Goal: Task Accomplishment & Management: Manage account settings

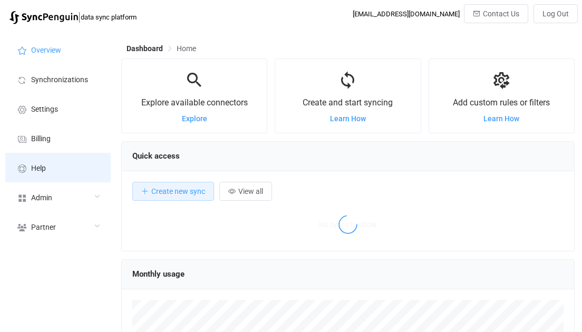
scroll to position [204, 454]
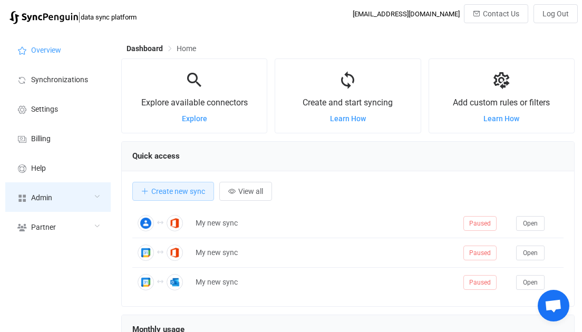
click at [53, 197] on div "Admin" at bounding box center [57, 198] width 105 height 30
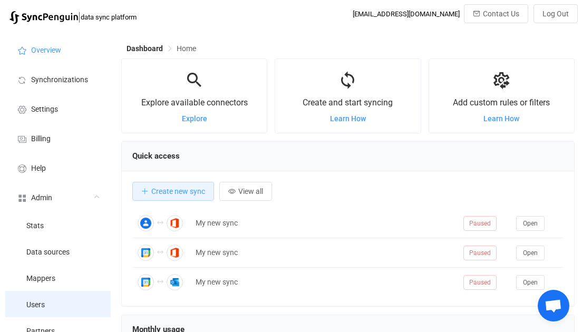
click at [42, 294] on li "Users" at bounding box center [57, 304] width 105 height 26
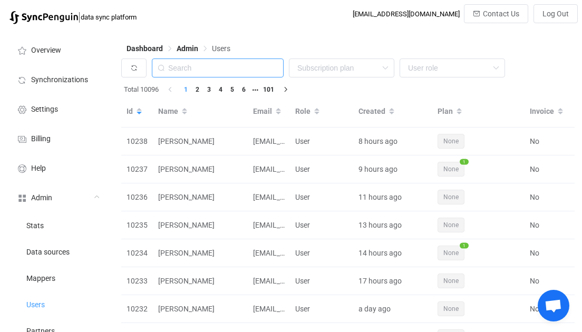
click at [213, 70] on input "text" at bounding box center [218, 68] width 132 height 19
paste input "maximilian.prandstaetter@neos.eu"
type input "maximilian.prandstaetter@neos.eu"
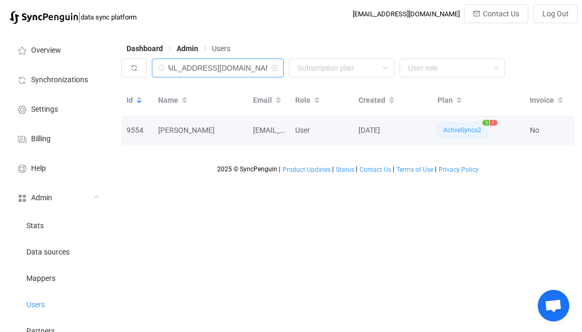
scroll to position [0, 50]
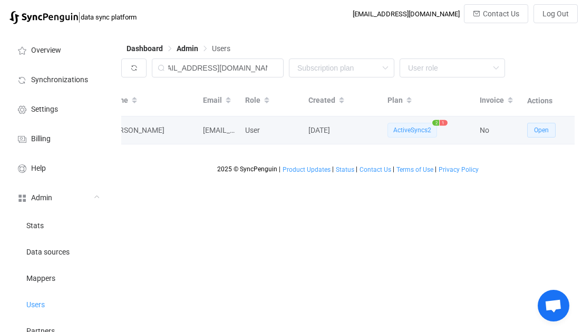
click at [540, 128] on span "Open" at bounding box center [541, 130] width 15 height 7
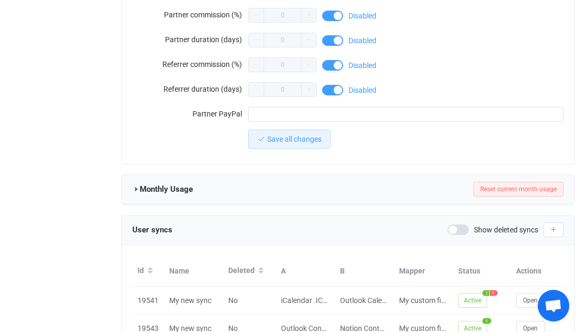
scroll to position [1028, 0]
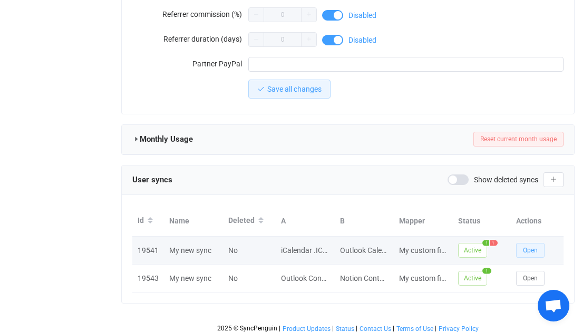
click at [522, 247] on button "Open" at bounding box center [530, 250] width 28 height 15
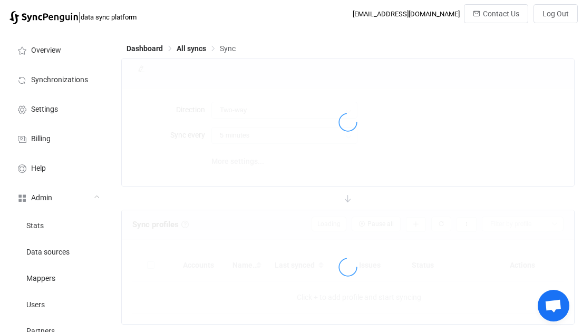
type input "iCalendar .ICS → Outlook"
type input "30 minutes"
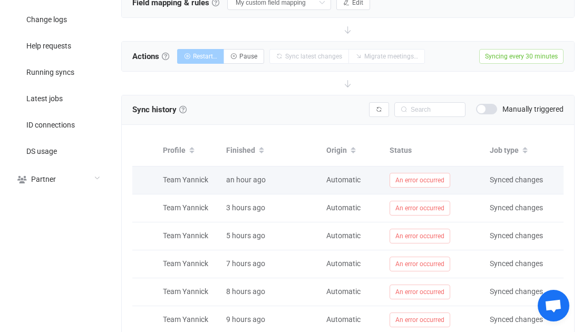
scroll to position [0, 118]
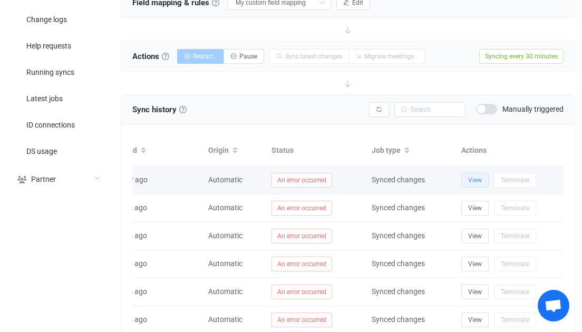
click at [467, 175] on button "View" at bounding box center [475, 180] width 27 height 15
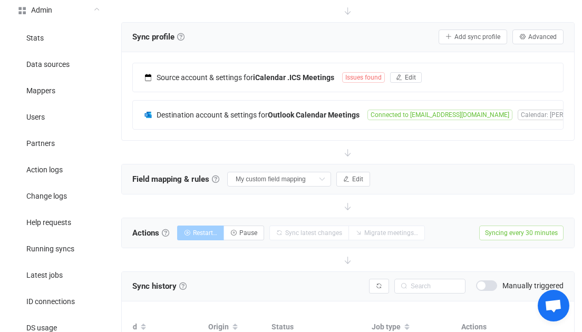
scroll to position [181, 0]
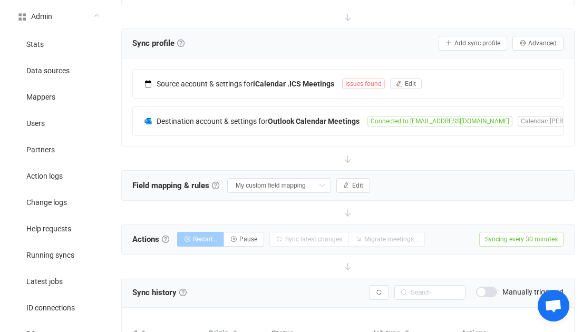
click at [329, 66] on div "Source account & settings for iCalendar .ICS Meetings Issues found Edit Connect…" at bounding box center [348, 103] width 453 height 88
click at [325, 79] on div "Source account & settings for iCalendar .ICS Meetings" at bounding box center [242, 83] width 199 height 9
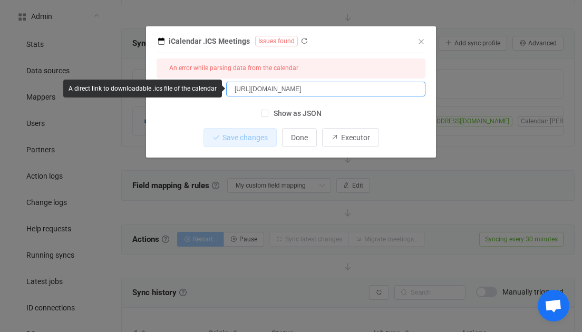
click at [324, 89] on input "https://outlook.live.com/owa/calendar/00000000-0000-0000-0000-000000000000/41ce…" at bounding box center [325, 89] width 199 height 15
click at [210, 205] on div "iCalendar .ICS Meetings Issues found 1 { { "calendarUrl": "https://outlook.live…" at bounding box center [291, 166] width 582 height 332
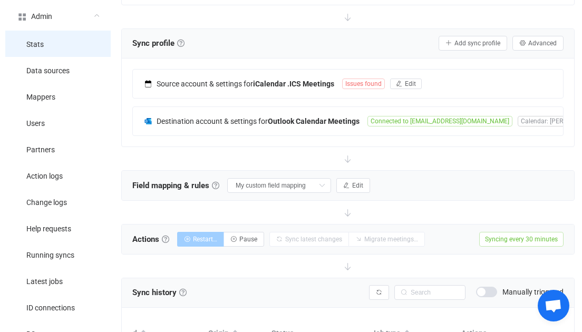
click at [44, 49] on li "Stats" at bounding box center [57, 44] width 105 height 26
click at [350, 89] on div "Source account & settings for iCalendar .ICS Meetings Issues found Edit" at bounding box center [348, 84] width 430 height 28
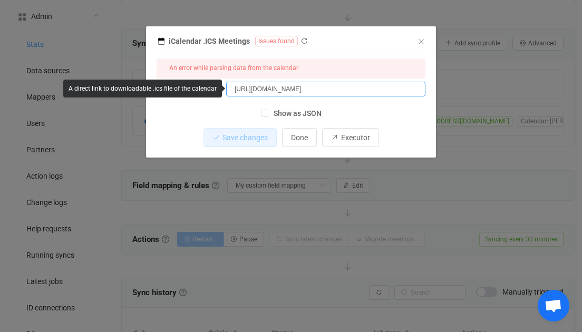
click at [330, 87] on input "https://outlook.live.com/owa/calendar/00000000-0000-0000-0000-000000000000/41ce…" at bounding box center [325, 89] width 199 height 15
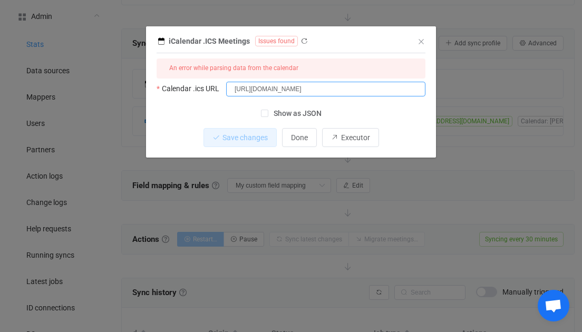
drag, startPoint x: 342, startPoint y: 89, endPoint x: 431, endPoint y: 89, distance: 89.7
click at [432, 89] on div "iCalendar .ICS Meetings Issues found 1 { { "calendarUrl": "https://outlook.live…" at bounding box center [291, 95] width 290 height 123
click at [401, 90] on input "https://outlook.live.com/owa/calendar/00000000-0000-0000-0000-000000000000/41ce…" at bounding box center [325, 89] width 199 height 15
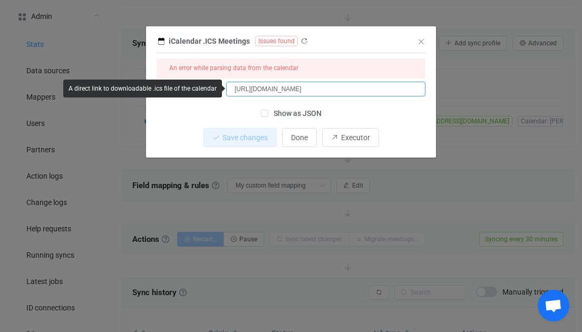
scroll to position [0, 0]
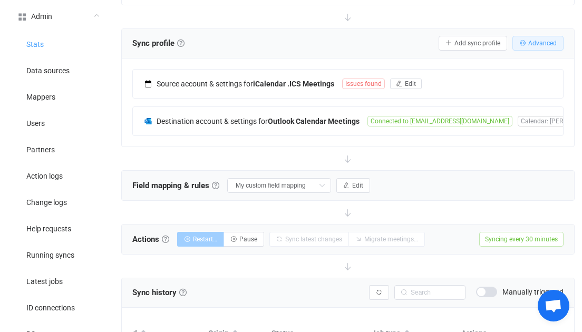
click at [534, 45] on button "Advanced" at bounding box center [538, 43] width 51 height 15
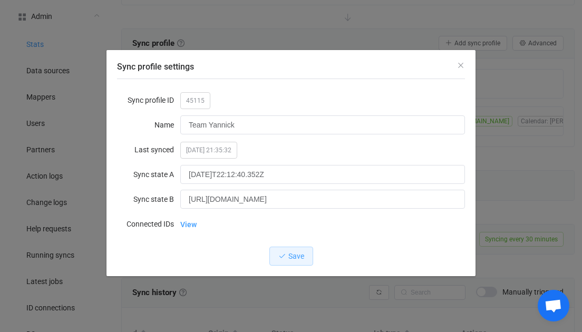
click at [191, 103] on span "45115" at bounding box center [195, 100] width 30 height 17
copy span "45115"
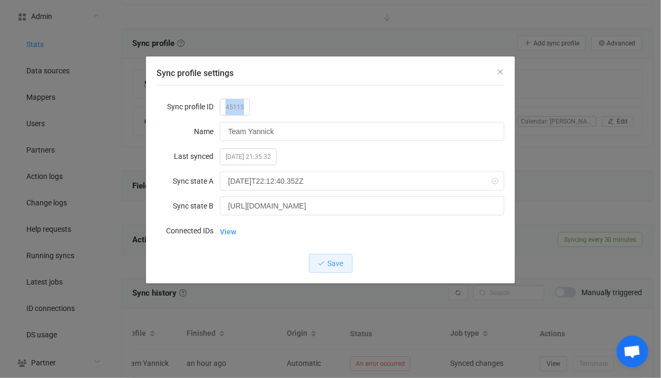
scroll to position [0, 39]
click at [359, 50] on div "Sync profile settings Sync profile ID 45115 Name Team Yannick Last synced 2025-…" at bounding box center [330, 189] width 661 height 378
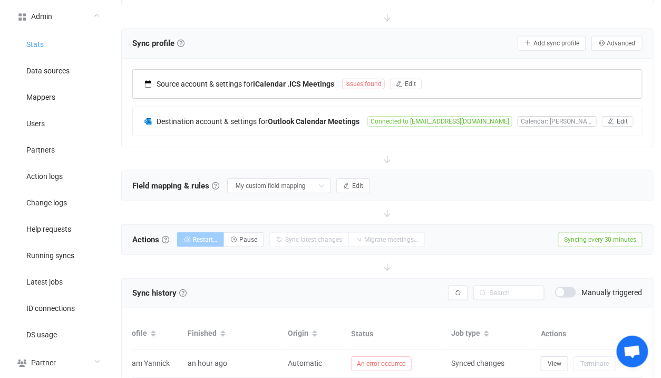
click at [294, 80] on b "iCalendar .ICS Meetings" at bounding box center [293, 84] width 81 height 8
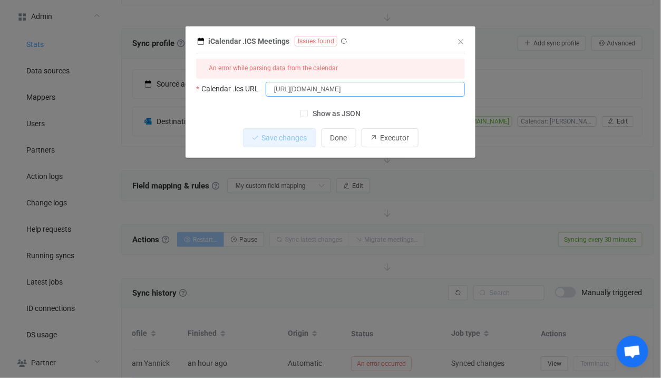
click at [335, 89] on input "https://outlook.live.com/owa/calendar/00000000-0000-0000-0000-000000000000/41ce…" at bounding box center [365, 89] width 199 height 15
click at [400, 211] on div "iCalendar .ICS Meetings Issues found 1 { { "calendarUrl": "https://outlook.live…" at bounding box center [330, 189] width 661 height 378
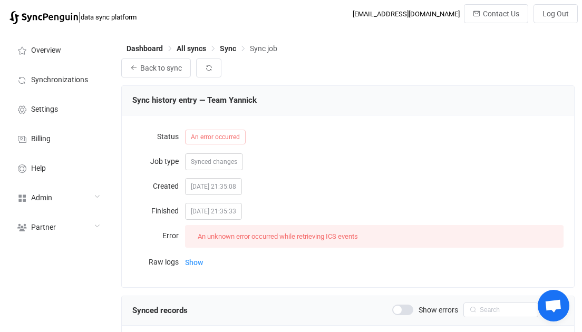
click at [190, 220] on div at bounding box center [348, 186] width 453 height 201
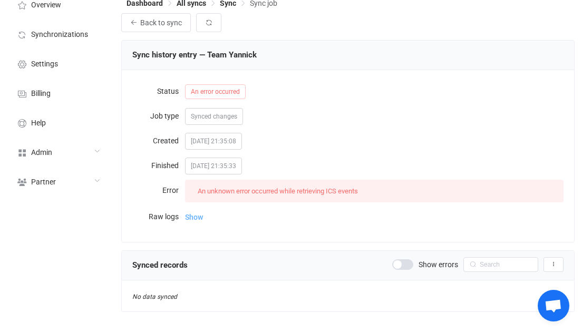
click at [195, 217] on span "Show" at bounding box center [194, 217] width 18 height 21
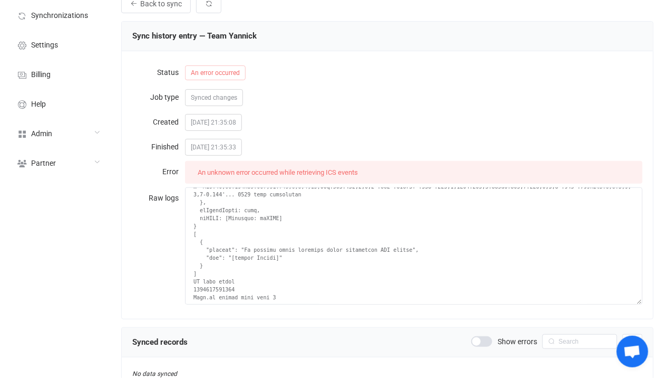
scroll to position [3576, 0]
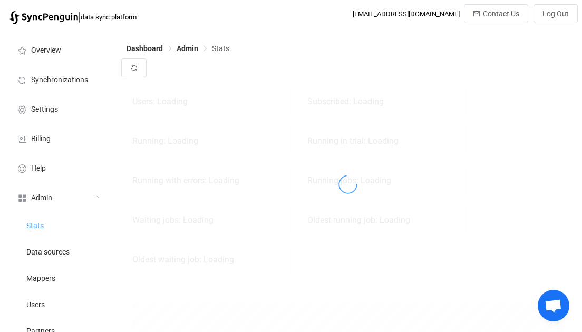
scroll to position [233, 454]
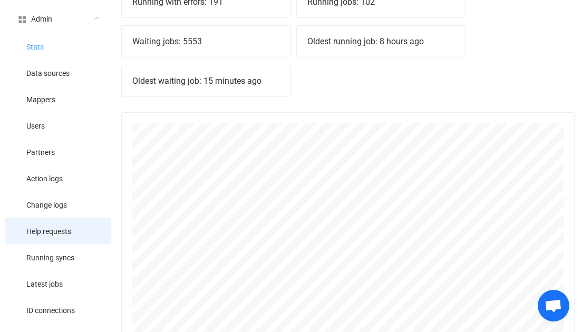
scroll to position [194, 0]
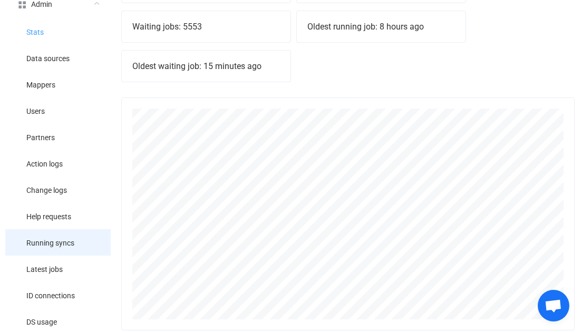
click at [61, 241] on span "Running syncs" at bounding box center [50, 243] width 48 height 8
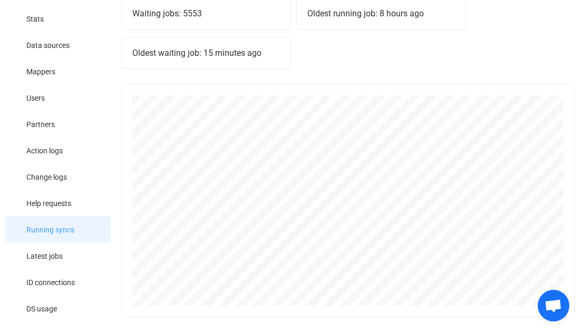
scroll to position [209, 0]
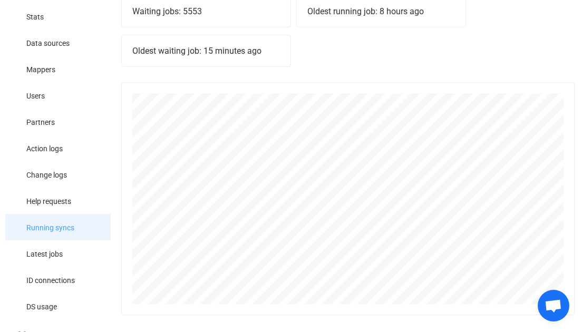
click at [69, 225] on span "Running syncs" at bounding box center [50, 228] width 48 height 8
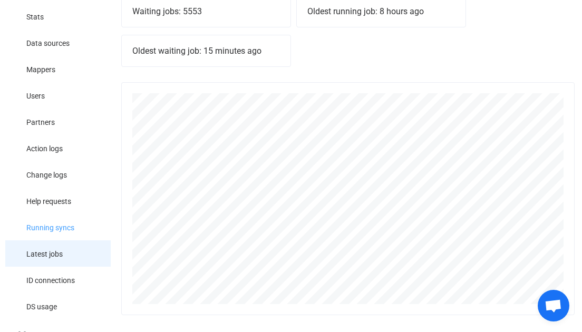
click at [71, 258] on li "Latest jobs" at bounding box center [57, 254] width 105 height 26
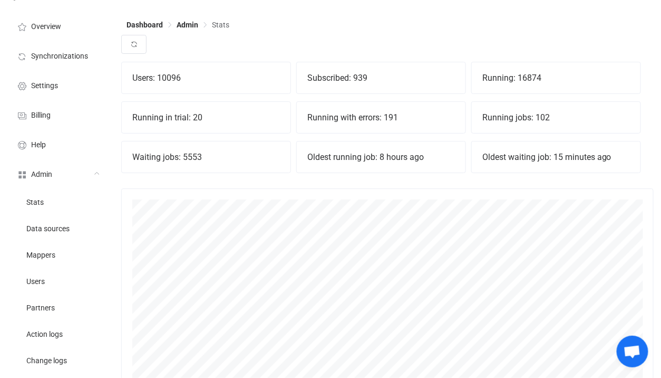
scroll to position [0, 0]
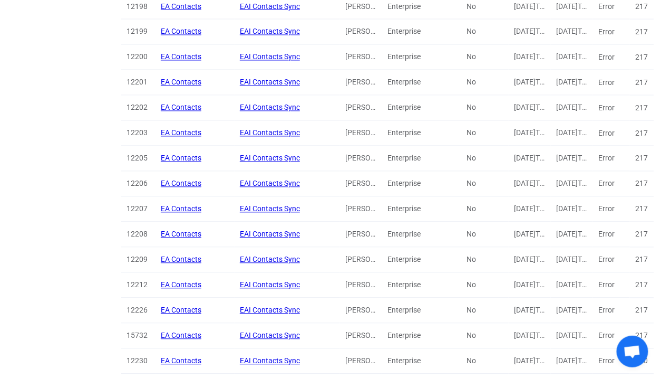
scroll to position [588, 0]
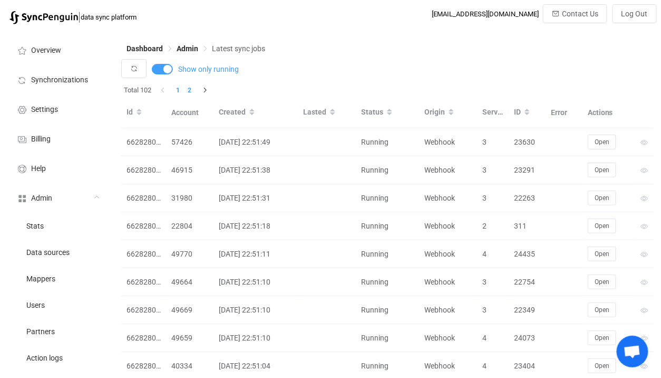
click at [195, 95] on li "2" at bounding box center [190, 90] width 12 height 12
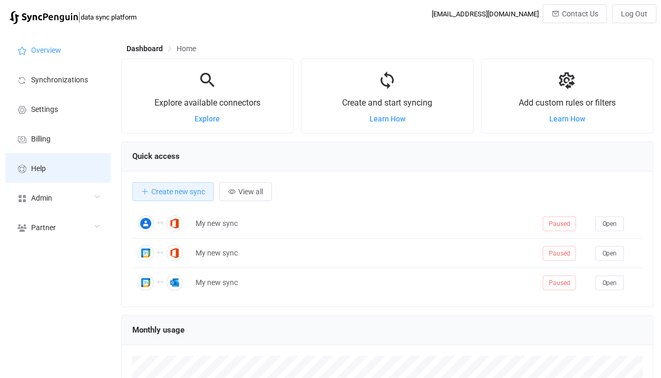
scroll to position [204, 533]
click at [90, 170] on li "Help" at bounding box center [57, 168] width 105 height 30
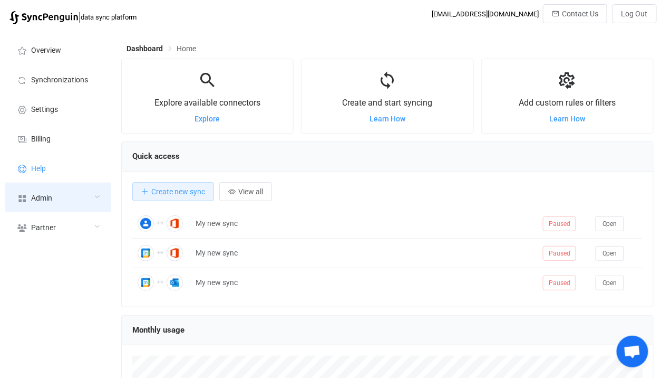
click at [60, 208] on div "Admin" at bounding box center [57, 198] width 105 height 30
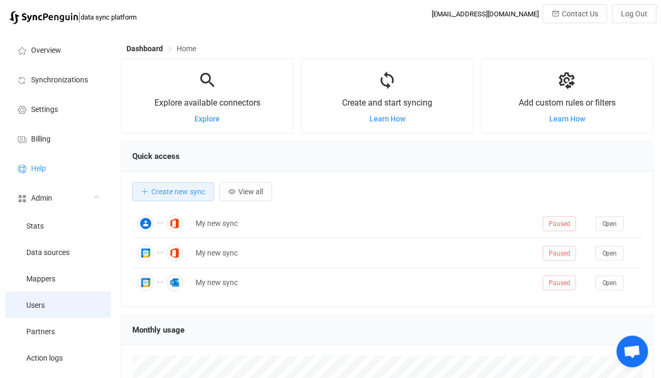
click at [51, 306] on li "Users" at bounding box center [57, 304] width 105 height 26
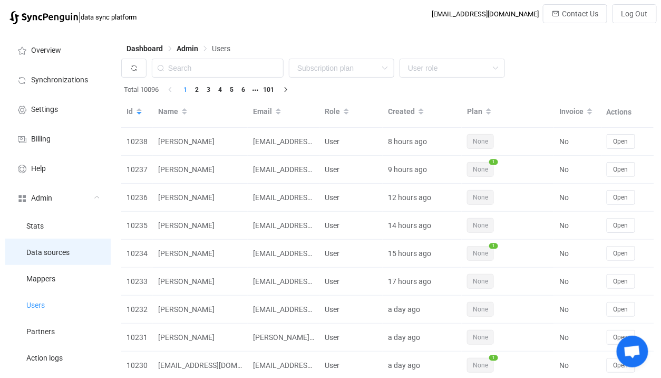
click at [65, 244] on li "Data sources" at bounding box center [57, 251] width 105 height 26
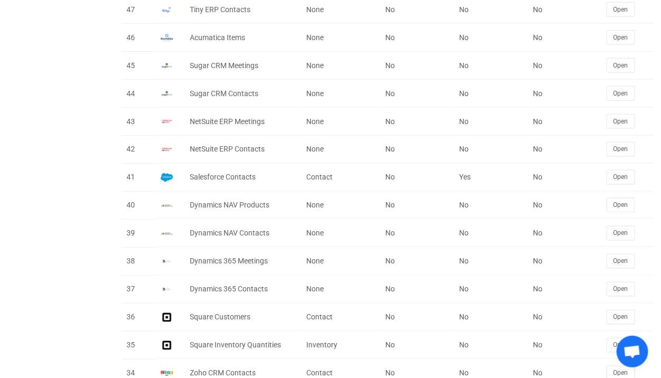
scroll to position [108, 0]
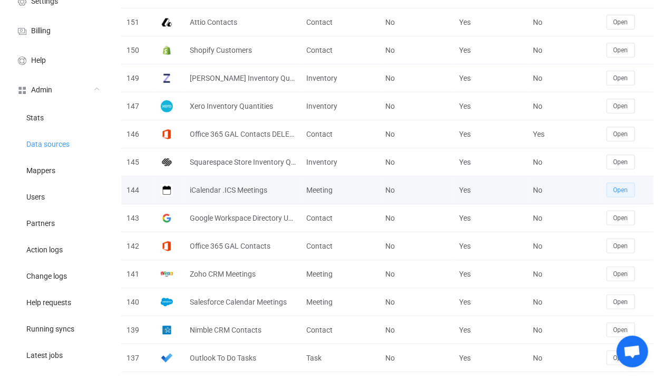
click at [616, 189] on span "Open" at bounding box center [621, 189] width 15 height 7
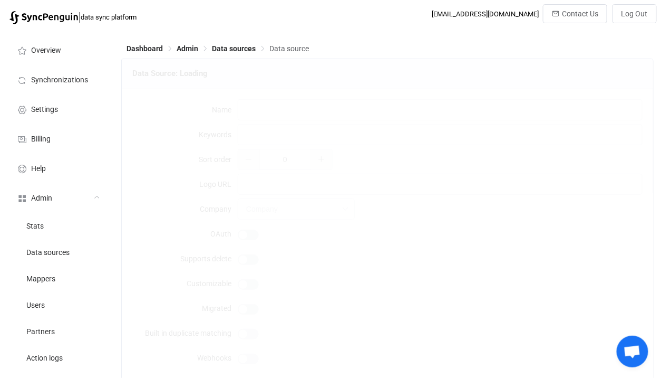
type input "iCalendar .ICS Meetings"
type input "icalendar ics vcalendar vevent"
type input "https://api.syncpenguin.com/images/icalendar.png"
type input "49"
type input "30"
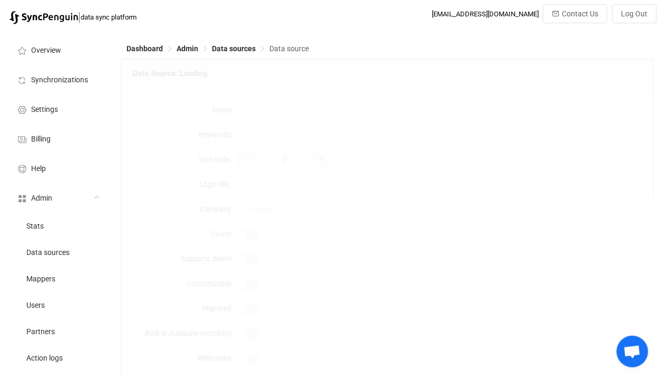
type input "Meeting"
type input "Calendar meetings"
type textarea "{ "type": "object", "additionalProperties": false, "required": [ "calendarUrl" …"
type input "iCalendar .ICS"
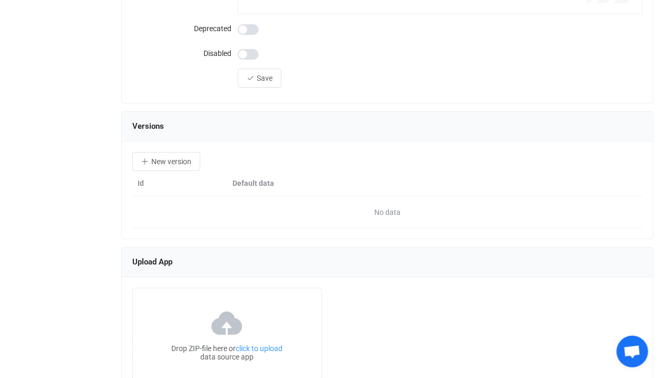
scroll to position [1321, 0]
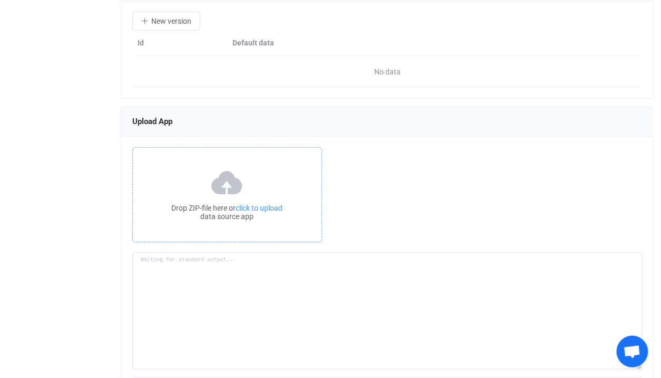
click at [282, 196] on div "Drop ZIP-file here or click to upload data source app" at bounding box center [227, 194] width 190 height 95
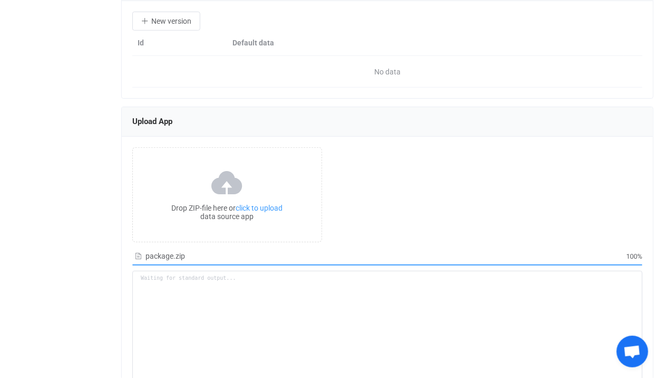
type textarea "Building resource app... /srv/www/syncpenguin-api/Env/Temp/6daa058c-f852-40c9-9…"
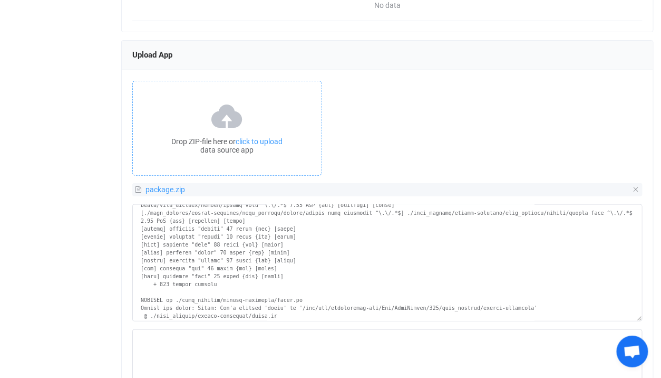
scroll to position [356, 0]
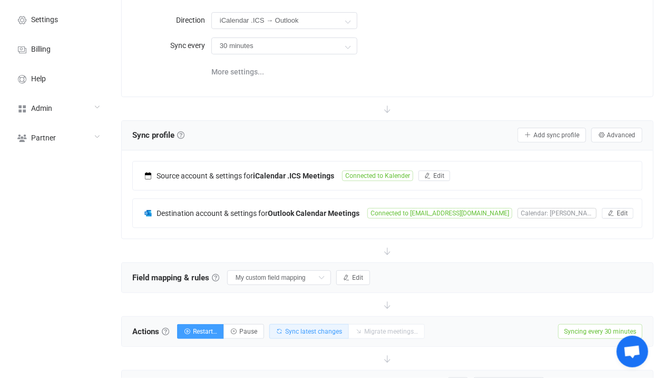
scroll to position [255, 0]
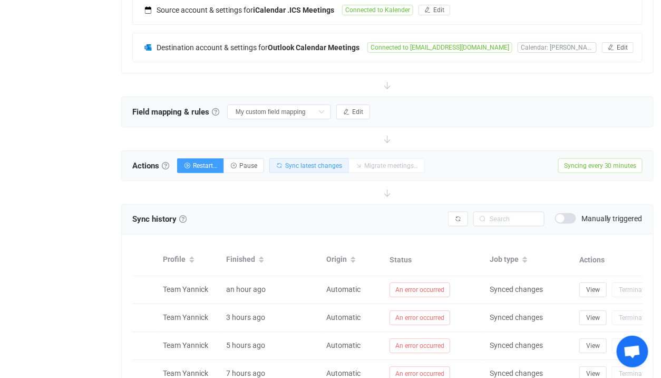
click at [314, 169] on button "Sync latest changes" at bounding box center [310, 165] width 80 height 15
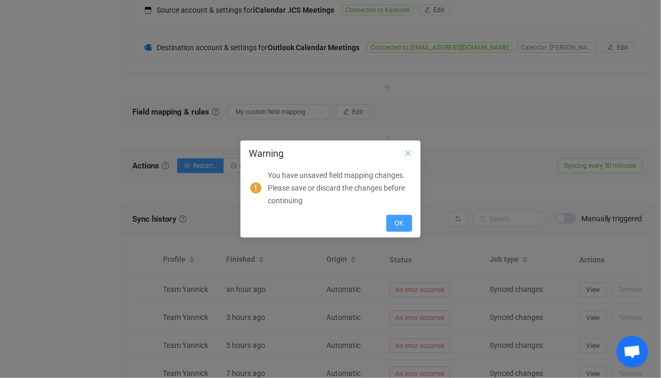
click at [408, 149] on icon "Close" at bounding box center [408, 153] width 8 height 8
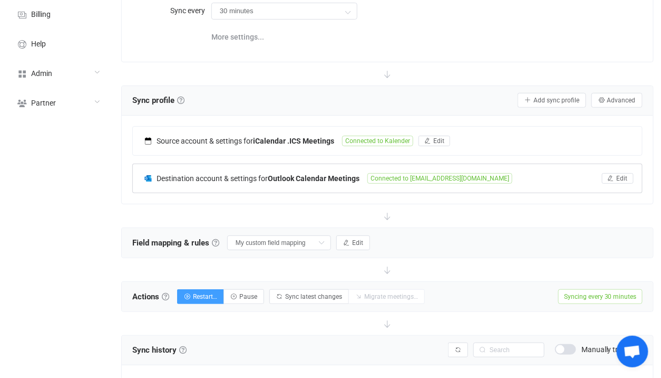
scroll to position [249, 0]
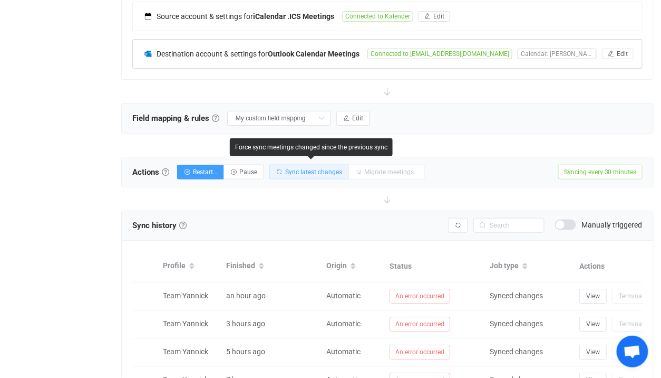
click at [310, 168] on span "Sync latest changes" at bounding box center [313, 171] width 57 height 7
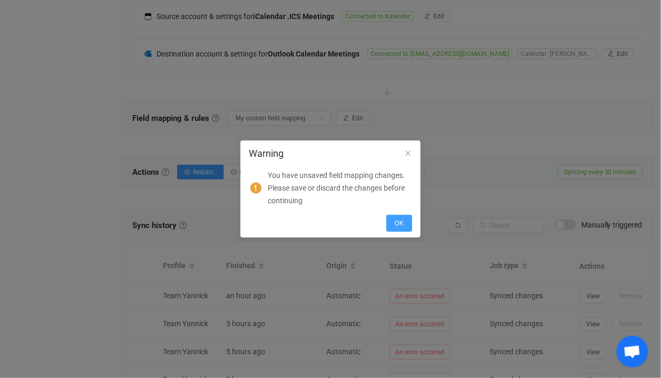
click at [395, 212] on div "You have unsaved field mapping changes. Please save or discard the changes befo…" at bounding box center [330, 188] width 179 height 49
click at [407, 149] on icon "Close" at bounding box center [408, 153] width 8 height 8
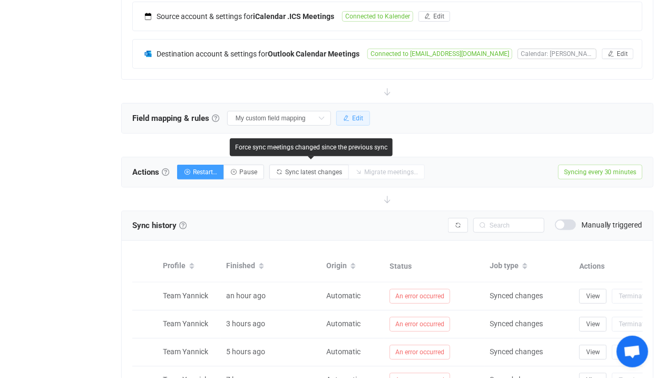
click at [345, 120] on button "Edit" at bounding box center [354, 118] width 34 height 15
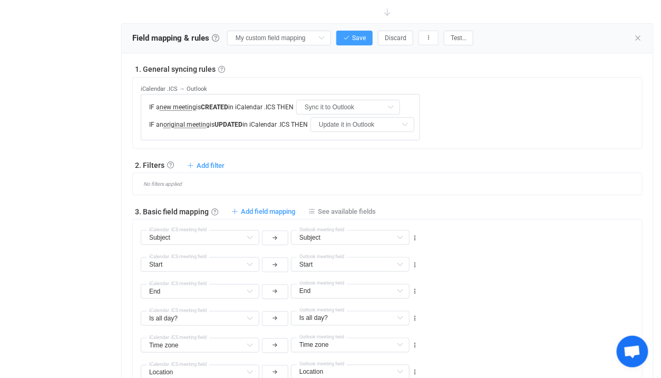
scroll to position [329, 0]
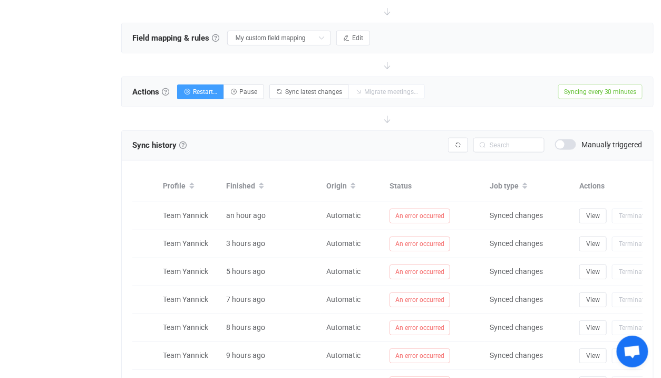
scroll to position [226, 0]
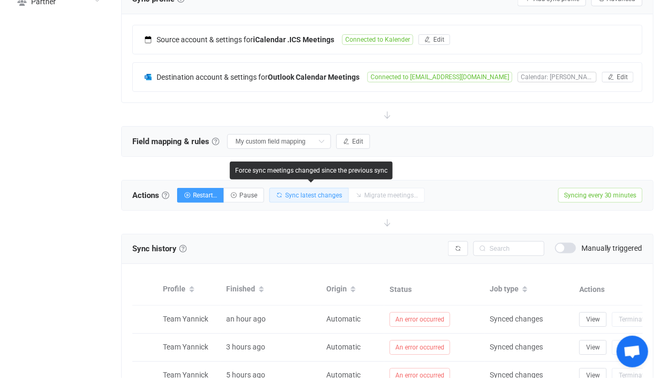
click at [334, 198] on button "Sync latest changes" at bounding box center [310, 195] width 80 height 15
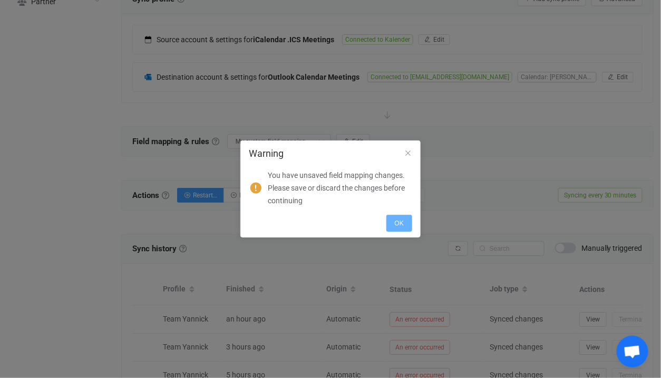
click at [396, 215] on button "OK" at bounding box center [400, 223] width 26 height 17
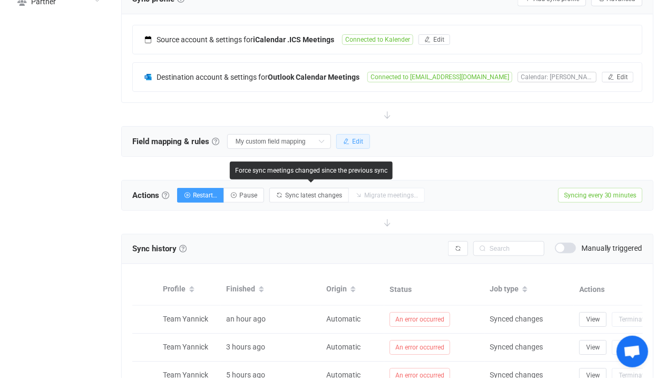
click at [340, 139] on button "Edit" at bounding box center [354, 141] width 34 height 15
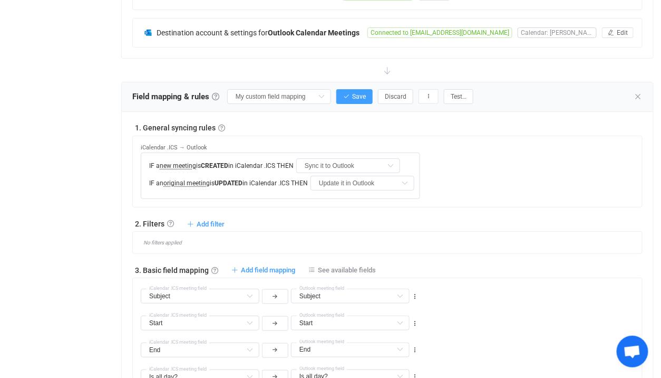
scroll to position [270, 0]
click at [343, 97] on icon "button" at bounding box center [346, 97] width 6 height 6
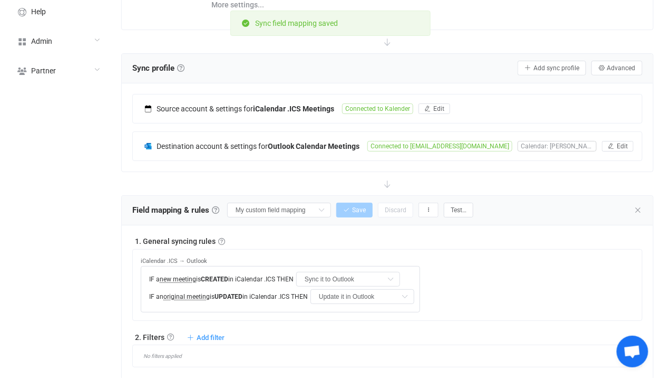
scroll to position [159, 0]
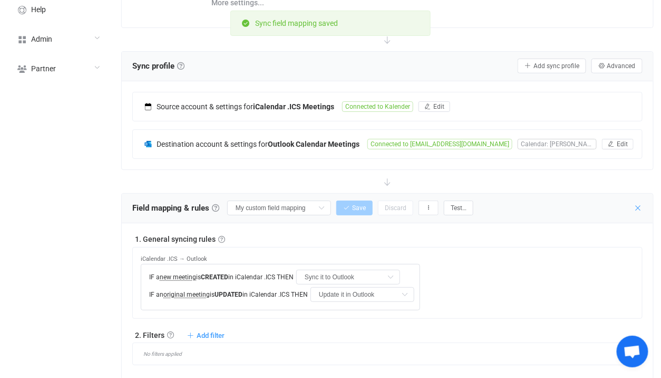
click at [641, 204] on icon at bounding box center [639, 208] width 8 height 8
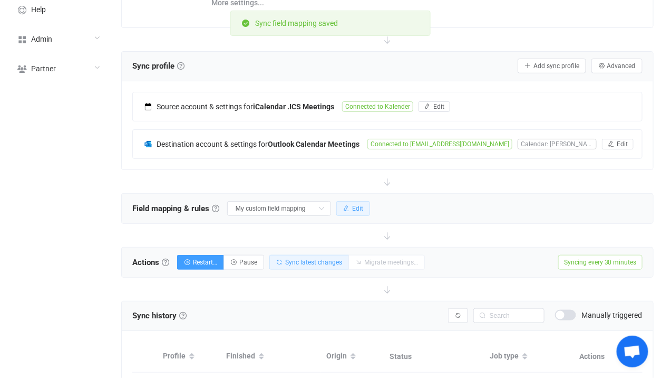
click at [317, 266] on button "Sync latest changes" at bounding box center [310, 262] width 80 height 15
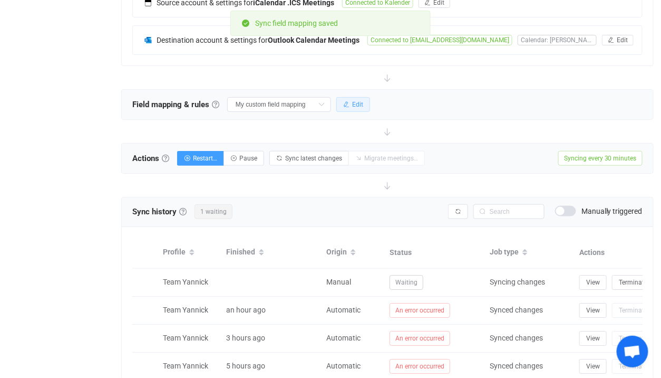
scroll to position [263, 0]
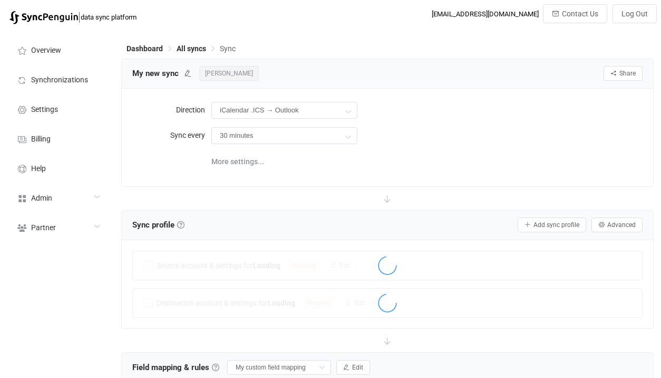
scroll to position [263, 0]
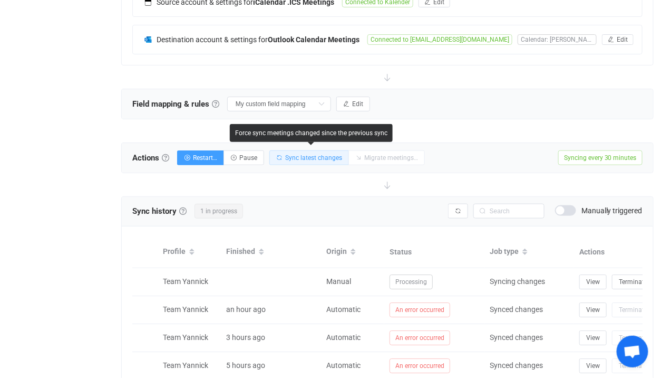
click at [319, 151] on button "Sync latest changes" at bounding box center [310, 157] width 80 height 15
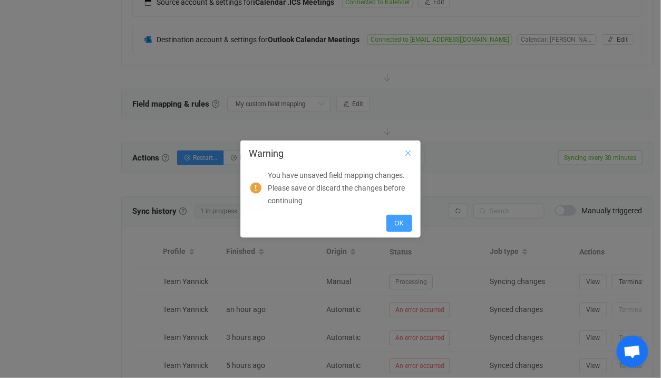
click at [407, 151] on icon "Close" at bounding box center [408, 153] width 8 height 8
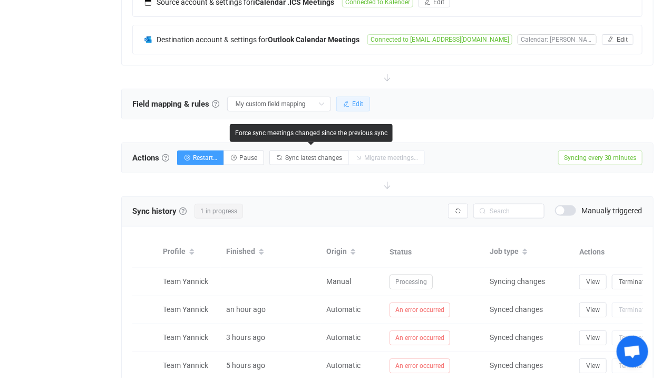
click at [344, 97] on button "Edit" at bounding box center [354, 104] width 34 height 15
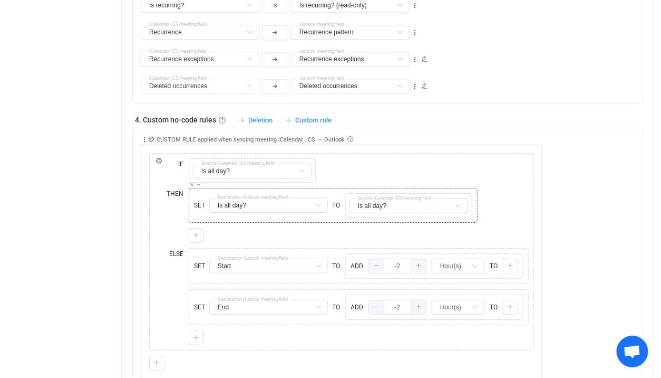
scroll to position [750, 0]
click at [152, 137] on icon at bounding box center [151, 139] width 6 height 6
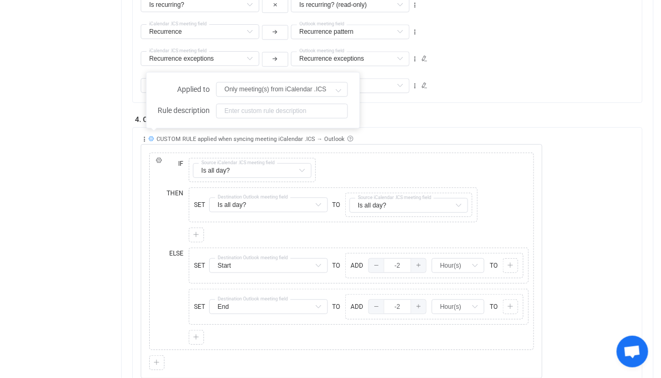
click at [152, 137] on icon at bounding box center [151, 139] width 6 height 6
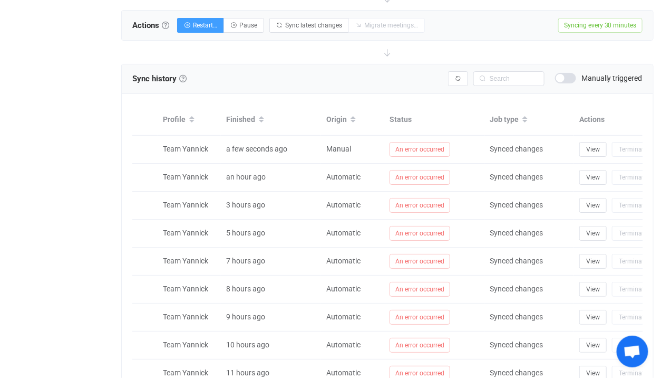
scroll to position [1140, 0]
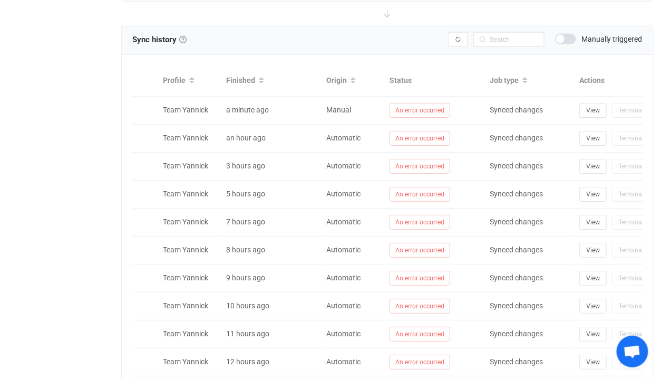
scroll to position [433, 0]
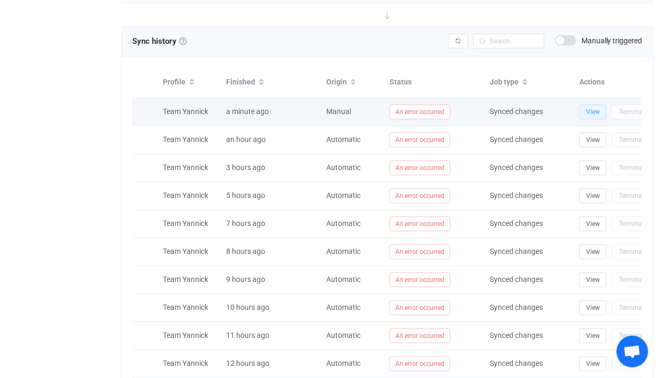
click at [594, 110] on span "View" at bounding box center [594, 111] width 14 height 7
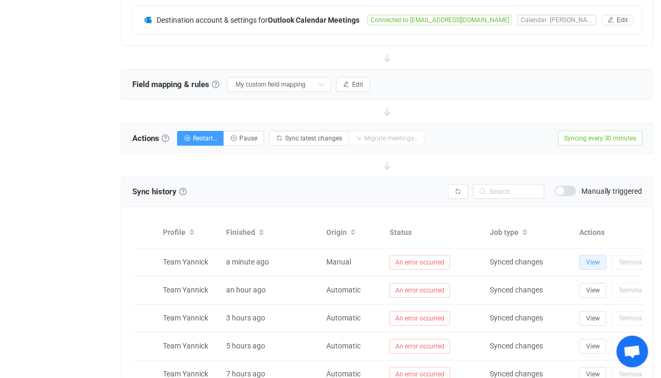
scroll to position [281, 0]
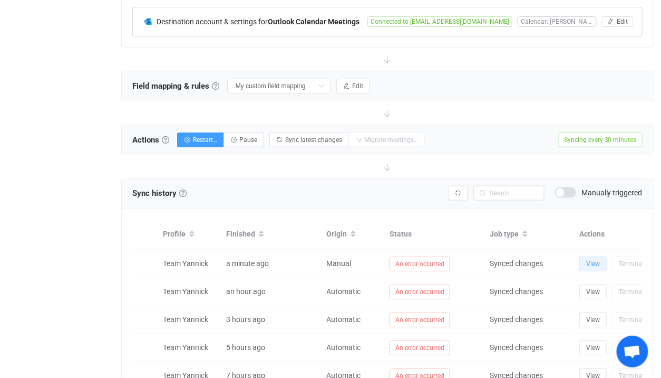
click at [580, 256] on button "View" at bounding box center [593, 263] width 27 height 15
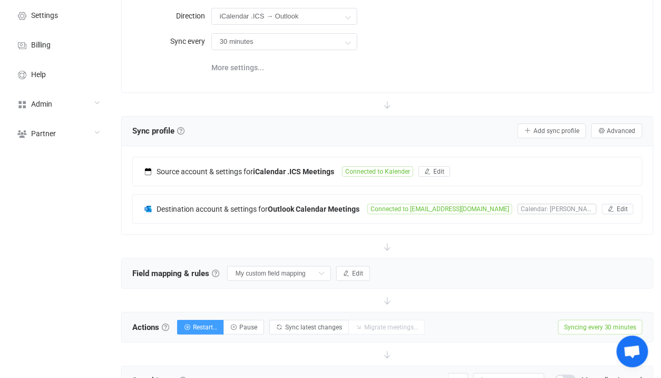
scroll to position [0, 0]
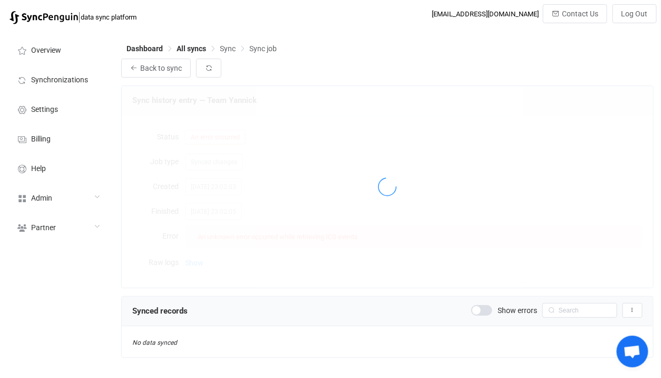
click at [199, 223] on div at bounding box center [388, 186] width 532 height 201
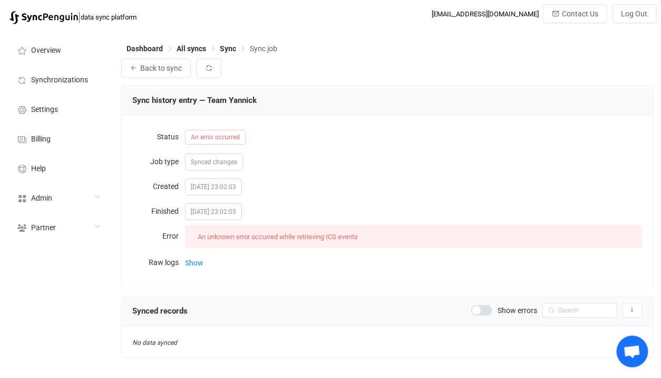
click at [196, 250] on form "Status An error occurred Job type Synced changes Created [DATE] 23:02:03 Finish…" at bounding box center [387, 199] width 511 height 147
click at [196, 262] on span "Show" at bounding box center [194, 262] width 18 height 21
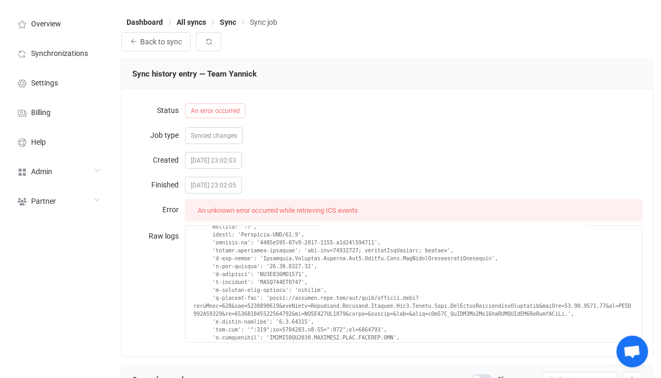
scroll to position [109, 0]
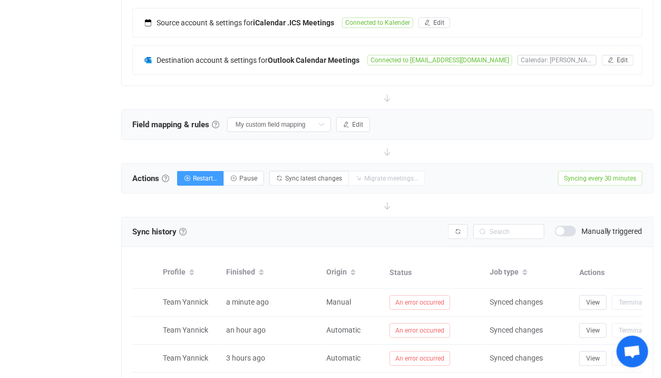
scroll to position [249, 0]
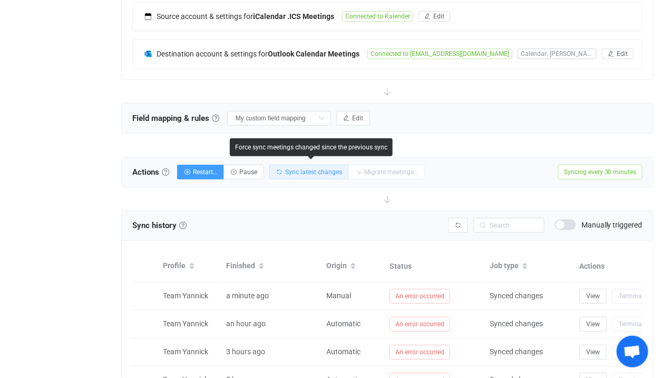
click at [307, 171] on span "Sync latest changes" at bounding box center [313, 171] width 57 height 7
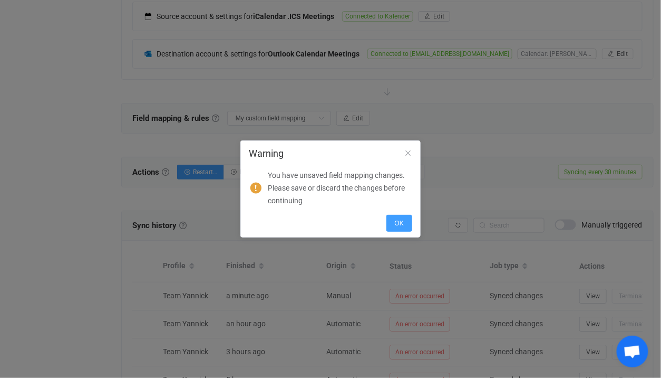
click at [410, 148] on div "Warning" at bounding box center [330, 152] width 179 height 23
click at [410, 150] on icon "Close" at bounding box center [408, 153] width 8 height 8
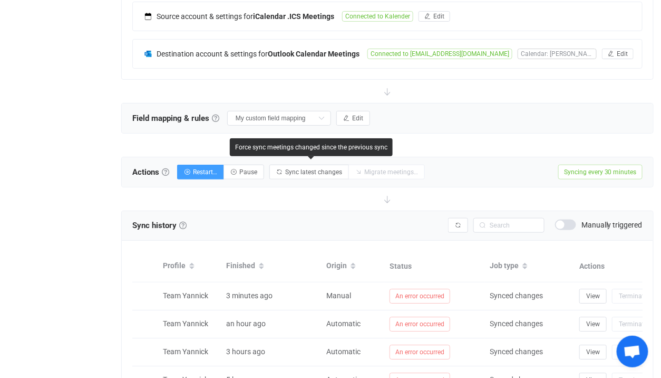
click at [405, 116] on div "Field mapping & rules Field mapping & rules By default, all meetings of the con…" at bounding box center [388, 118] width 532 height 30
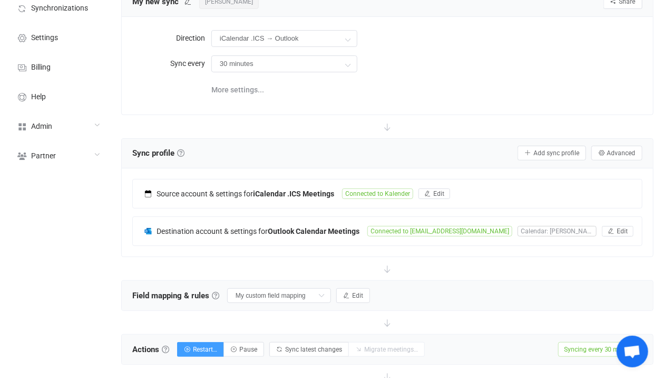
scroll to position [9, 0]
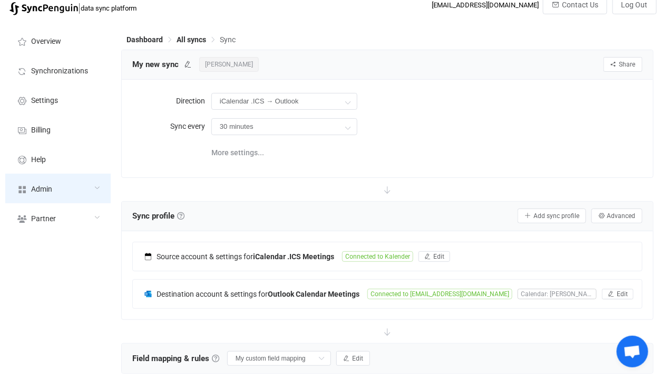
click at [51, 194] on div "Admin" at bounding box center [57, 189] width 105 height 30
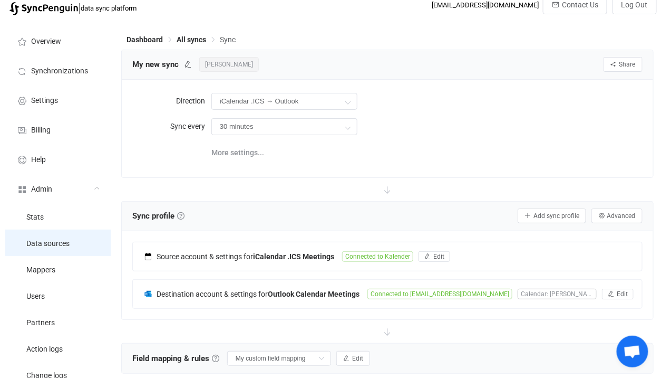
click at [76, 248] on li "Data sources" at bounding box center [57, 242] width 105 height 26
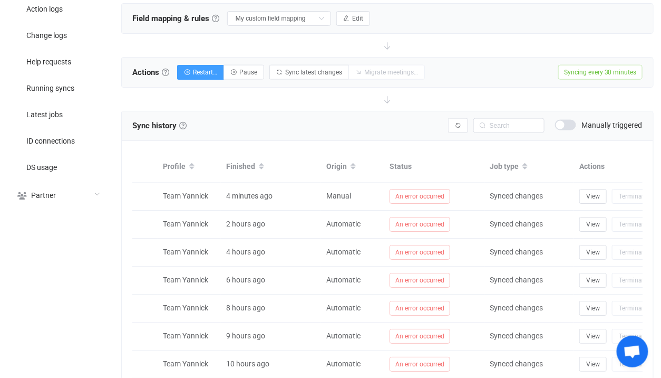
scroll to position [308, 0]
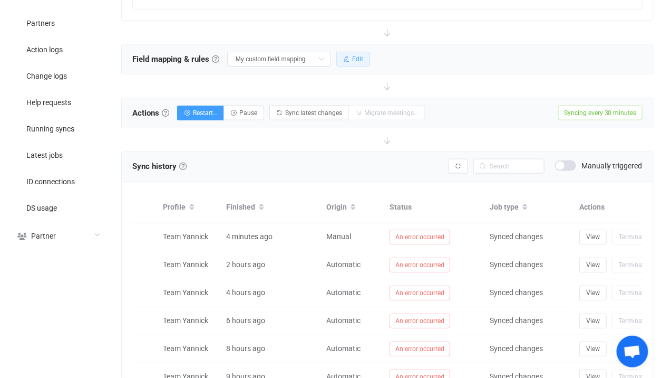
click at [337, 52] on button "Edit" at bounding box center [354, 59] width 34 height 15
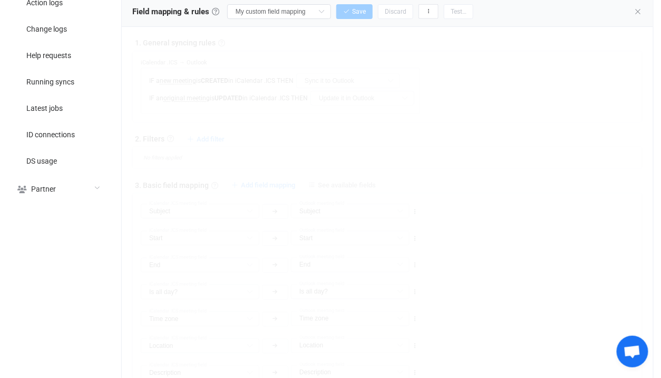
scroll to position [318, 0]
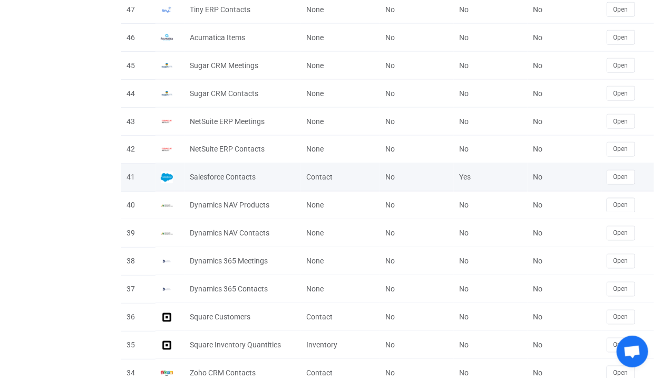
scroll to position [108, 0]
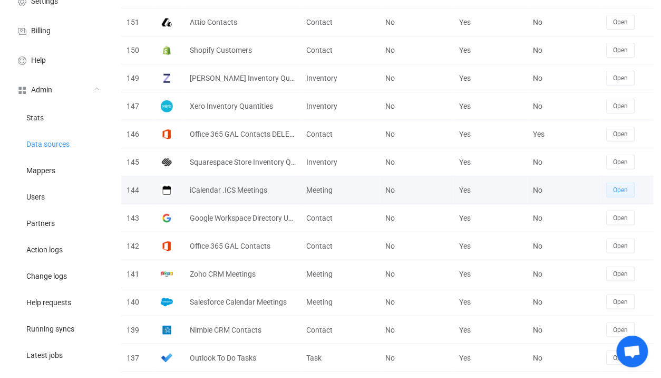
click at [621, 183] on button "Open" at bounding box center [621, 190] width 28 height 15
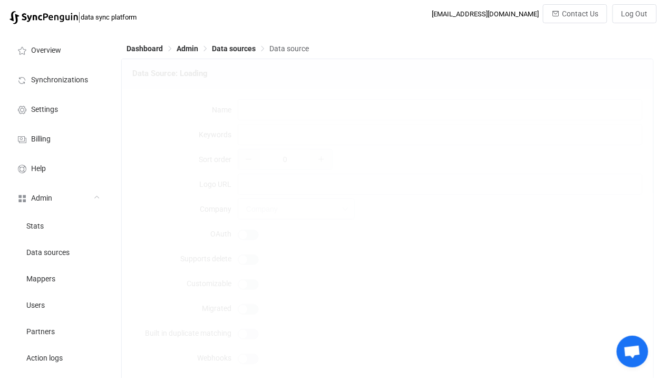
type input "iCalendar .ICS Meetings"
type input "icalendar ics vcalendar vevent"
type input "[URL][DOMAIN_NAME]"
type input "49"
type input "30"
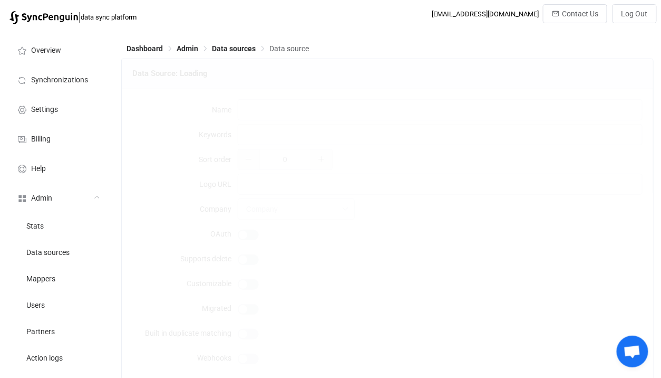
type input "Meeting"
type input "Calendar meetings"
type textarea "{ "type": "object", "additionalProperties": false, "required": [ "calendarUrl" …"
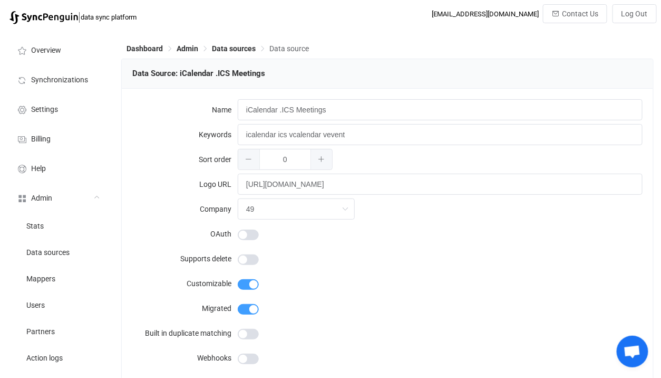
type input "iCalendar .ICS"
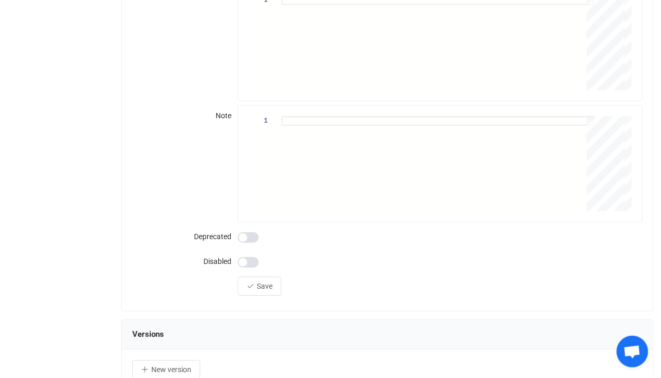
scroll to position [1207, 0]
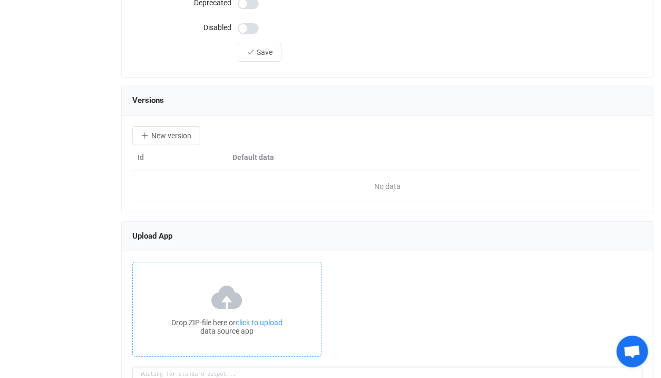
click at [235, 297] on icon at bounding box center [227, 296] width 35 height 26
type textarea "Building resource app... /srv/www/syncpenguin-api/Env/Temp/6ee78613-d3dd-445d-9…"
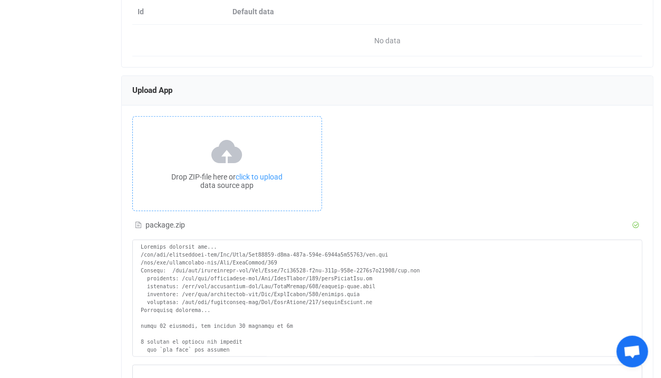
scroll to position [1501, 0]
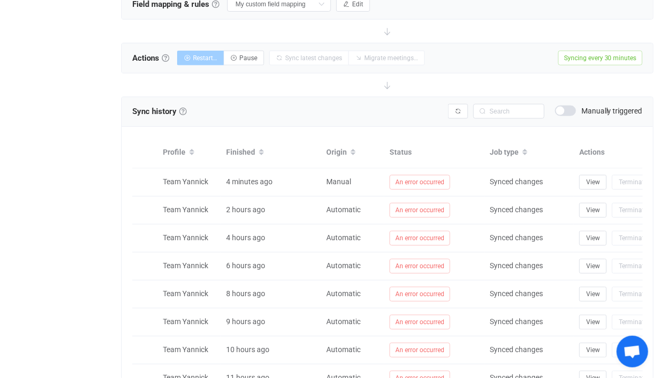
scroll to position [314, 0]
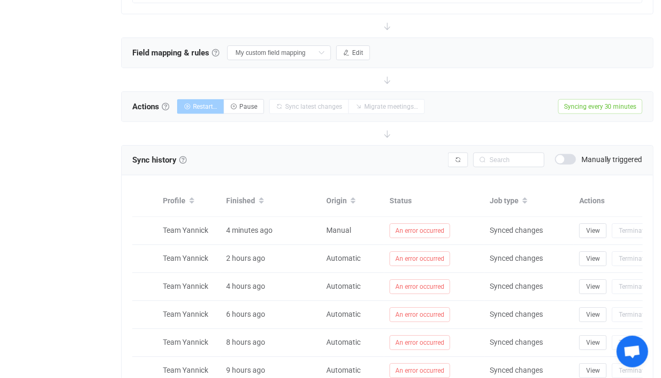
click at [338, 81] on div at bounding box center [387, 79] width 533 height 23
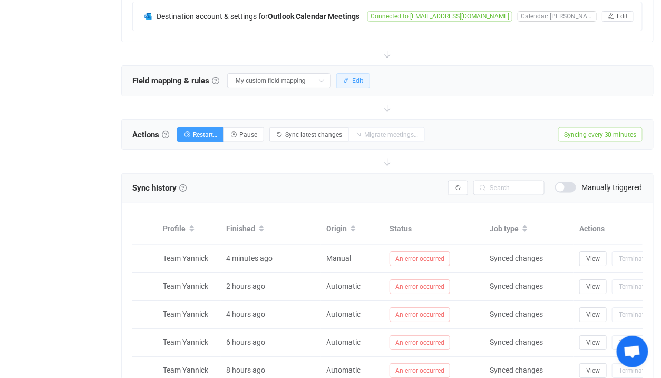
click at [339, 78] on button "Edit" at bounding box center [354, 80] width 34 height 15
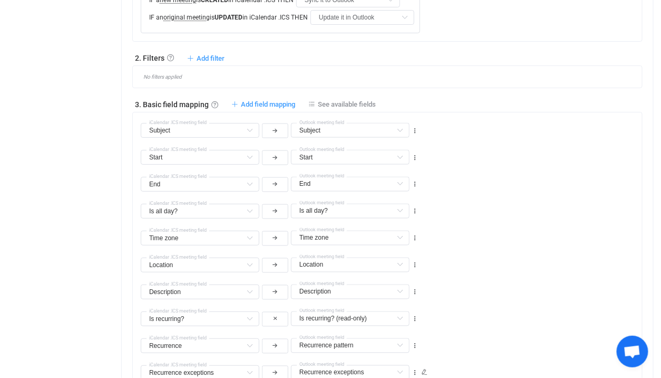
scroll to position [254, 0]
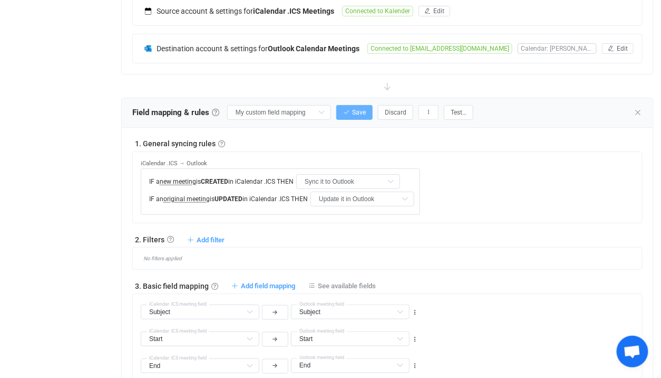
click at [352, 112] on span "Save" at bounding box center [359, 112] width 14 height 7
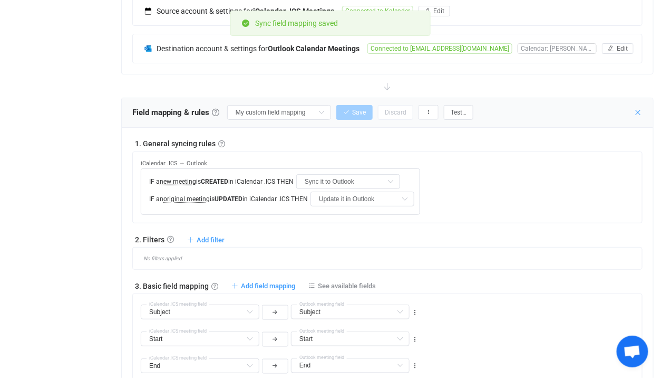
click at [637, 108] on icon at bounding box center [639, 112] width 8 height 8
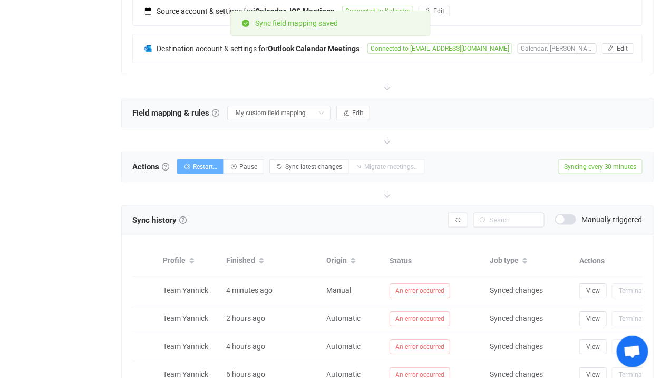
click at [208, 167] on span "Restart…" at bounding box center [205, 166] width 24 height 7
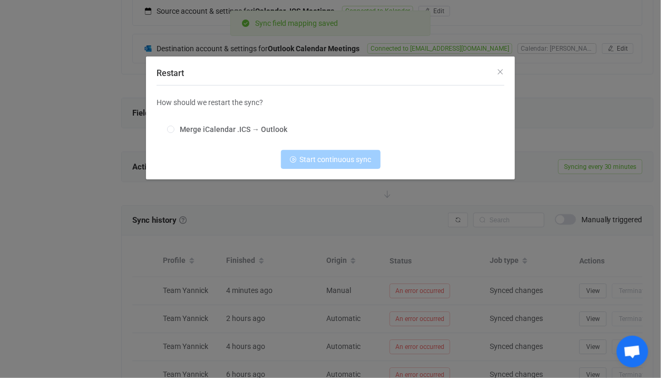
click at [474, 204] on div "Restart How should we restart the sync? Merge iCalendar .ICS → Outlook Start co…" at bounding box center [330, 189] width 661 height 378
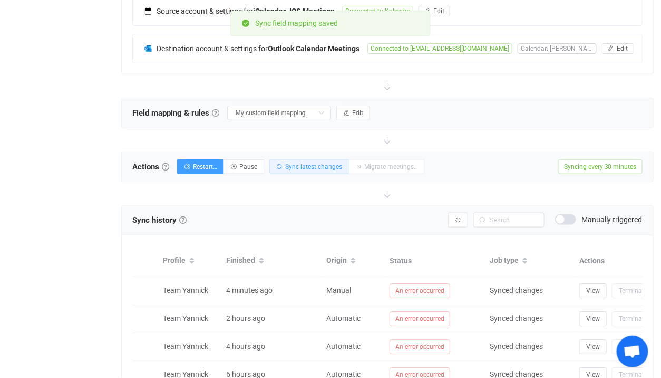
click at [293, 164] on span "Sync latest changes" at bounding box center [313, 166] width 57 height 7
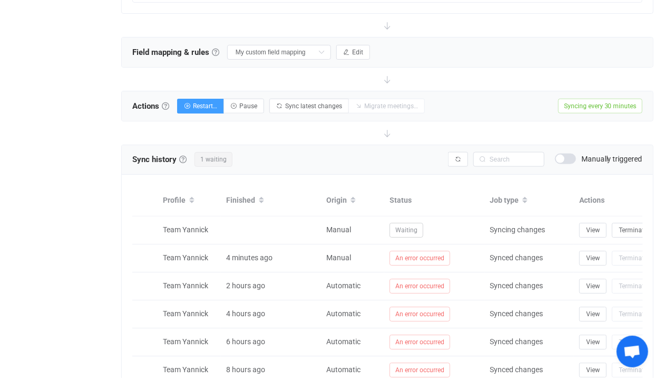
scroll to position [324, 0]
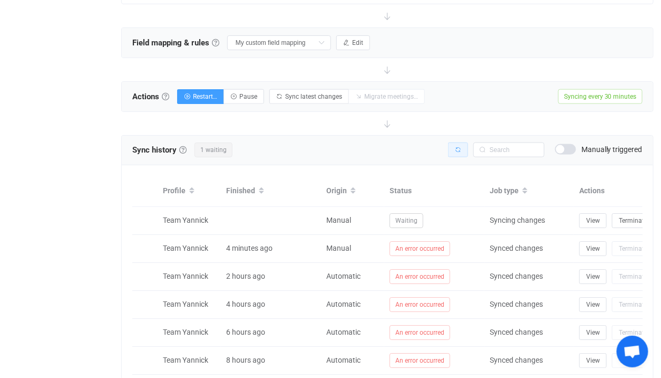
click at [464, 146] on button "button" at bounding box center [458, 149] width 20 height 15
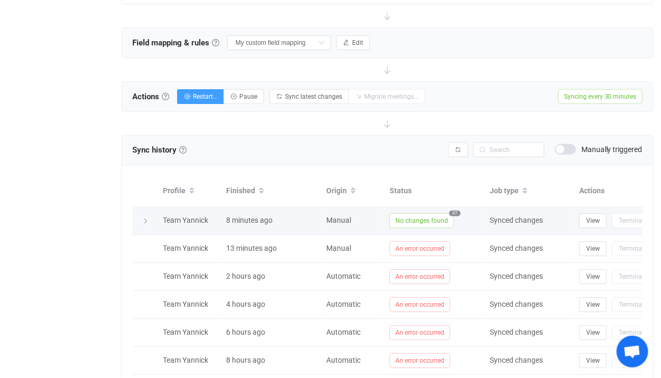
click at [430, 213] on span "No changes found" at bounding box center [422, 220] width 64 height 15
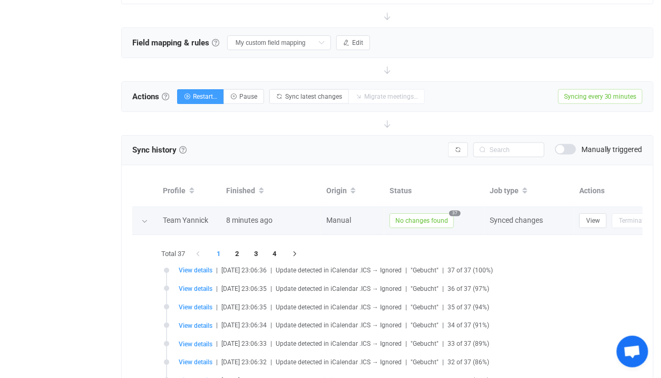
click at [409, 215] on span "No changes found" at bounding box center [422, 220] width 64 height 15
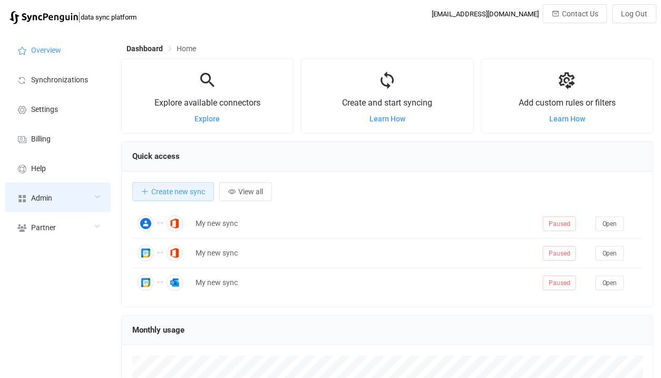
scroll to position [204, 533]
click at [66, 192] on div "Admin" at bounding box center [57, 198] width 105 height 30
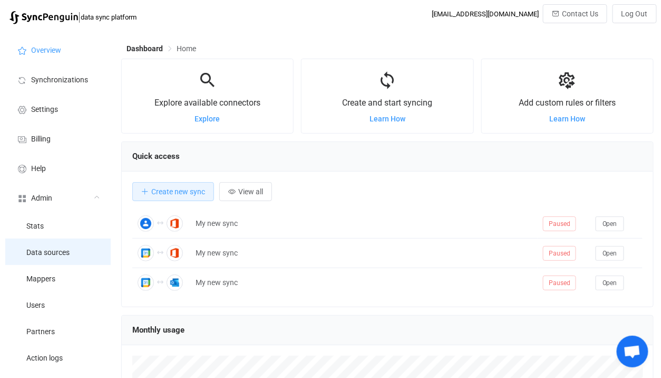
click at [61, 253] on span "Data sources" at bounding box center [47, 252] width 43 height 8
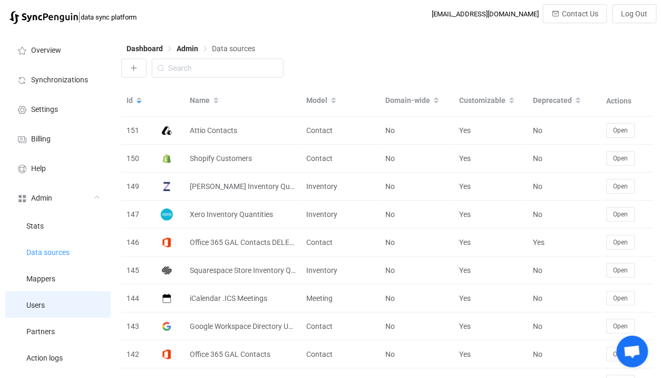
click at [39, 309] on span "Users" at bounding box center [35, 305] width 18 height 8
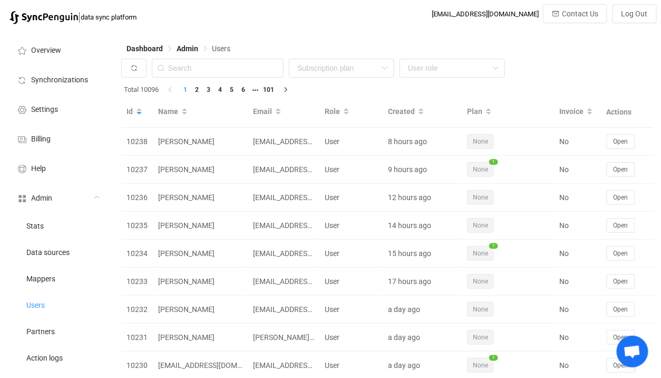
click at [237, 56] on div "Dashboard Admin Users" at bounding box center [387, 51] width 533 height 16
click at [238, 64] on input "text" at bounding box center [218, 68] width 132 height 19
paste input "donnieswafford@myprestigehealth.com"
type input "donnieswafford@myprestigehealth.com"
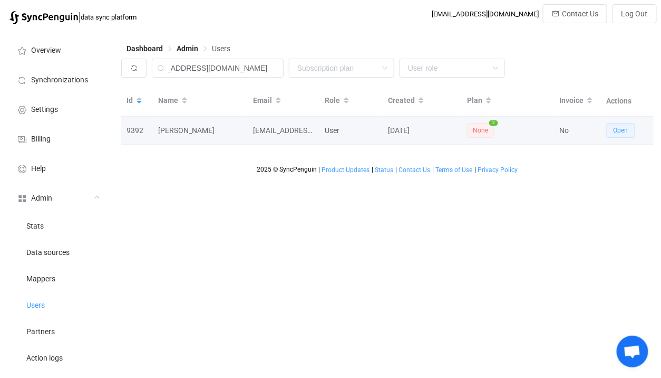
click at [619, 134] on span "Open" at bounding box center [621, 130] width 15 height 7
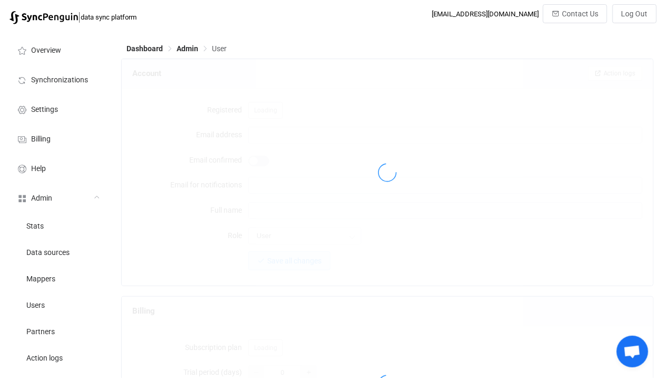
type input "donnieswafford@myprestigehealth.com"
type input "Donnie Swafford"
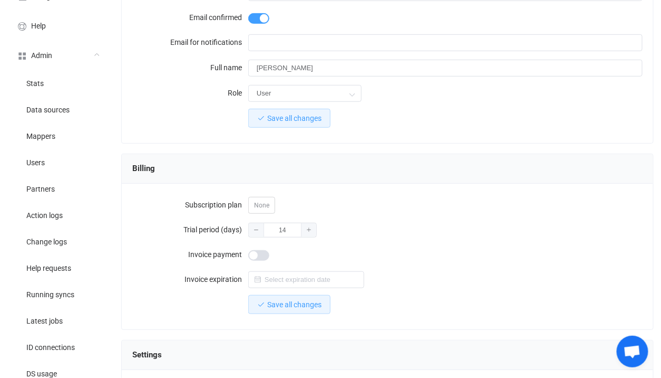
scroll to position [137, 0]
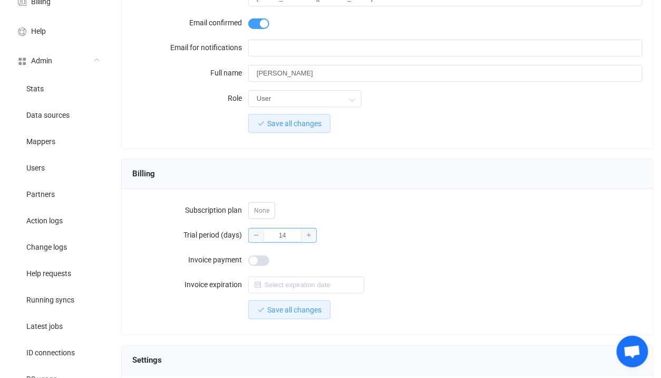
drag, startPoint x: 288, startPoint y: 237, endPoint x: 219, endPoint y: 225, distance: 69.5
click at [219, 225] on div "Trial period (days) 14" at bounding box center [387, 234] width 511 height 21
type input "145"
click at [253, 302] on button "Save all changes" at bounding box center [289, 309] width 82 height 19
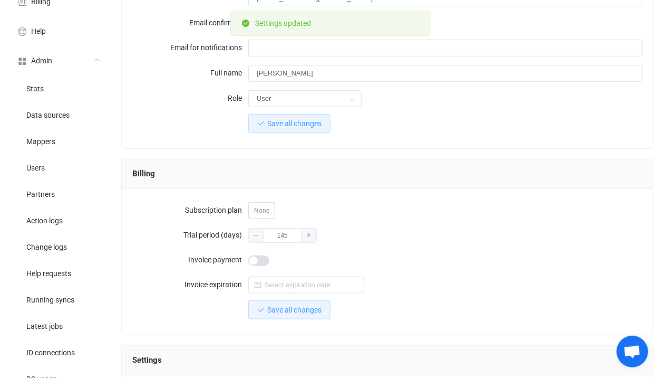
click at [497, 185] on div "Billing" at bounding box center [388, 174] width 532 height 30
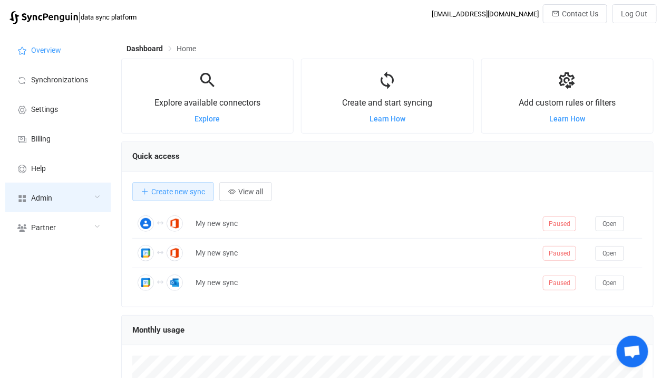
scroll to position [204, 533]
click at [61, 205] on div "Admin" at bounding box center [57, 198] width 105 height 30
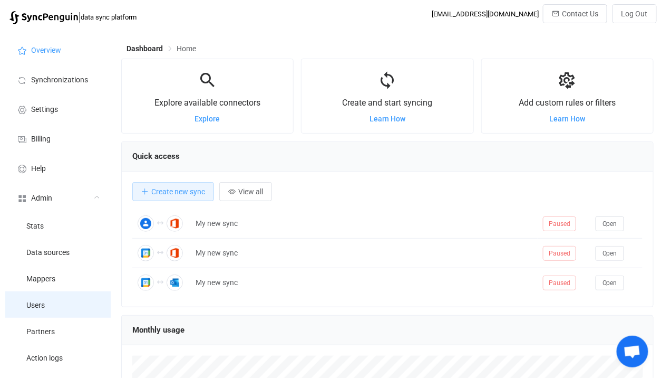
click at [59, 306] on li "Users" at bounding box center [57, 304] width 105 height 26
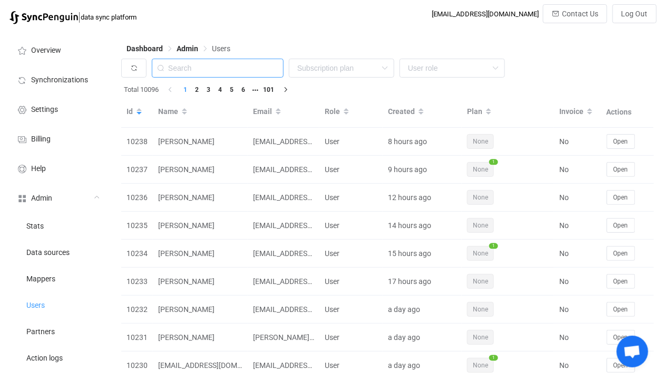
click at [222, 75] on input "text" at bounding box center [218, 68] width 132 height 19
paste input "[EMAIL_ADDRESS][DOMAIN_NAME]"
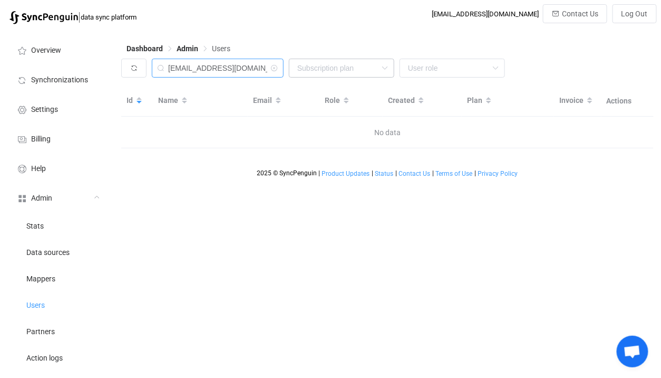
drag, startPoint x: 225, startPoint y: 69, endPoint x: 371, endPoint y: 59, distance: 145.9
click at [371, 59] on div "rosecoloredbook@gmail.com None Single SingleYearly SinglePlus SinglePlusYearly …" at bounding box center [387, 71] width 533 height 24
type input "rosecoloredbook"
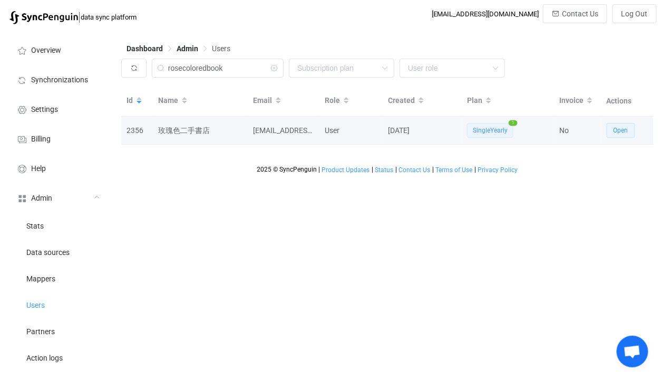
click at [631, 132] on button "Open" at bounding box center [621, 130] width 28 height 15
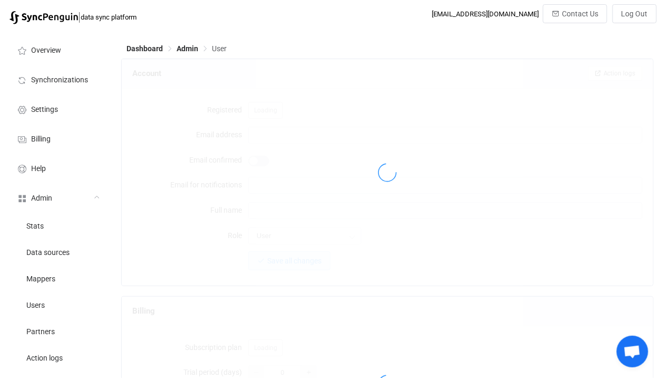
type input "info@rosecoloredbook.tw"
type input "玫瑰色二手書店"
type input "14"
type input "14 days"
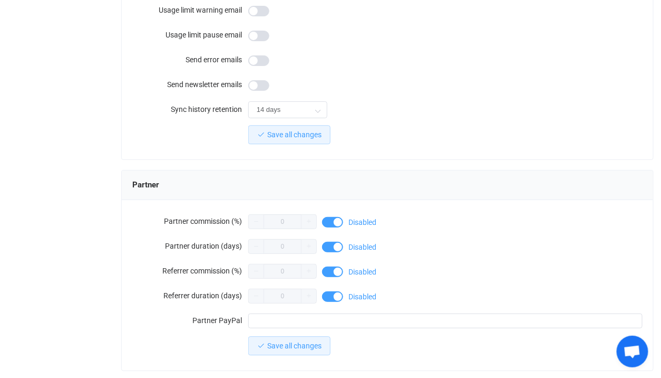
scroll to position [1039, 0]
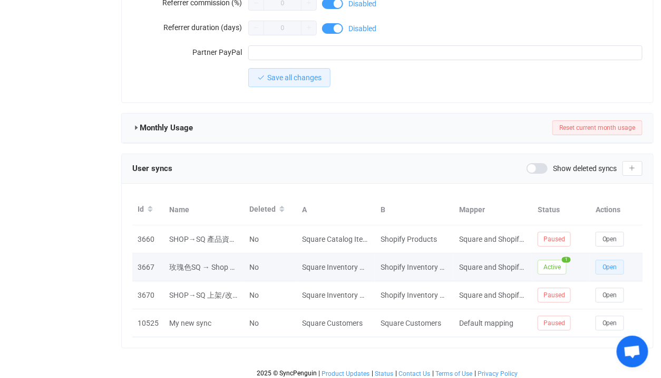
click at [609, 263] on span "Open" at bounding box center [610, 266] width 15 height 7
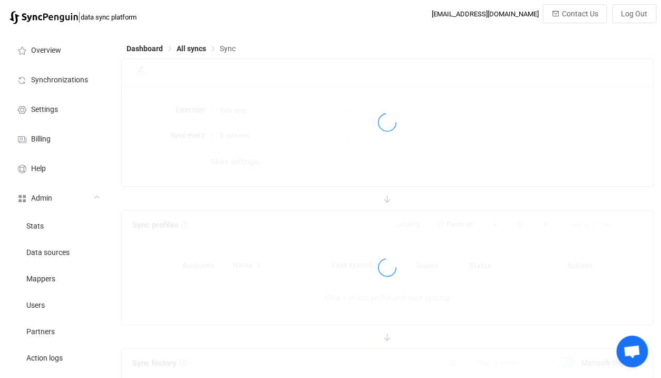
type input "15 minutes"
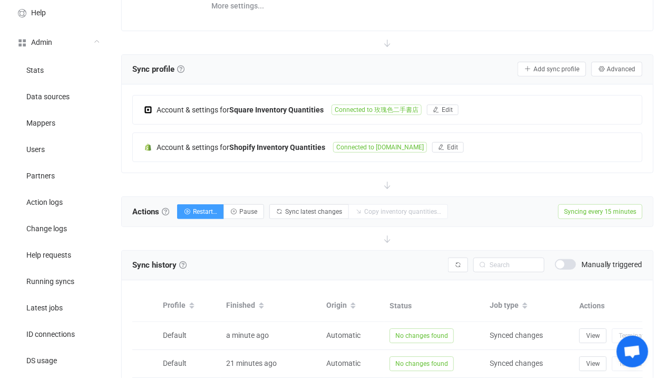
scroll to position [119, 0]
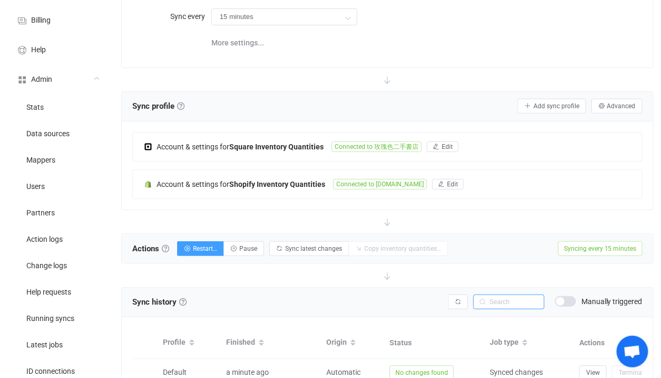
click at [509, 294] on input "text" at bounding box center [509, 301] width 71 height 15
paste input "9789575709143"
type input "9789575709143"
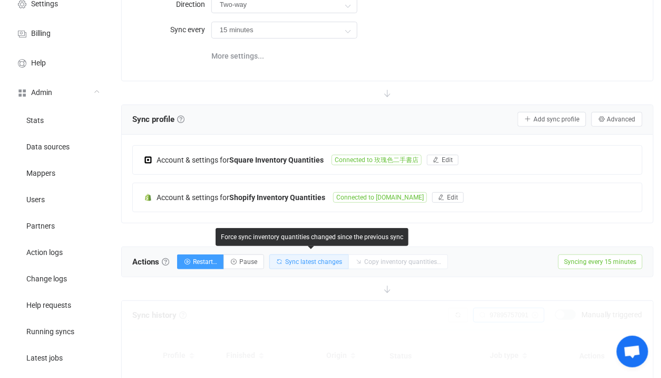
scroll to position [83, 0]
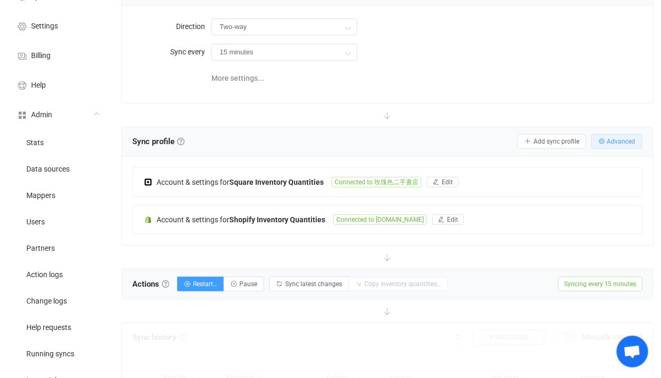
click at [618, 136] on button "Advanced" at bounding box center [617, 141] width 51 height 15
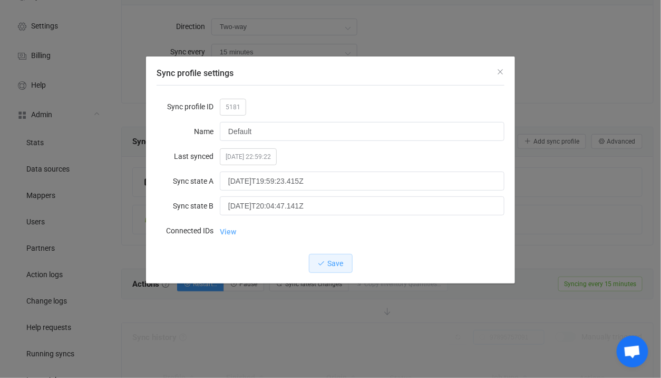
click at [229, 233] on link "View" at bounding box center [228, 231] width 16 height 21
click at [383, 305] on div "Sync profile settings Sync profile ID 5181 Name Default Last synced 2025-08-20 …" at bounding box center [330, 189] width 661 height 378
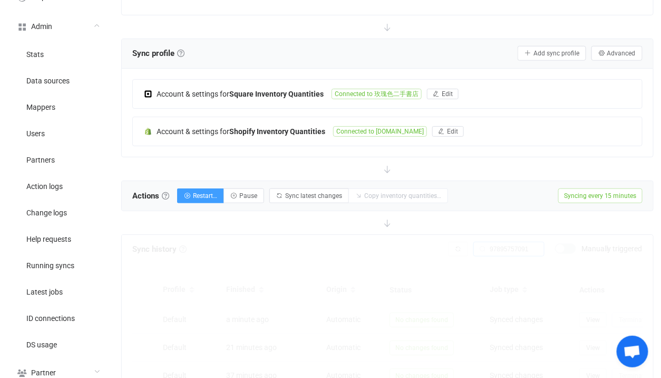
scroll to position [443, 0]
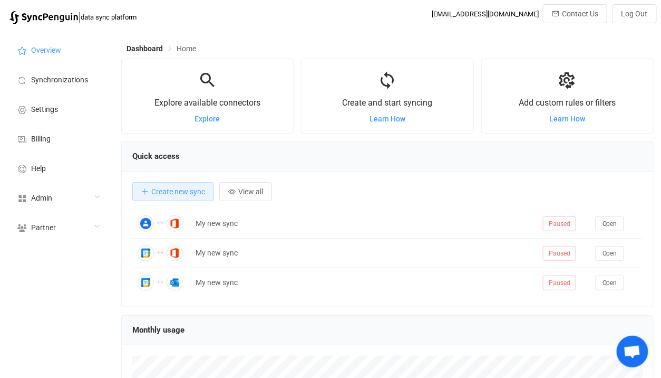
scroll to position [204, 533]
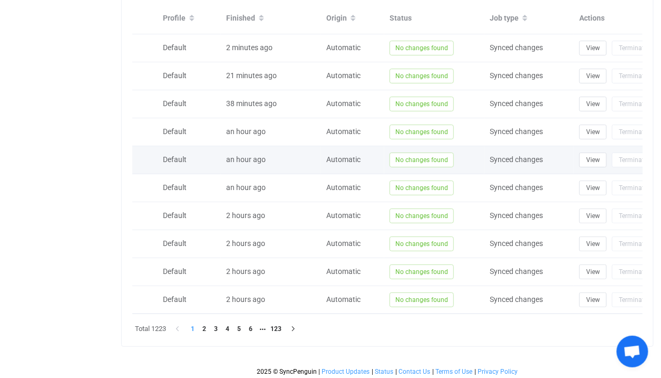
scroll to position [169, 0]
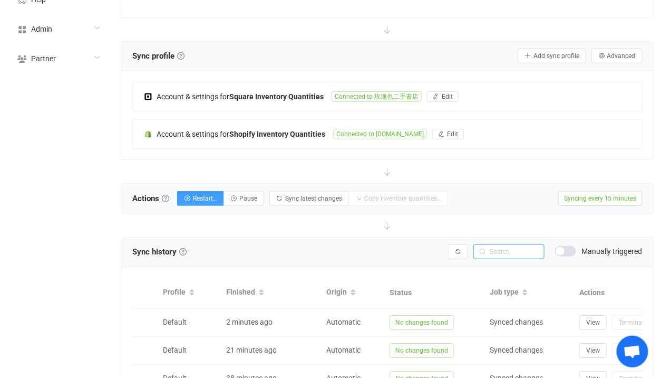
click at [504, 249] on input "text" at bounding box center [509, 251] width 71 height 15
paste input "9789575709143"
type input "9789575709143"
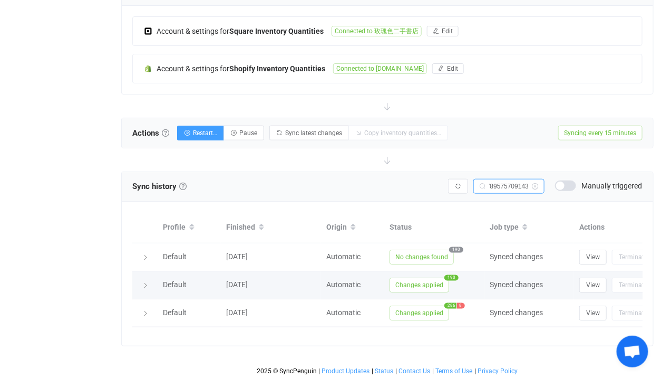
click at [421, 285] on span "Changes applied" at bounding box center [420, 284] width 60 height 15
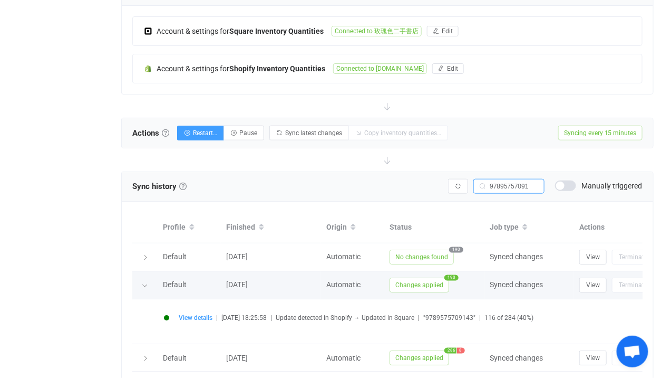
scroll to position [279, 0]
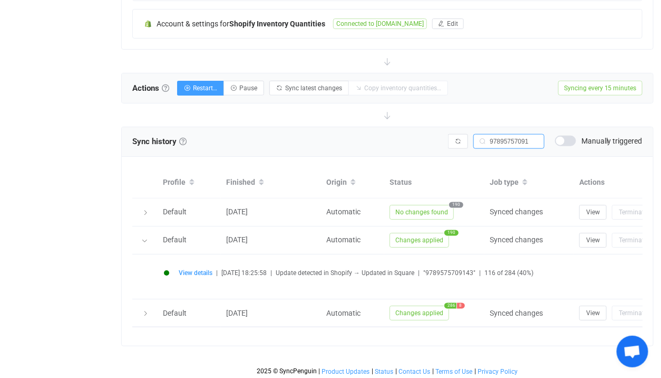
click at [188, 265] on div "View details | [DATE] 18:25:58 | Update detected in Shopify → Updated in Square…" at bounding box center [407, 277] width 497 height 24
click at [193, 273] on span "View details" at bounding box center [196, 272] width 34 height 7
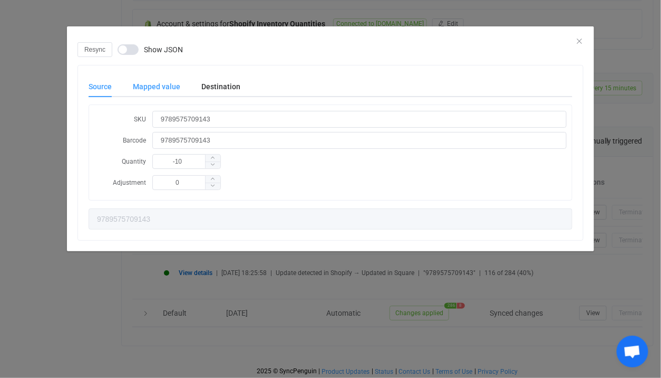
click at [178, 93] on div "Mapped value" at bounding box center [156, 86] width 69 height 21
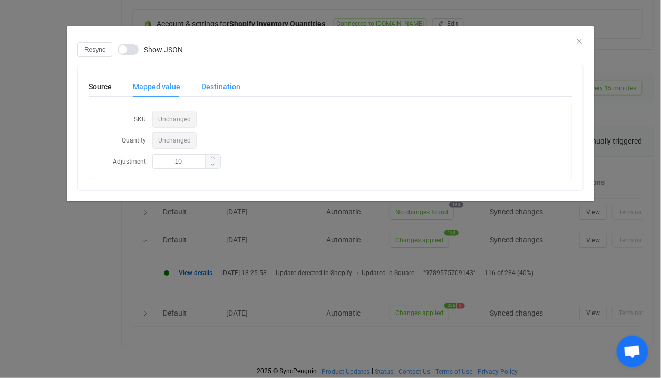
click at [210, 92] on div "Destination" at bounding box center [216, 86] width 50 height 21
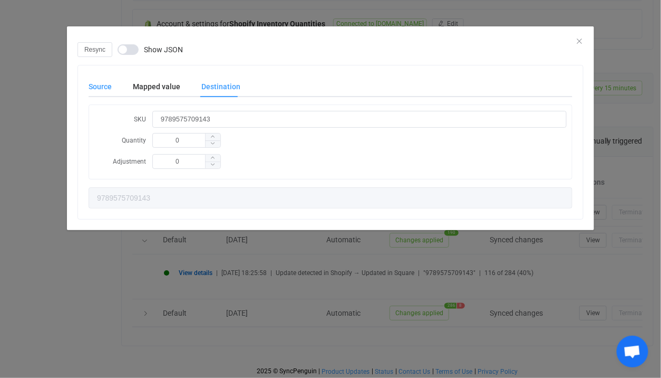
click at [92, 93] on div "Source" at bounding box center [106, 86] width 34 height 21
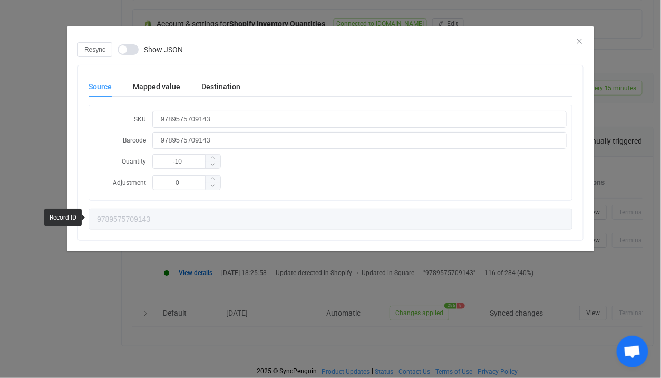
click at [246, 375] on div "Resync Show JSON Source Mapped value Destination SKU 9789575709143 Barcode 9789…" at bounding box center [330, 189] width 661 height 378
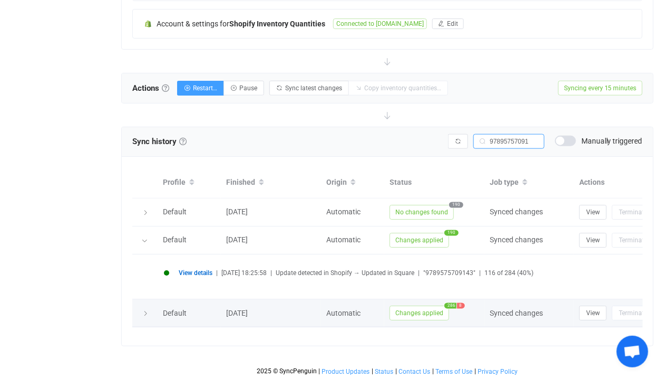
click at [408, 306] on span "Changes applied" at bounding box center [420, 312] width 60 height 15
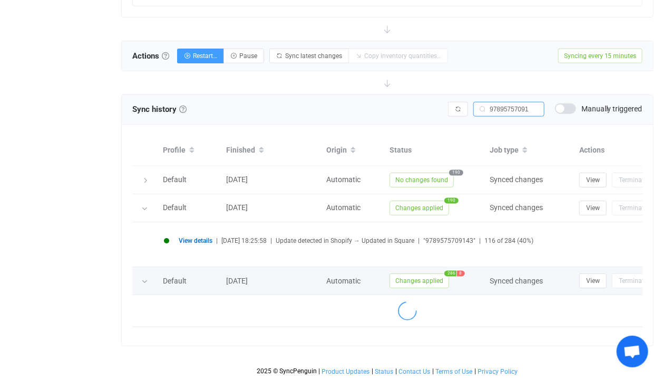
scroll to position [324, 0]
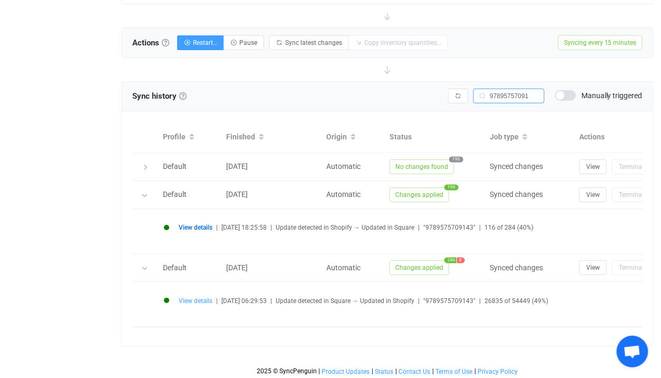
click at [195, 297] on span "View details" at bounding box center [196, 300] width 34 height 7
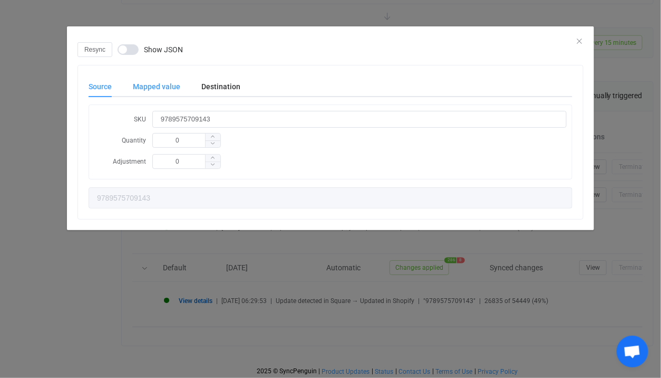
click at [166, 82] on div "Mapped value" at bounding box center [156, 86] width 69 height 21
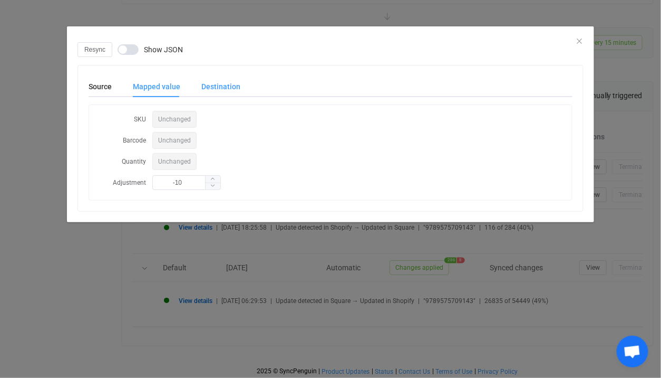
click at [223, 90] on div "Destination" at bounding box center [216, 86] width 50 height 21
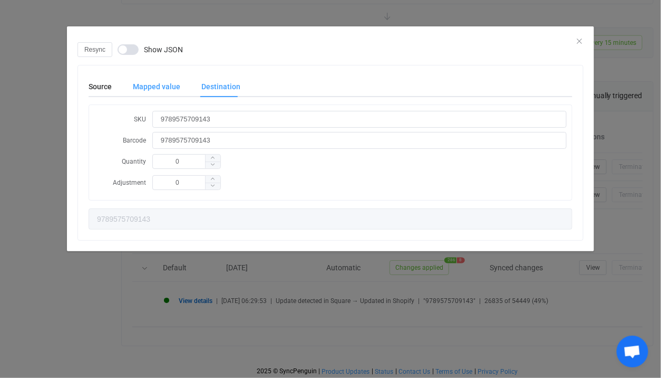
click at [123, 90] on div "Mapped value" at bounding box center [156, 86] width 69 height 21
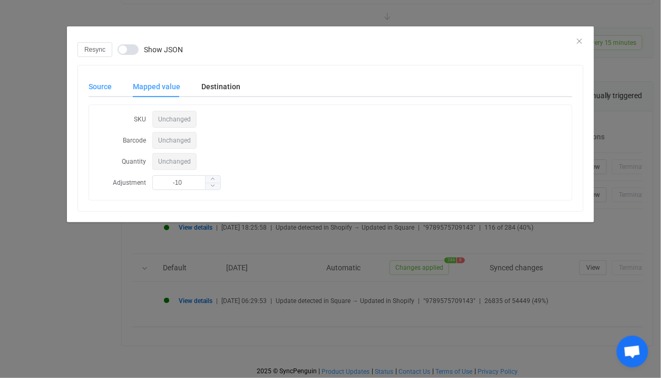
click at [0, 0] on div "Source" at bounding box center [0, 0] width 0 height 0
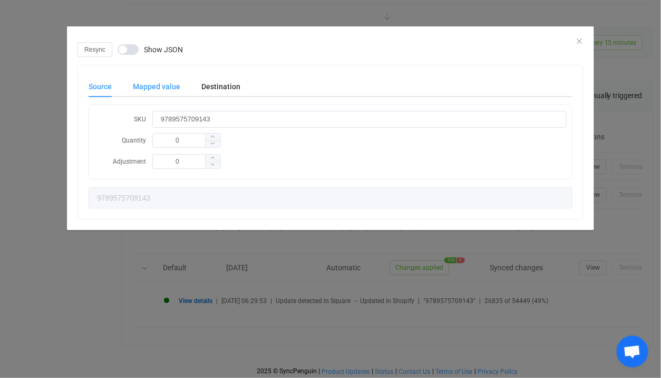
click at [0, 0] on div "Mapped value" at bounding box center [0, 0] width 0 height 0
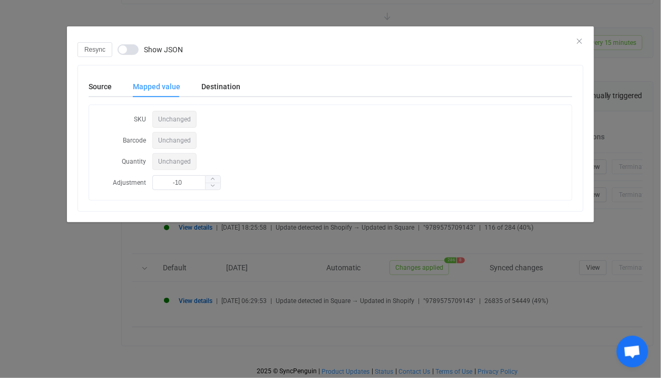
click at [228, 245] on div "Resync Show JSON Source Mapped value Destination SKU 9789575709143 Quantity 0 A…" at bounding box center [330, 189] width 661 height 378
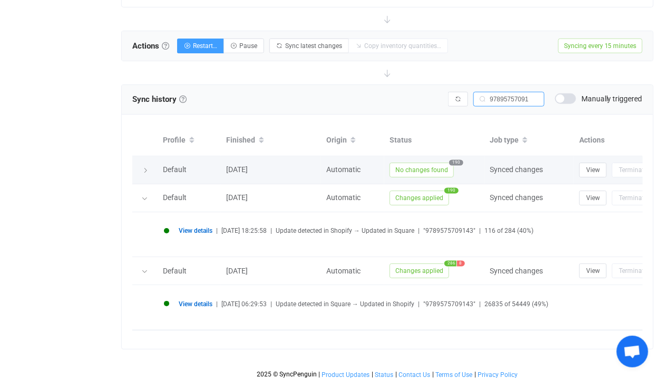
scroll to position [319, 0]
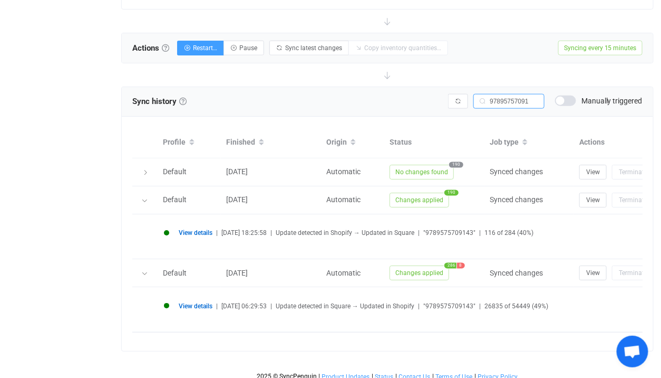
click at [201, 303] on span "View details" at bounding box center [196, 305] width 34 height 7
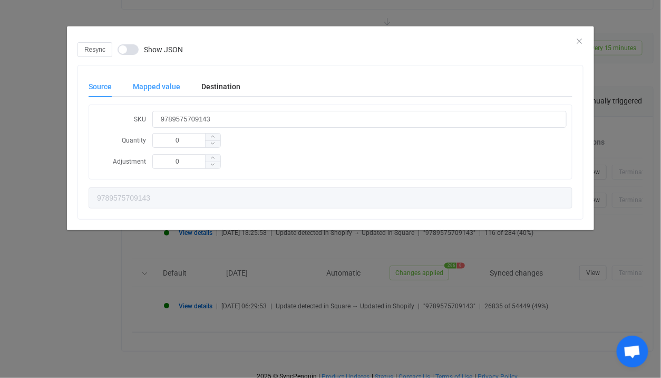
click at [0, 0] on div "Mapped value" at bounding box center [0, 0] width 0 height 0
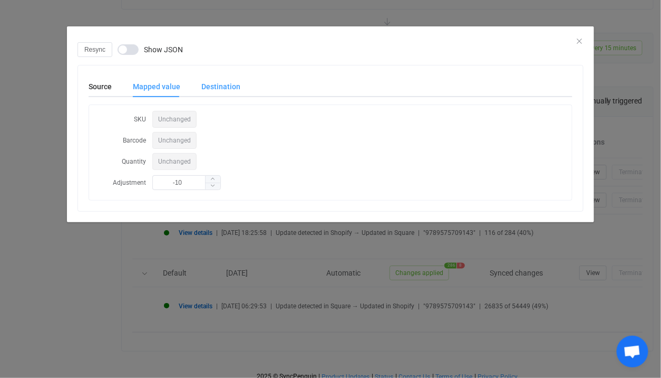
click at [207, 86] on div "Destination" at bounding box center [216, 86] width 50 height 21
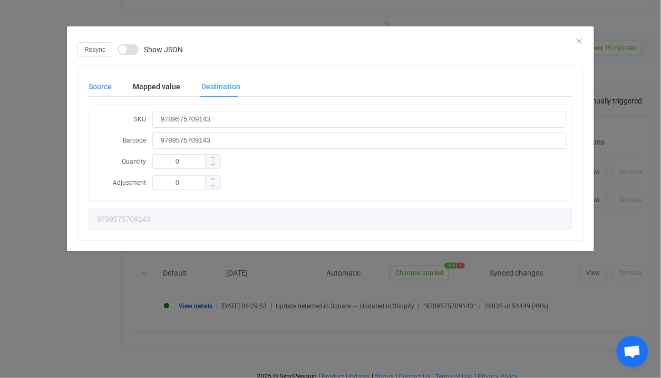
click at [97, 84] on div "Source" at bounding box center [106, 86] width 34 height 21
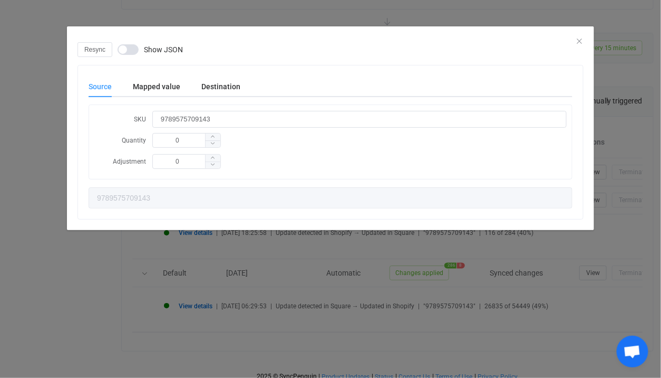
click at [0, 0] on div "SKU 9789575709143 Quantity 0 Adjustment 0" at bounding box center [0, 0] width 0 height 0
click at [142, 81] on div "Mapped value" at bounding box center [156, 86] width 69 height 21
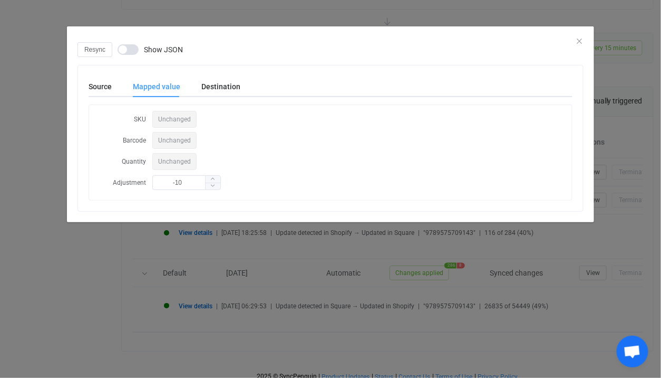
click at [184, 77] on div "Mapped value" at bounding box center [156, 86] width 69 height 21
click at [192, 80] on div "Destination" at bounding box center [216, 86] width 50 height 21
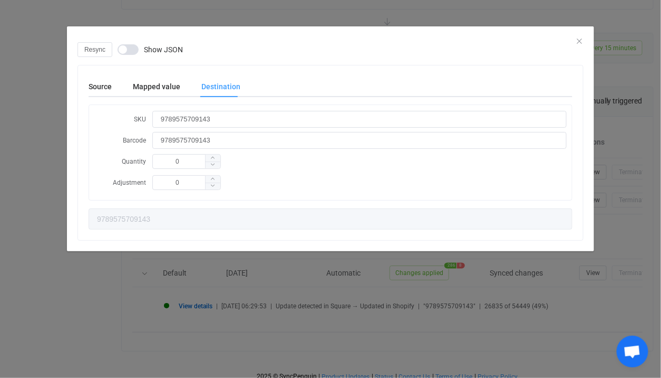
click at [2, 261] on div "Resync Show JSON Source Mapped value Destination SKU 9789575709143 Quantity 0 A…" at bounding box center [330, 189] width 661 height 378
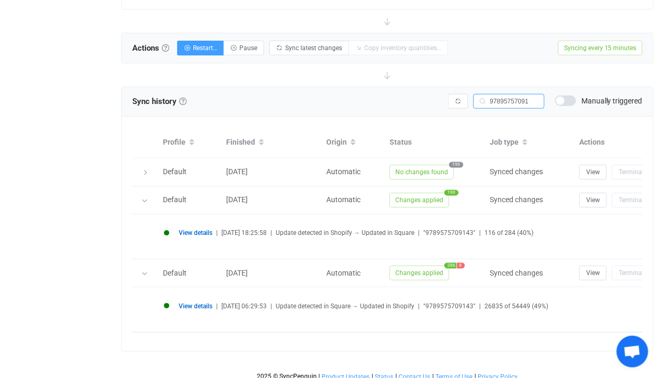
click at [188, 229] on span "View details" at bounding box center [196, 232] width 34 height 7
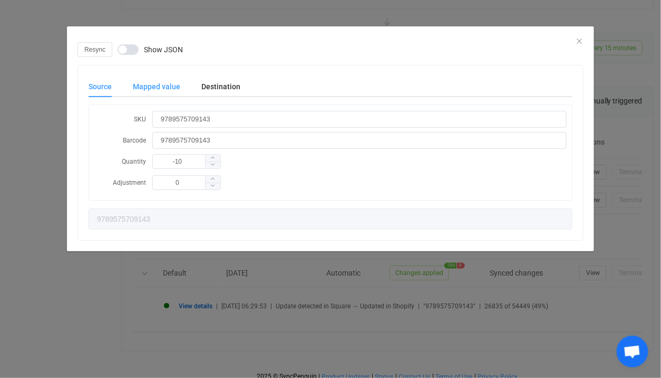
click at [161, 77] on div "Mapped value" at bounding box center [156, 86] width 69 height 21
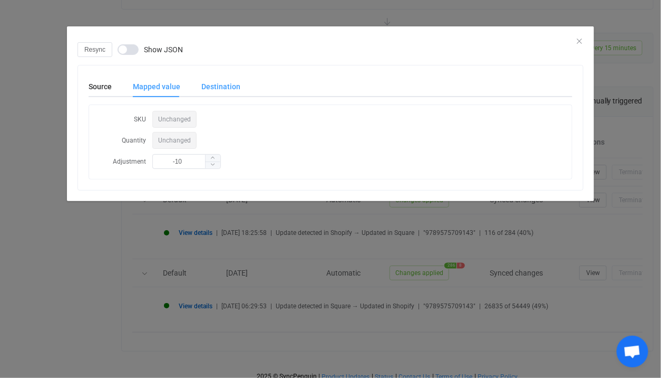
click at [206, 86] on div "Destination" at bounding box center [216, 86] width 50 height 21
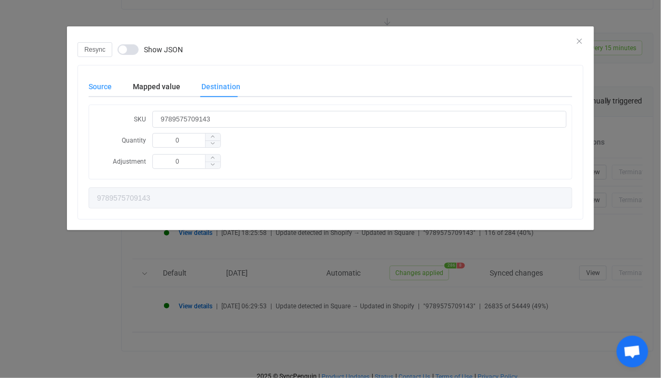
click at [97, 80] on div "Source" at bounding box center [106, 86] width 34 height 21
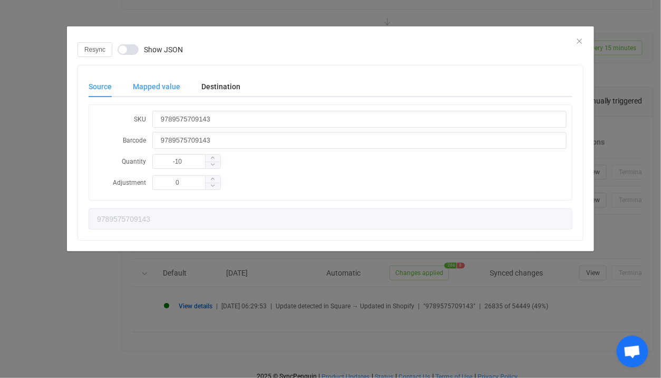
click at [0, 0] on div "Mapped value" at bounding box center [0, 0] width 0 height 0
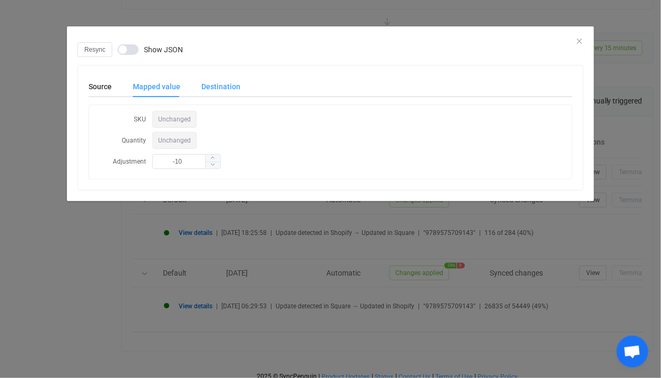
click at [0, 0] on div "Destination" at bounding box center [0, 0] width 0 height 0
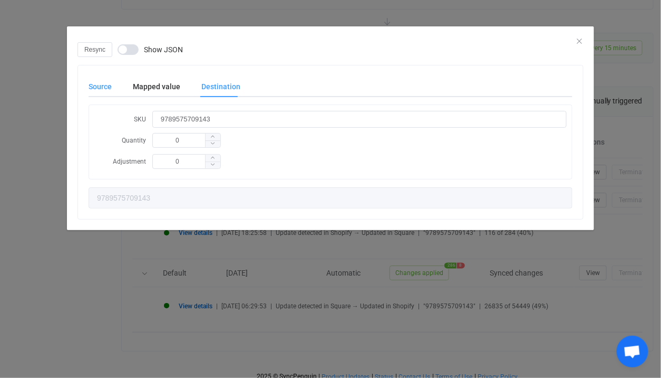
click at [0, 0] on div "Source" at bounding box center [0, 0] width 0 height 0
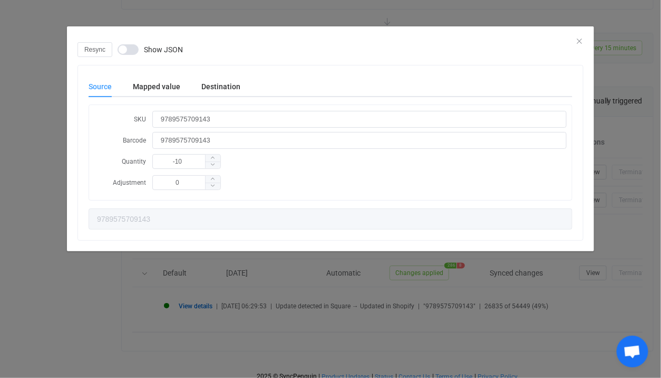
click at [166, 327] on div "Resync Show JSON Source Mapped value Destination SKU 9789575709143 Barcode 9789…" at bounding box center [330, 189] width 661 height 378
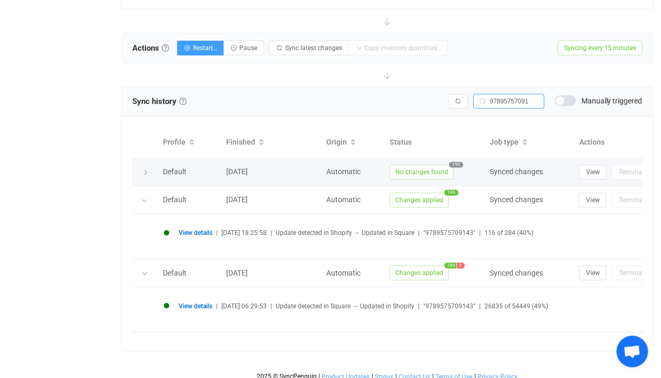
click at [417, 167] on span "No changes found" at bounding box center [422, 172] width 64 height 15
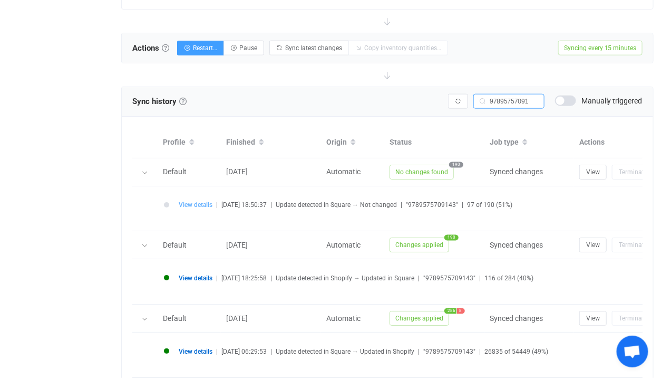
click at [185, 204] on span "View details" at bounding box center [196, 204] width 34 height 7
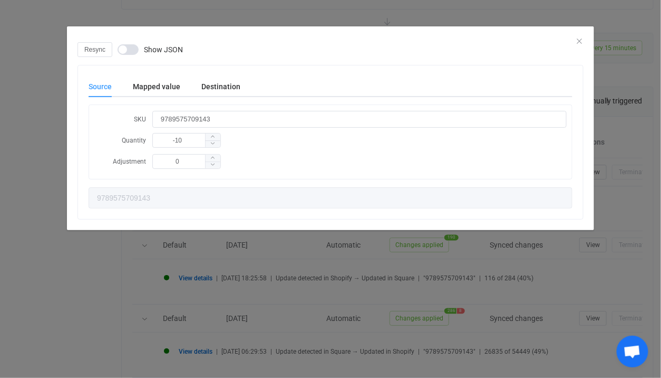
click at [169, 72] on div "Source Mapped value Destination SKU 9789575709143 Quantity -10 Adjustment 0 978…" at bounding box center [330, 141] width 505 height 153
click at [0, 0] on div "Destination" at bounding box center [0, 0] width 0 height 0
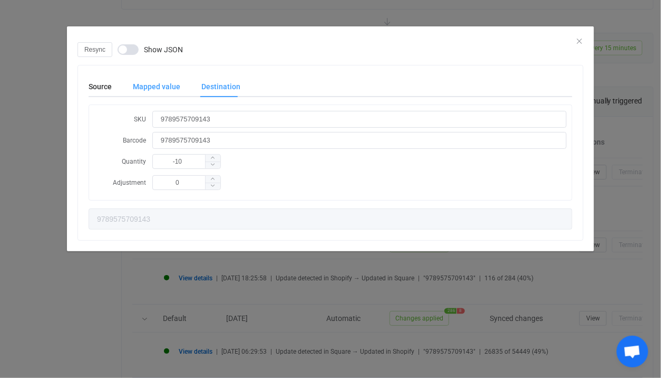
click at [0, 0] on div "Mapped value" at bounding box center [0, 0] width 0 height 0
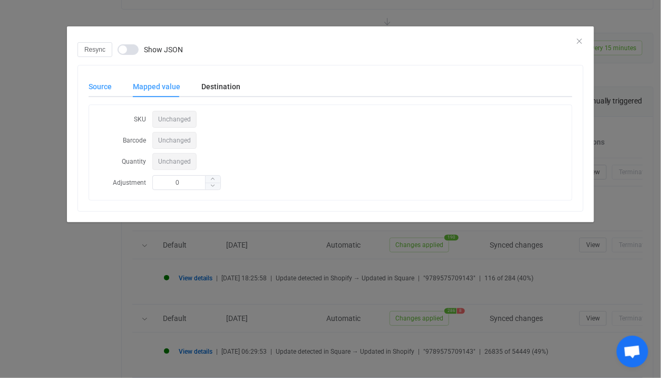
click at [0, 0] on div "Source" at bounding box center [0, 0] width 0 height 0
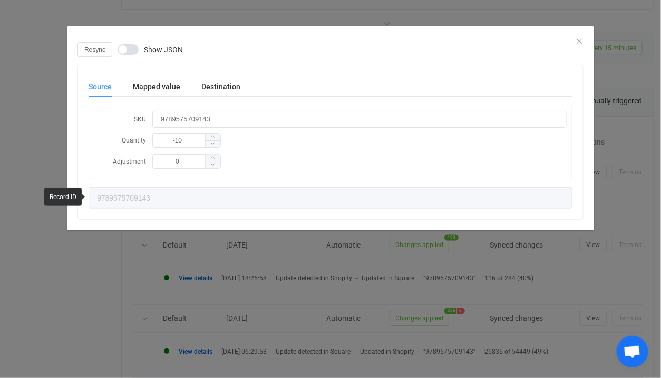
click at [167, 303] on div "Resync Show JSON Source Mapped value Destination SKU 9789575709143 Quantity -10…" at bounding box center [330, 189] width 661 height 378
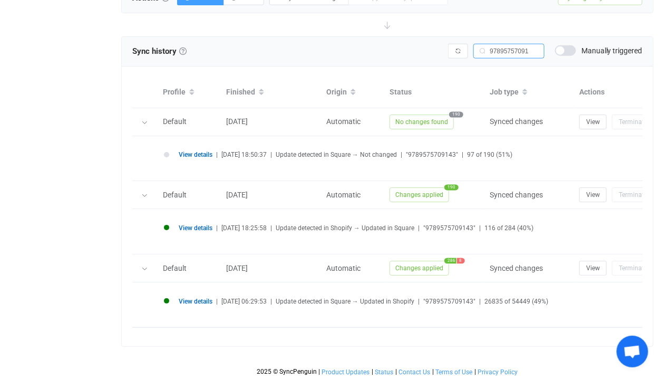
scroll to position [362, 0]
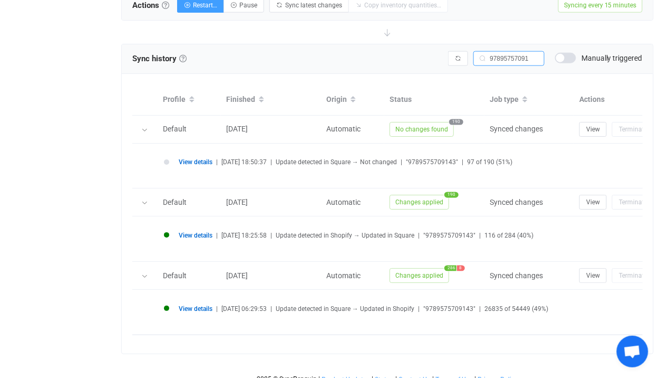
click at [195, 312] on li "View details | 2025-08-14 06:29:53 | Update detected in Square → Updated in Sho…" at bounding box center [414, 314] width 501 height 18
click at [197, 300] on div "View details | 2025-08-14 06:29:53 | Update detected in Square → Updated in Sho…" at bounding box center [407, 312] width 497 height 24
click at [197, 305] on span "View details" at bounding box center [196, 308] width 34 height 7
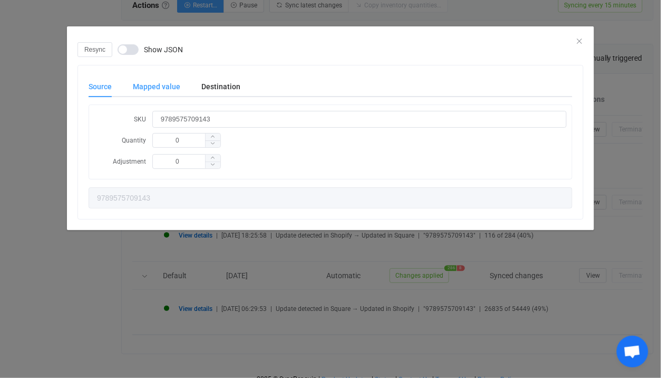
click at [169, 89] on div "Mapped value" at bounding box center [156, 86] width 69 height 21
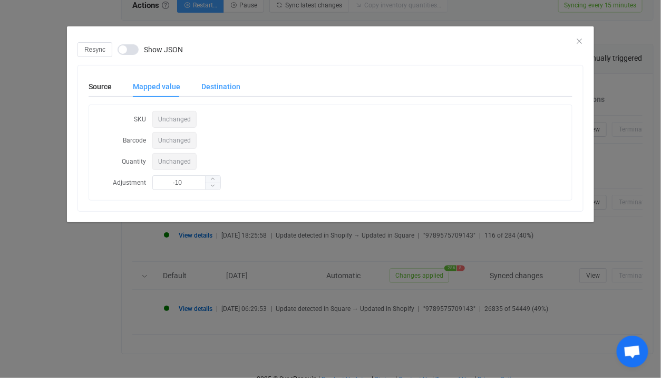
click at [208, 84] on div "Destination" at bounding box center [216, 86] width 50 height 21
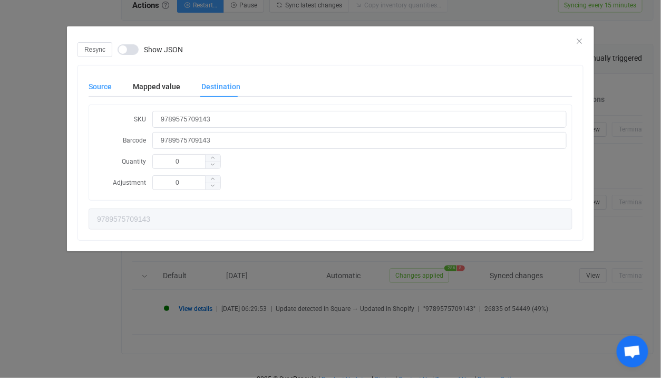
click at [89, 79] on div "Source" at bounding box center [106, 86] width 34 height 21
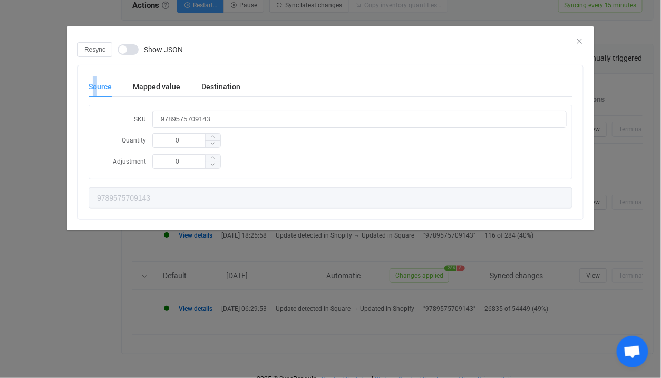
click at [0, 0] on div "Source" at bounding box center [0, 0] width 0 height 0
click at [204, 280] on div "Resync Show JSON Source Mapped value Destination SKU 9789575709143 Quantity 0 A…" at bounding box center [330, 189] width 661 height 378
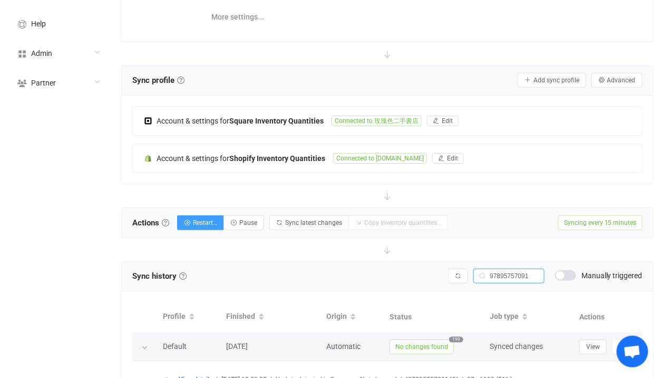
scroll to position [133, 0]
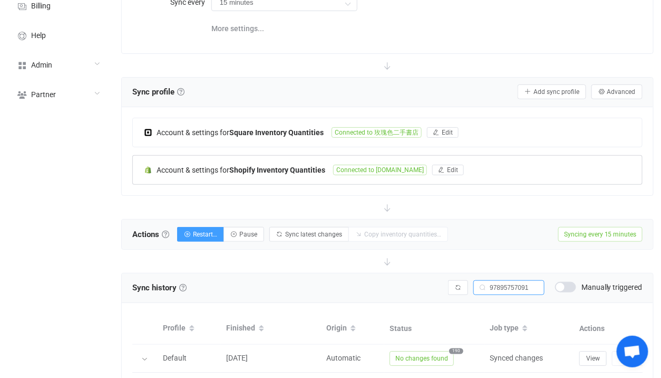
click at [381, 167] on span "Connected to [DOMAIN_NAME]" at bounding box center [380, 170] width 94 height 11
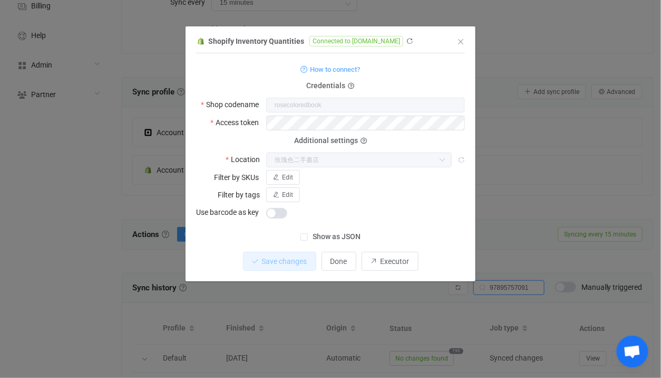
click at [142, 177] on div "Shopify Inventory Quantities Connected to rosecoloredbook.myshopify.com 1 { { "…" at bounding box center [330, 189] width 661 height 378
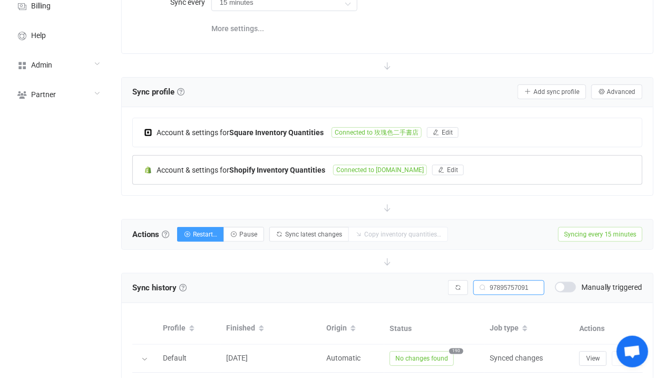
click at [300, 168] on b "Shopify Inventory Quantities" at bounding box center [277, 170] width 96 height 8
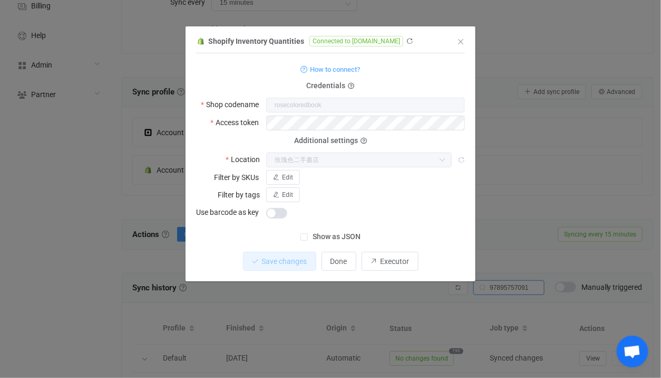
click at [149, 161] on div "Shopify Inventory Quantities Connected to rosecoloredbook.myshopify.com 1 { { "…" at bounding box center [330, 189] width 661 height 378
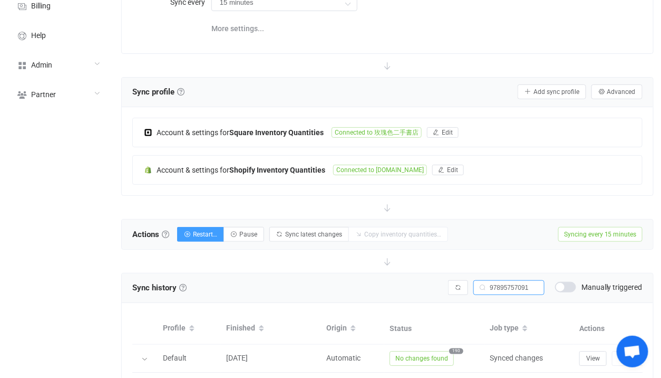
scroll to position [369, 0]
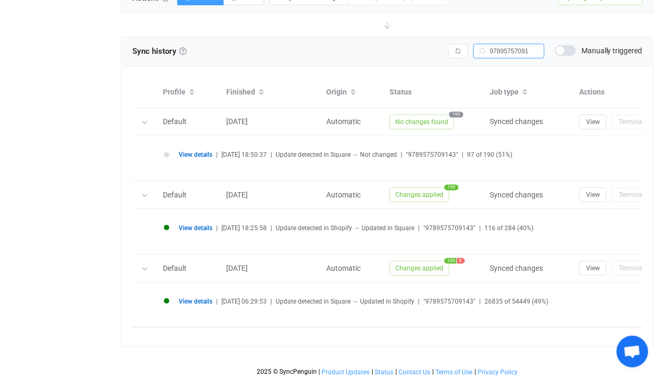
click at [185, 294] on div "View details | 2025-08-14 06:29:53 | Update detected in Square → Updated in Sho…" at bounding box center [407, 305] width 497 height 24
click at [188, 306] on li "View details | 2025-08-14 06:29:53 | Update detected in Square → Updated in Sho…" at bounding box center [414, 307] width 501 height 18
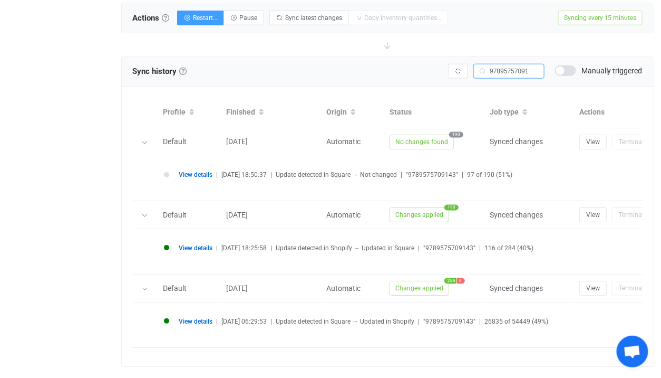
scroll to position [350, 0]
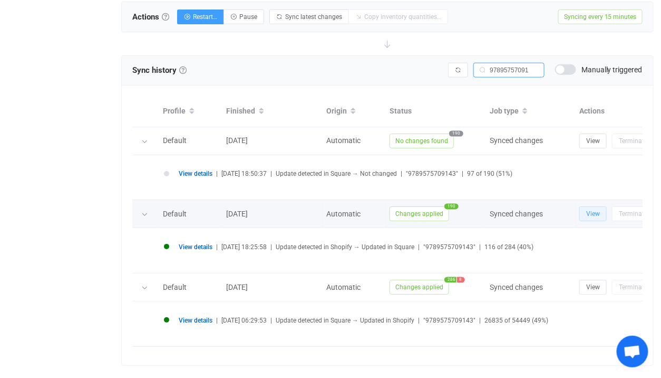
click at [584, 208] on button "View" at bounding box center [593, 213] width 27 height 15
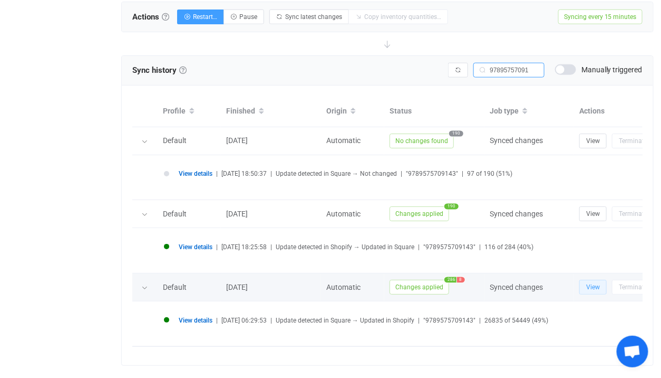
click at [586, 287] on button "View" at bounding box center [593, 287] width 27 height 15
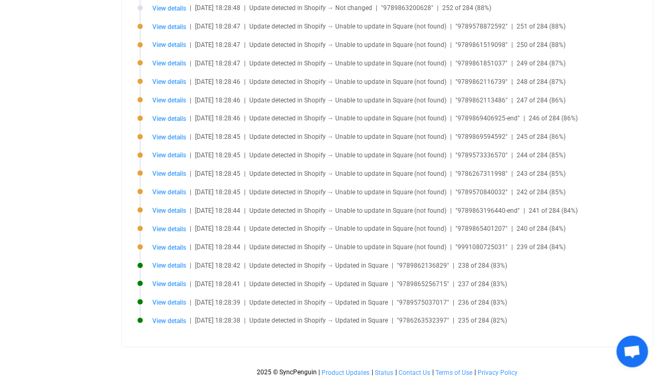
scroll to position [916, 0]
click at [176, 172] on span "View details" at bounding box center [169, 172] width 34 height 7
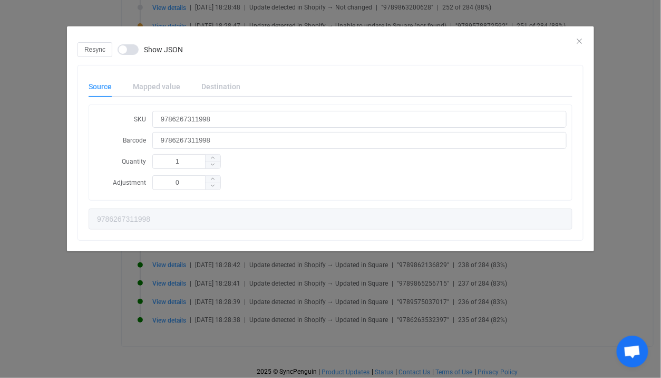
click at [169, 84] on div "Mapped value" at bounding box center [156, 86] width 69 height 21
click at [35, 253] on div "Resync Show JSON Source Mapped value Destination SKU 9786267311998 Barcode 9786…" at bounding box center [330, 189] width 661 height 378
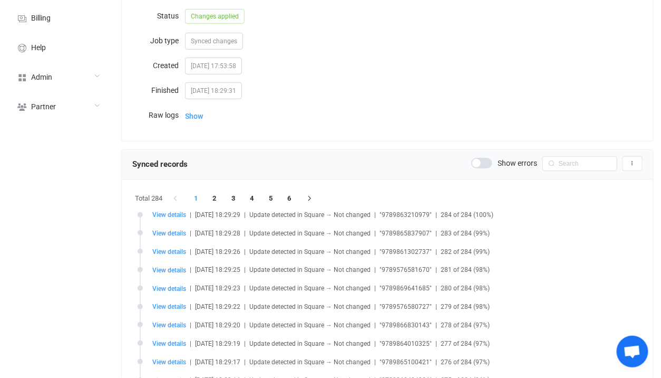
scroll to position [262, 0]
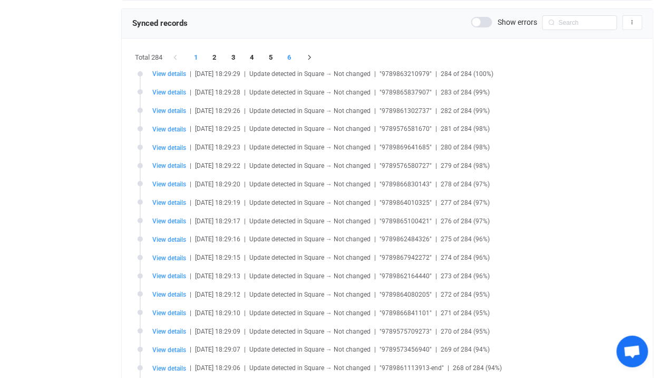
click at [289, 62] on li "6" at bounding box center [289, 57] width 19 height 15
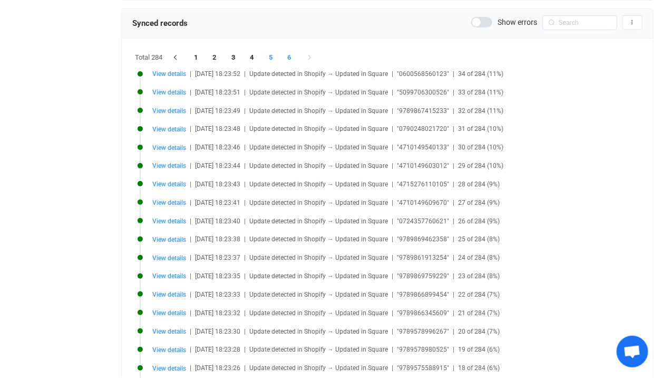
click at [276, 50] on li "5" at bounding box center [271, 57] width 19 height 15
click at [199, 63] on li "1" at bounding box center [196, 57] width 19 height 15
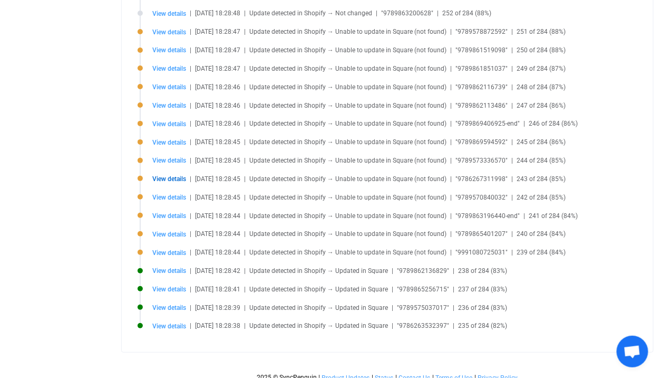
scroll to position [916, 0]
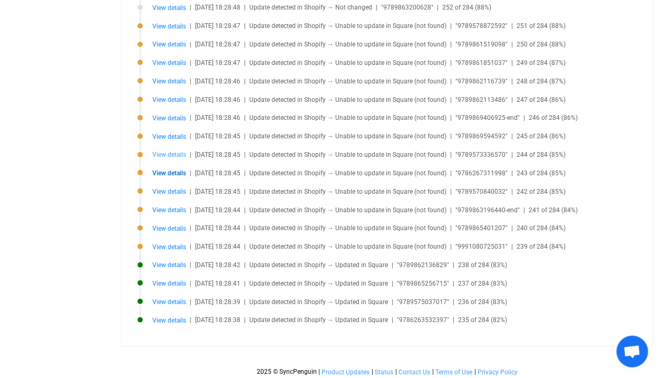
click at [184, 152] on span "View details" at bounding box center [169, 154] width 34 height 7
type input "9789573336570"
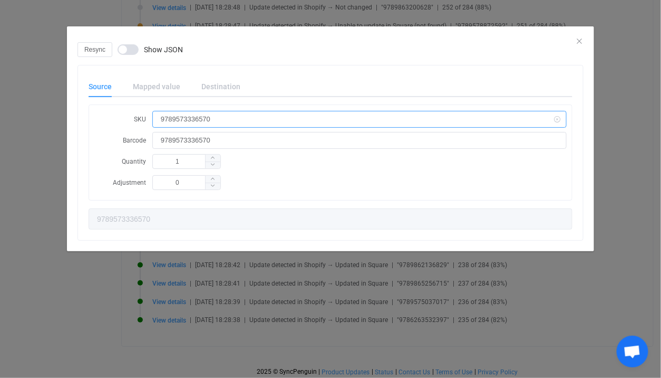
click at [190, 115] on input "9789573336570" at bounding box center [359, 119] width 415 height 17
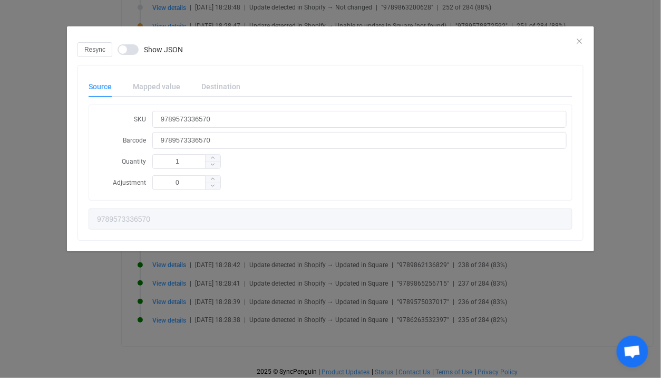
click at [257, 303] on div "Resync Show JSON Source Mapped value Destination SKU 9789573336570 Barcode 9789…" at bounding box center [330, 189] width 661 height 378
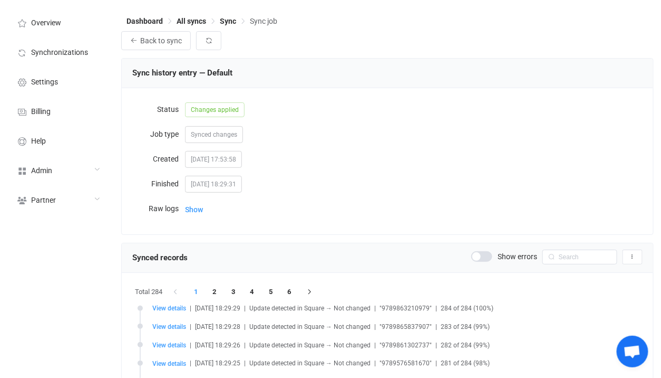
scroll to position [0, 0]
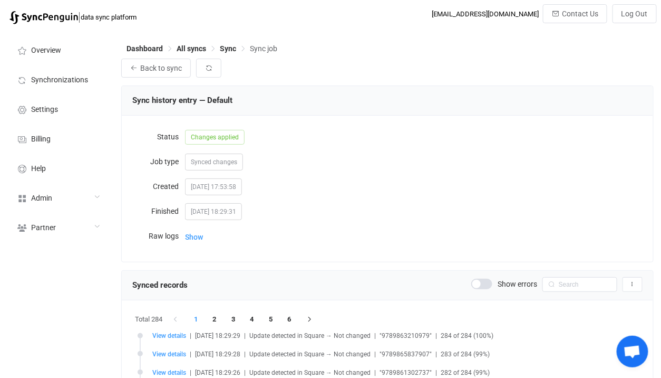
click at [570, 292] on div "Synced records Show errors Export records to CSV" at bounding box center [387, 285] width 511 height 16
click at [581, 281] on input "text" at bounding box center [580, 284] width 75 height 15
paste input "9789573336570"
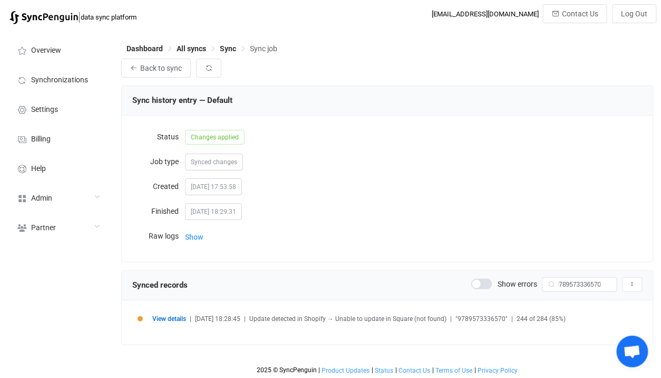
click at [159, 315] on span "View details" at bounding box center [169, 318] width 34 height 7
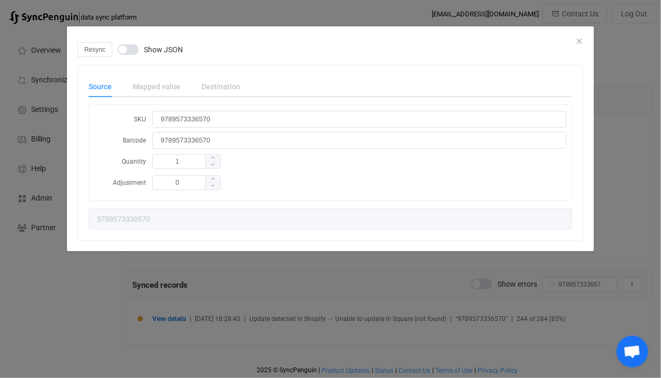
click at [225, 306] on div "Resync Show JSON Source Mapped value Destination SKU 9789573336570 Barcode 9789…" at bounding box center [330, 189] width 661 height 378
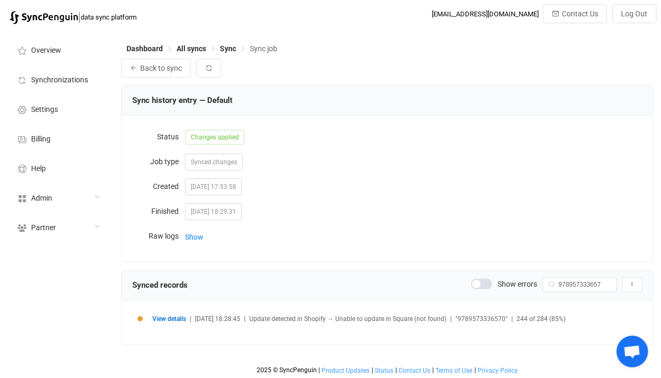
click at [175, 325] on li "View details | 2025-08-14 18:28:45 | Update detected in Shopify → Unable to upd…" at bounding box center [390, 325] width 505 height 18
click at [175, 318] on span "View details" at bounding box center [169, 318] width 34 height 7
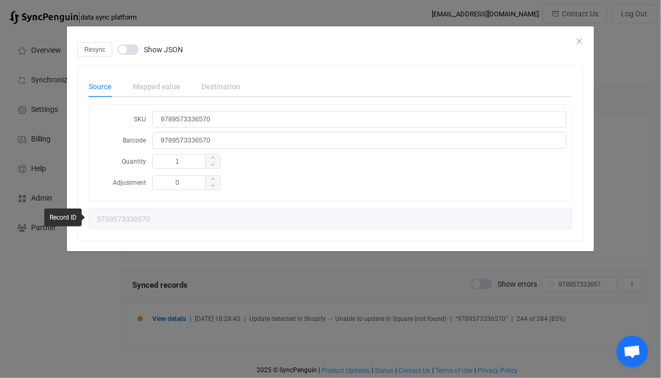
click at [266, 322] on div "Resync Show JSON Source Mapped value Destination SKU 9789573336570 Barcode 9789…" at bounding box center [330, 189] width 661 height 378
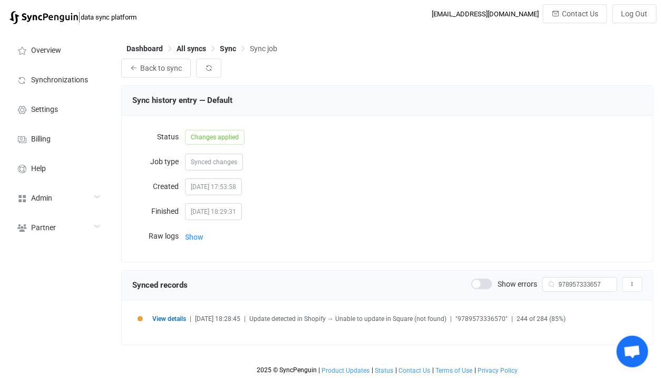
click at [181, 322] on li "View details | 2025-08-14 18:28:45 | Update detected in Shopify → Unable to upd…" at bounding box center [390, 325] width 505 height 18
click at [181, 313] on div "View details | 2025-08-14 18:28:45 | Update detected in Shopify → Unable to upd…" at bounding box center [387, 323] width 511 height 24
click at [181, 318] on span "View details" at bounding box center [169, 318] width 34 height 7
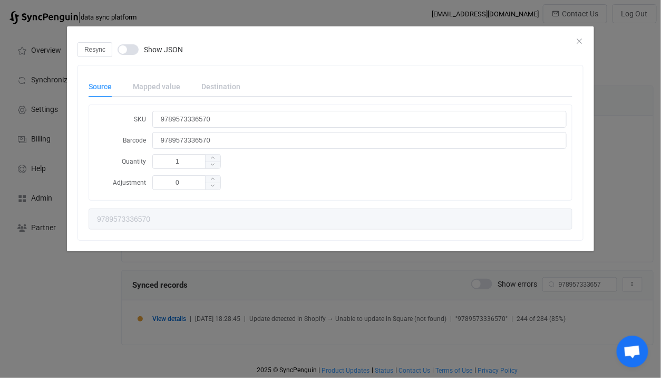
click at [273, 317] on div "Resync Show JSON Source Mapped value Destination SKU 9789573336570 Barcode 9789…" at bounding box center [330, 189] width 661 height 378
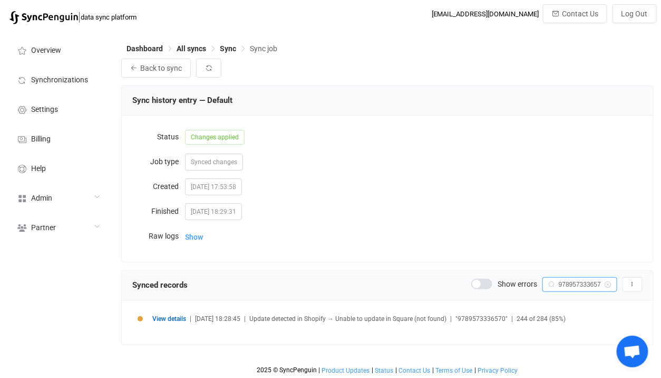
click at [573, 279] on input "9789573336570" at bounding box center [580, 284] width 75 height 15
paste input "2757"
type input "9789573275770"
click at [166, 311] on div "View details | 2025-08-14 18:27:58 | Update detected in Shopify → Updated in Sq…" at bounding box center [387, 323] width 511 height 24
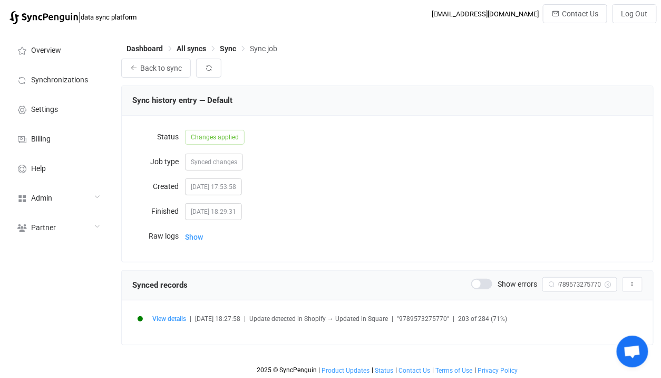
scroll to position [0, 0]
click at [166, 319] on span "View details" at bounding box center [169, 318] width 34 height 7
type input "9789573275770"
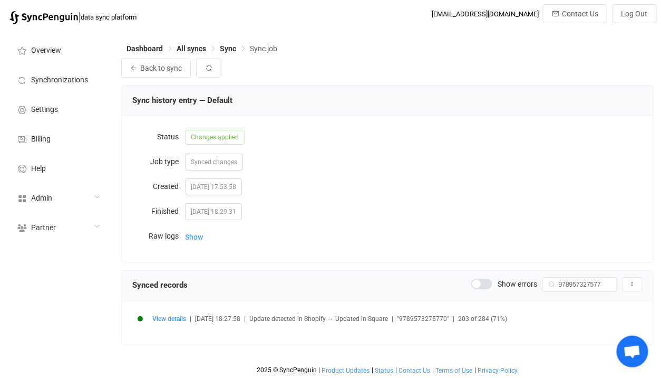
type input "9789573275770"
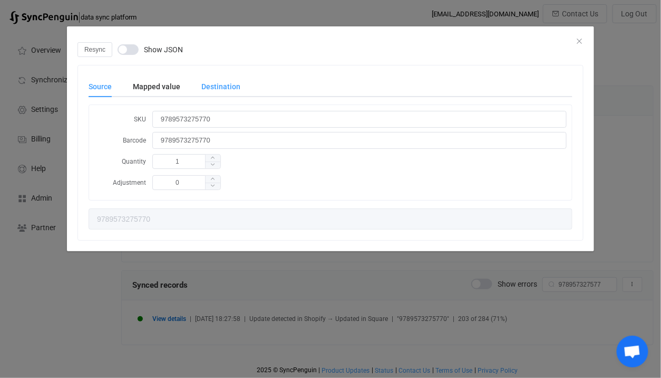
click at [198, 88] on div "Destination" at bounding box center [216, 86] width 50 height 21
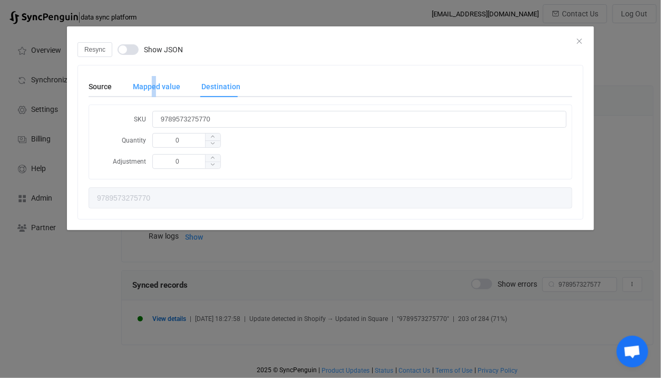
click at [153, 83] on div "Mapped value" at bounding box center [156, 86] width 69 height 21
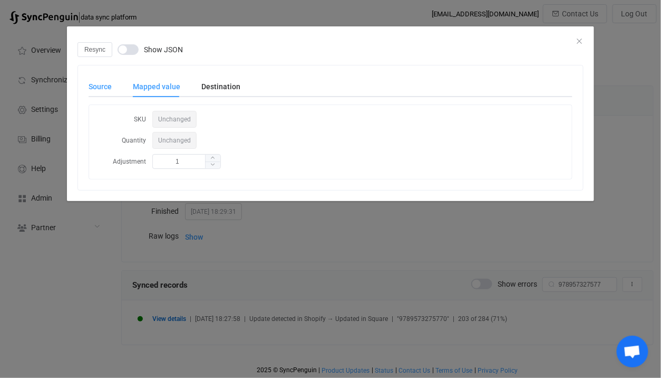
click at [101, 88] on div "Source" at bounding box center [106, 86] width 34 height 21
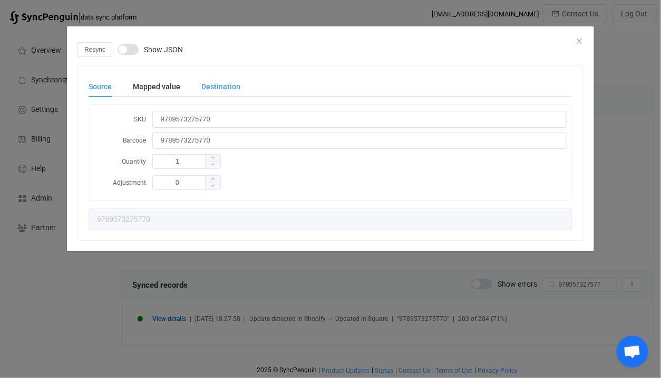
click at [199, 94] on div "Destination" at bounding box center [216, 86] width 50 height 21
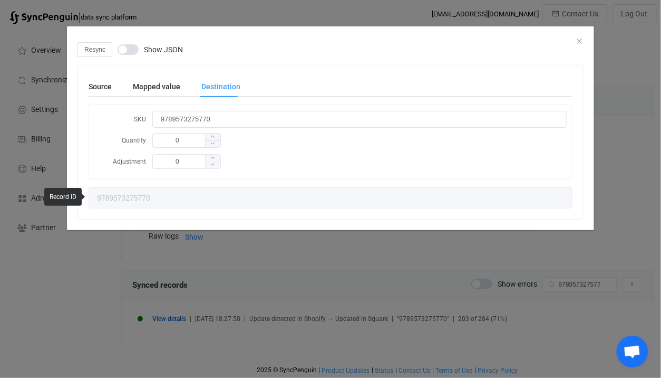
click at [290, 325] on div "Resync Show JSON Source Mapped value Destination SKU 9789573275770 Barcode 9789…" at bounding box center [330, 189] width 661 height 378
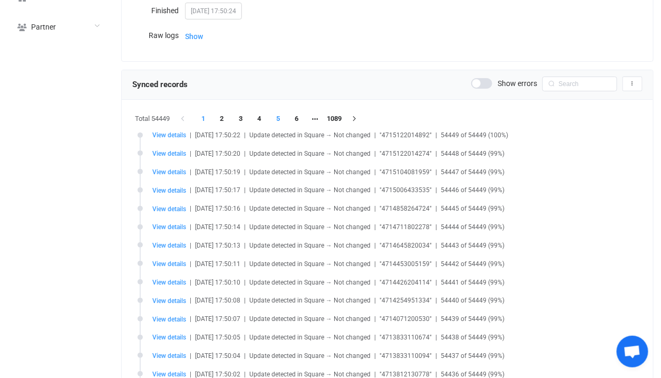
scroll to position [281, 0]
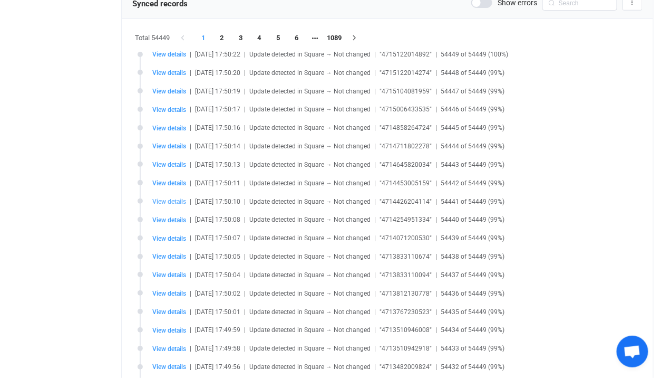
click at [162, 199] on span "View details" at bounding box center [169, 201] width 34 height 7
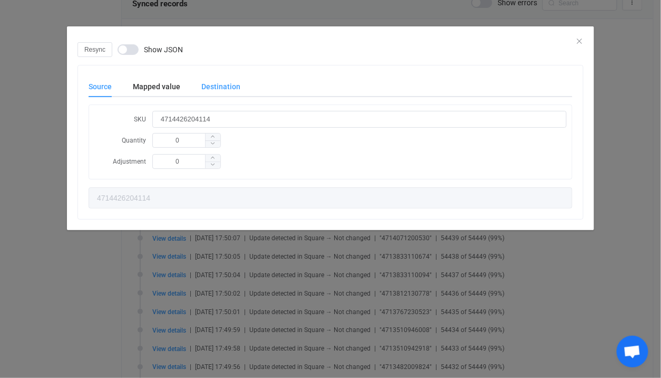
click at [210, 96] on div "Destination" at bounding box center [216, 86] width 50 height 21
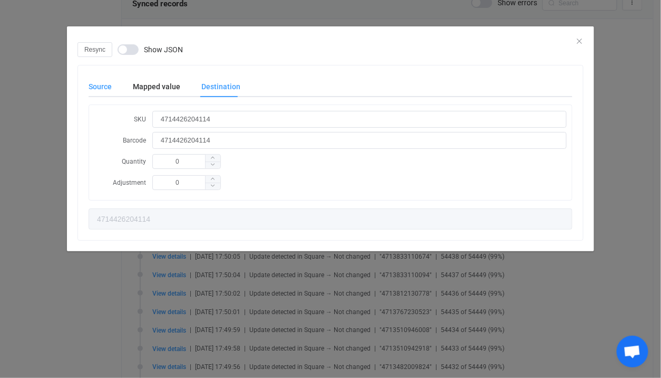
click at [116, 97] on div "Source Mapped value Destination SKU 4714426204114 Quantity 0 Adjustment 0 47144…" at bounding box center [331, 152] width 484 height 153
click at [104, 85] on div "Source" at bounding box center [106, 86] width 34 height 21
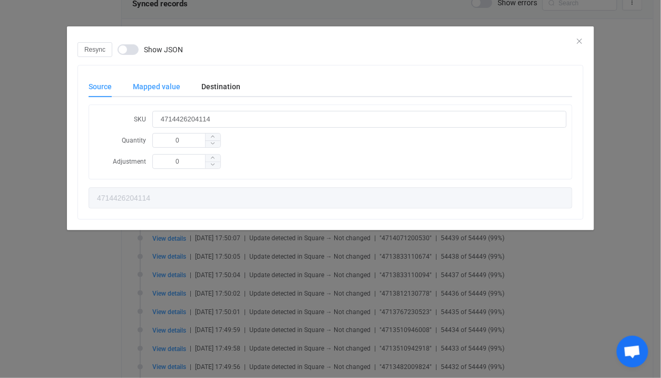
click at [159, 87] on div "Mapped value" at bounding box center [156, 86] width 69 height 21
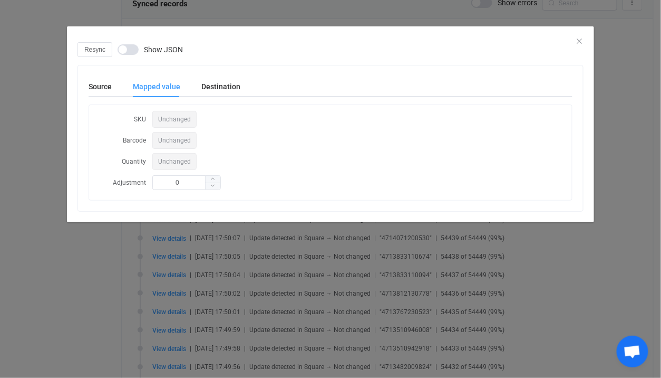
click at [163, 302] on div "Resync Show JSON Source Mapped value Destination SKU 4714426204114 Quantity 0 A…" at bounding box center [330, 189] width 661 height 378
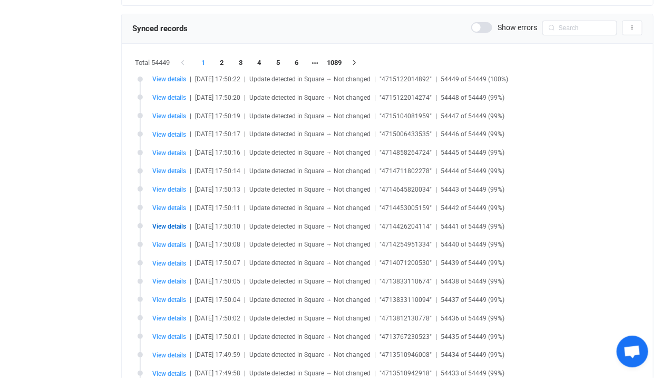
scroll to position [217, 0]
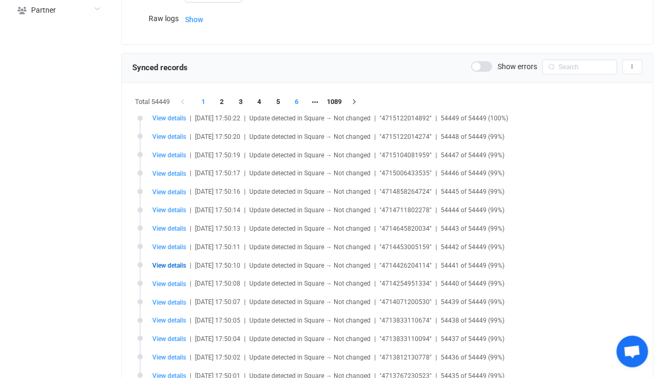
click at [292, 100] on li "6" at bounding box center [296, 101] width 19 height 15
click at [346, 100] on li "1089" at bounding box center [353, 101] width 19 height 15
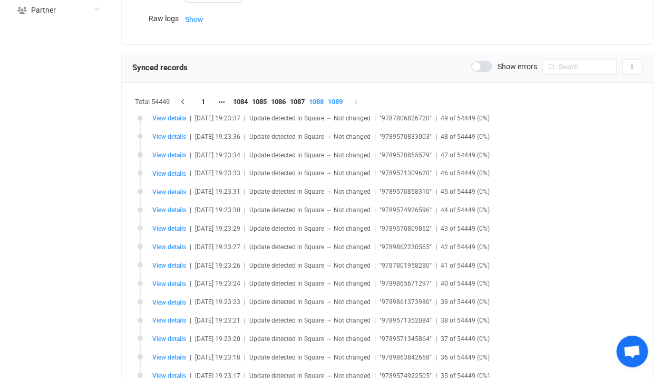
click at [327, 98] on li "1088" at bounding box center [317, 101] width 19 height 15
click at [307, 102] on li "1087" at bounding box center [298, 101] width 19 height 15
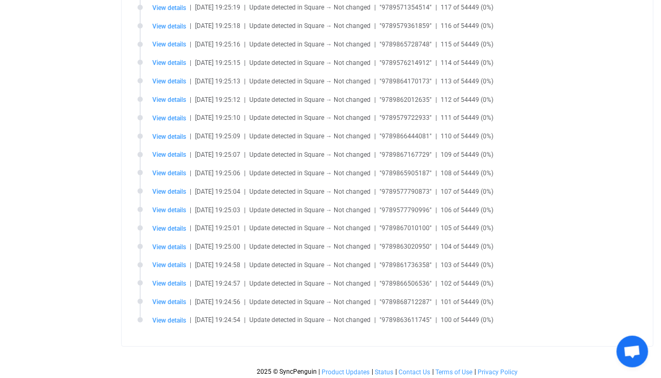
scroll to position [264, 0]
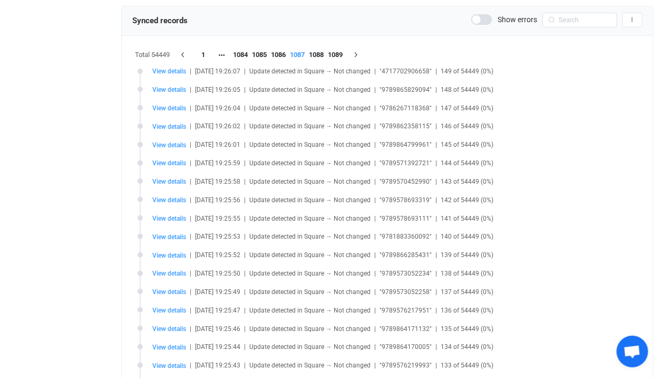
click at [162, 149] on li "View details | [DATE] 19:26:01 | Update detected in Square → Not changed | "978…" at bounding box center [390, 151] width 505 height 18
click at [166, 147] on span "View details" at bounding box center [169, 144] width 34 height 7
type input "9789864799961"
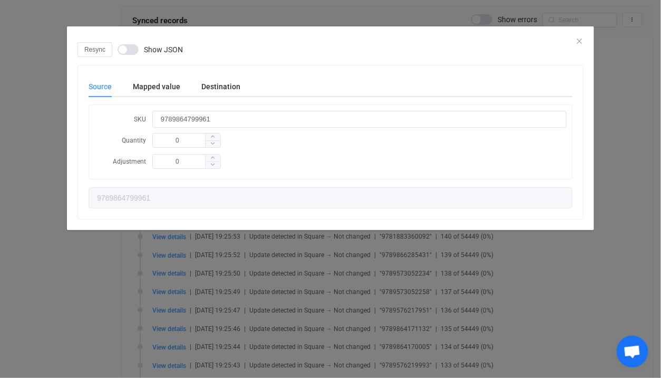
click at [206, 99] on div "Source Mapped value Destination SKU 9789864799961 Quantity 0 Adjustment 0 97898…" at bounding box center [331, 142] width 484 height 132
click at [203, 88] on div "Destination" at bounding box center [216, 86] width 50 height 21
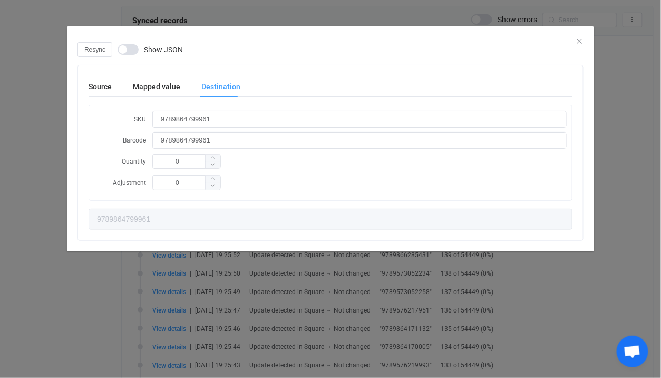
click at [54, 188] on div "Resync Show JSON Source Mapped value Destination SKU 9789864799961 Quantity 0 A…" at bounding box center [330, 189] width 661 height 378
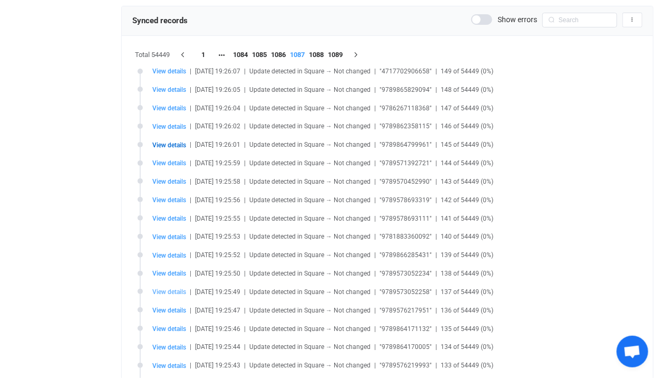
click at [159, 294] on span "View details" at bounding box center [169, 291] width 34 height 7
type input "9789573052258"
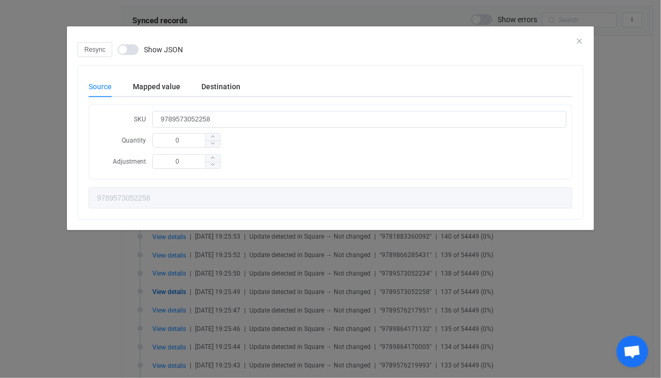
click at [208, 74] on div "Source Mapped value Destination SKU 9789573052258 Quantity 0 Adjustment 0 97895…" at bounding box center [330, 141] width 505 height 153
click at [208, 78] on div "Destination" at bounding box center [216, 86] width 50 height 21
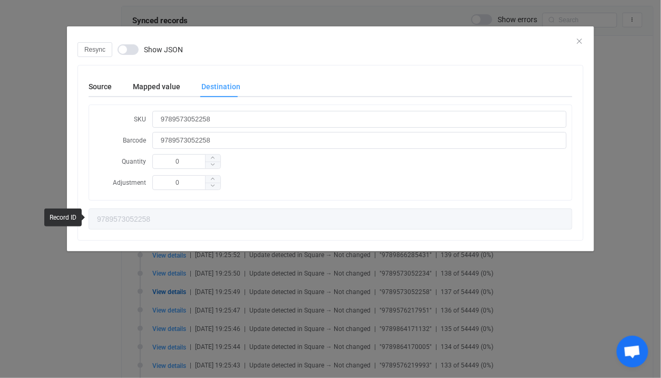
click at [215, 255] on div "Resync Show JSON Source Mapped value Destination SKU 9789573052258 Quantity 0 A…" at bounding box center [330, 189] width 661 height 378
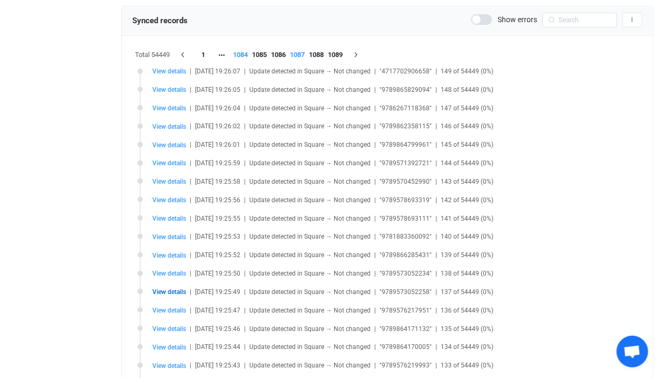
click at [244, 53] on li "1084" at bounding box center [241, 54] width 19 height 15
click at [244, 53] on li "1082" at bounding box center [241, 54] width 19 height 15
click at [244, 53] on li "1080" at bounding box center [241, 54] width 19 height 15
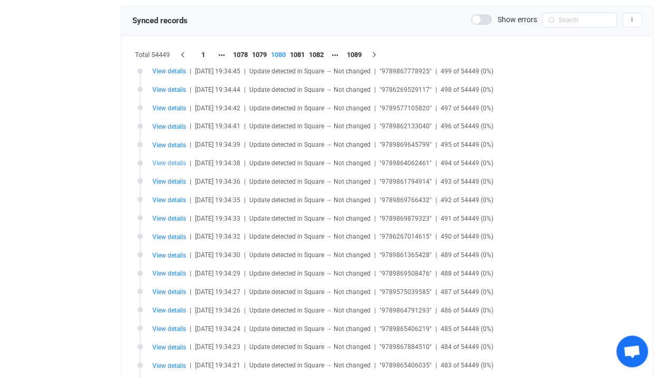
click at [172, 164] on span "View details" at bounding box center [169, 162] width 34 height 7
type input "9789864062461"
type input "2"
type input "9789864062461"
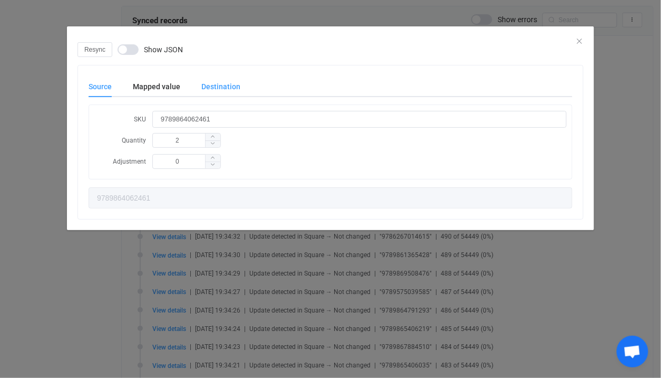
click at [206, 94] on div "Destination" at bounding box center [216, 86] width 50 height 21
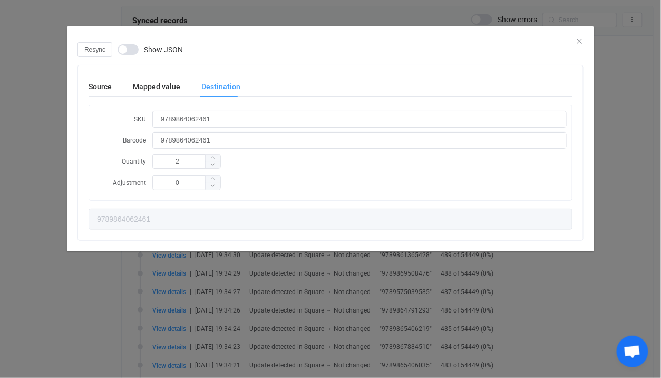
click at [179, 319] on div "Resync Show JSON Source Mapped value Destination SKU 9789864062461 Quantity 2 A…" at bounding box center [330, 189] width 661 height 378
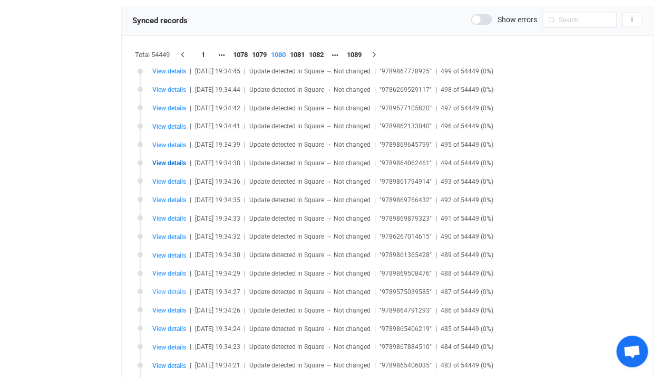
click at [174, 293] on span "View details" at bounding box center [169, 291] width 34 height 7
type input "9789575039585"
type input "1"
type input "9789575039585"
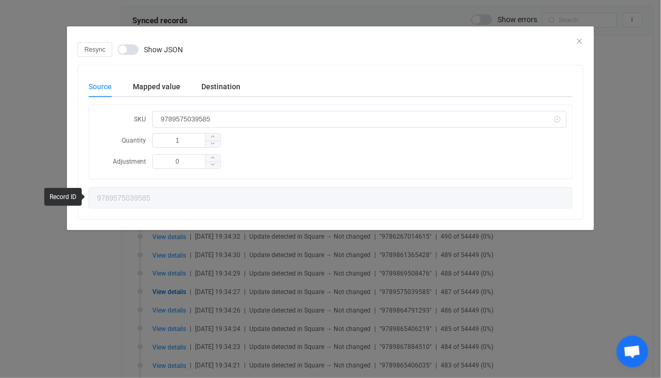
click at [208, 101] on div "Source Mapped value Destination SKU 9789575039585 Quantity 1 Adjustment 0 97895…" at bounding box center [331, 142] width 484 height 132
click at [209, 83] on div "Destination" at bounding box center [216, 86] width 50 height 21
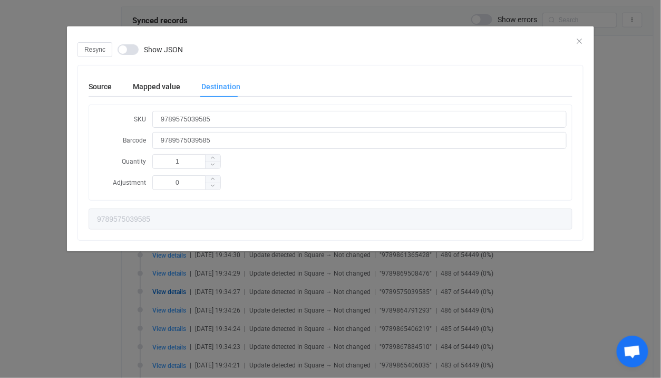
click at [192, 291] on div "Resync Show JSON Source Mapped value Destination SKU 9789575039585 Quantity 1 A…" at bounding box center [330, 189] width 661 height 378
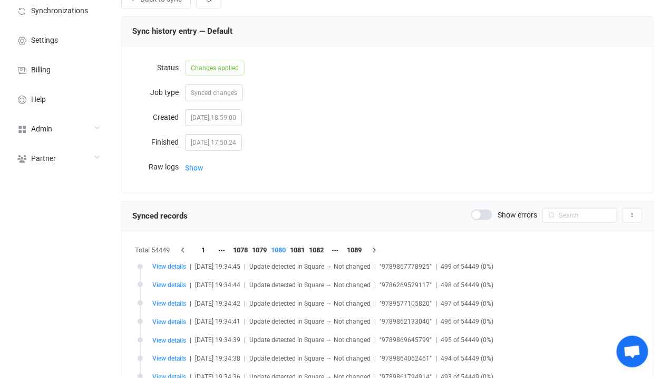
scroll to position [0, 0]
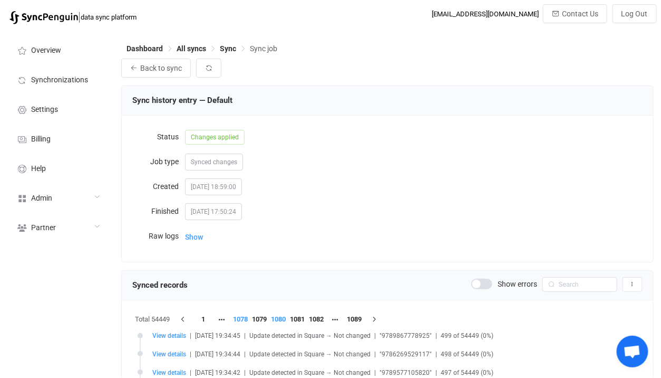
click at [242, 317] on li "1078" at bounding box center [241, 319] width 19 height 15
click at [242, 317] on li "1076" at bounding box center [241, 319] width 19 height 15
click at [398, 182] on div "[DATE] 18:59:00" at bounding box center [414, 186] width 458 height 21
click at [563, 279] on input "text" at bounding box center [580, 284] width 75 height 15
paste input "9789573336570"
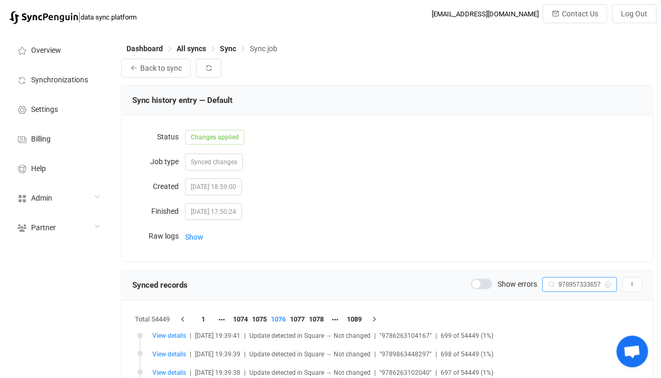
scroll to position [0, 3]
type input "9789573336570"
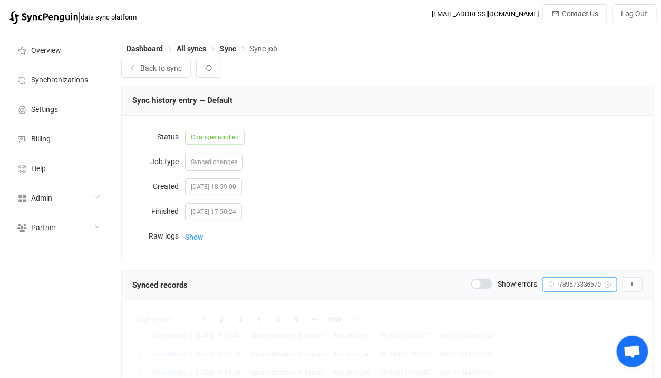
scroll to position [19, 0]
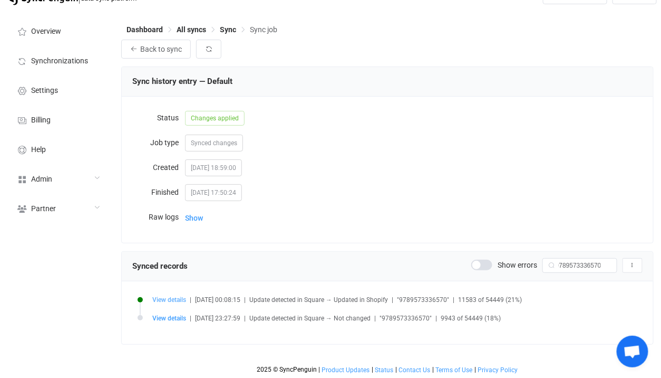
click at [173, 299] on span "View details" at bounding box center [169, 299] width 34 height 7
type input "9789573336570"
type input "1"
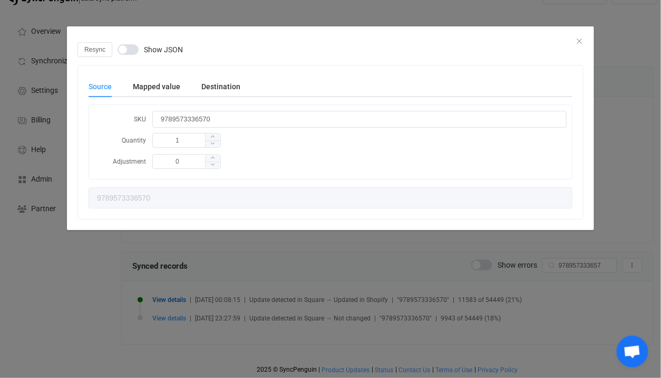
click at [222, 74] on div "Source Mapped value Destination SKU 9789573336570 Quantity 1 Adjustment 0 97895…" at bounding box center [330, 141] width 505 height 153
click at [219, 77] on div "Destination" at bounding box center [216, 86] width 50 height 21
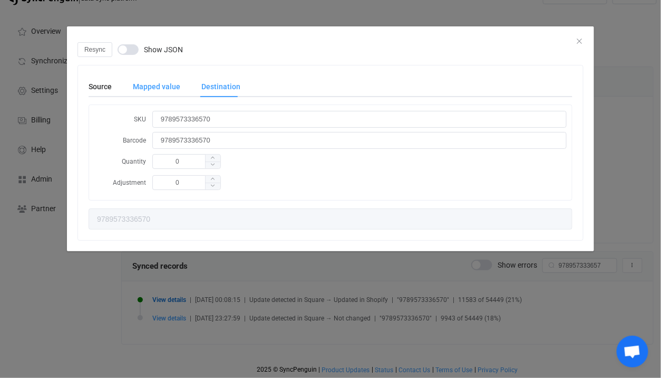
click at [135, 79] on div "Mapped value" at bounding box center [156, 86] width 69 height 21
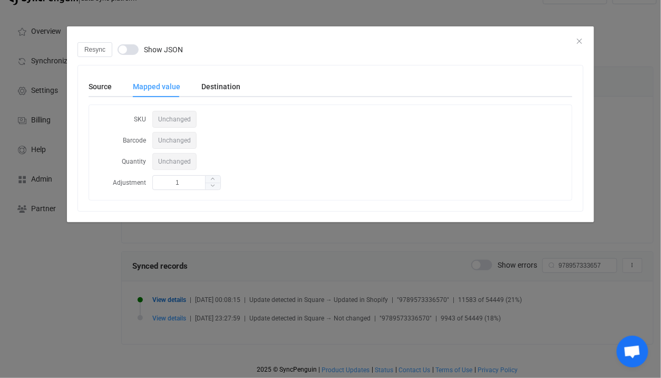
click at [108, 75] on div "Source Mapped value Destination SKU 9789573336570 Quantity 1 Adjustment 0 97895…" at bounding box center [330, 138] width 505 height 146
click at [138, 85] on div "Mapped value" at bounding box center [156, 86] width 69 height 21
click at [94, 89] on div "Source" at bounding box center [106, 86] width 34 height 21
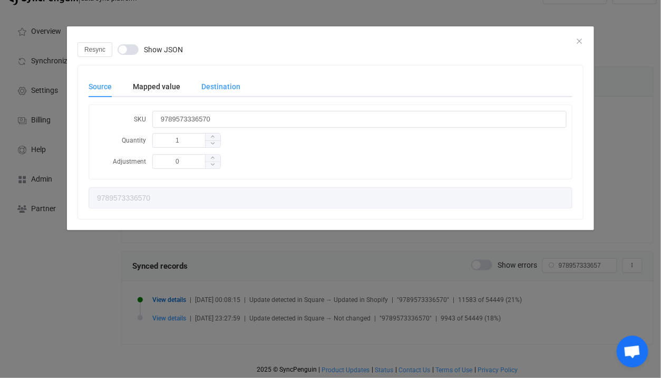
click at [194, 82] on div "Destination" at bounding box center [216, 86] width 50 height 21
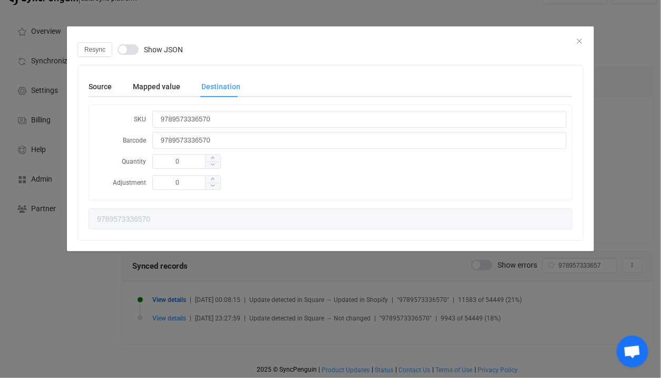
click at [172, 362] on div "Resync Show JSON Source Mapped value Destination SKU 9789573336570 Quantity 1 A…" at bounding box center [330, 189] width 661 height 378
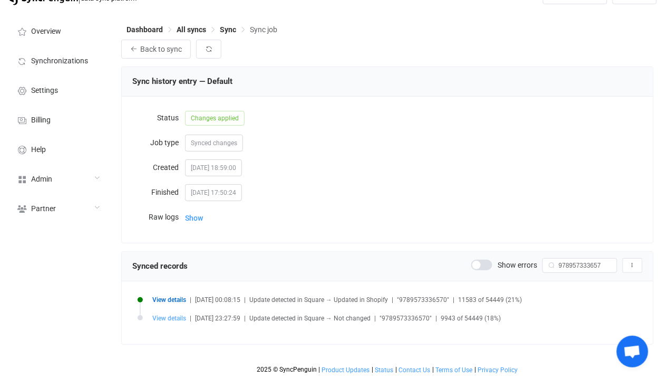
click at [178, 316] on span "View details" at bounding box center [169, 317] width 34 height 7
type input "0"
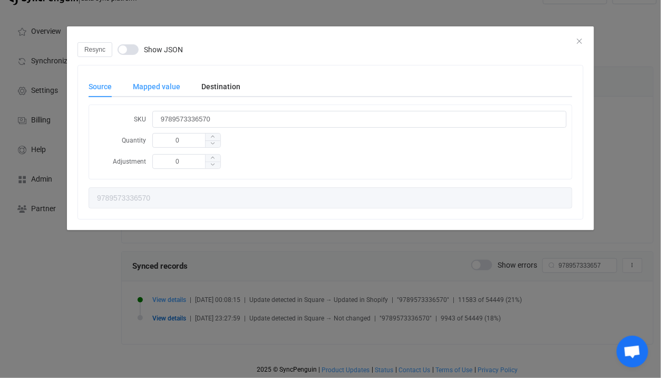
click at [187, 88] on div "Mapped value" at bounding box center [156, 86] width 69 height 21
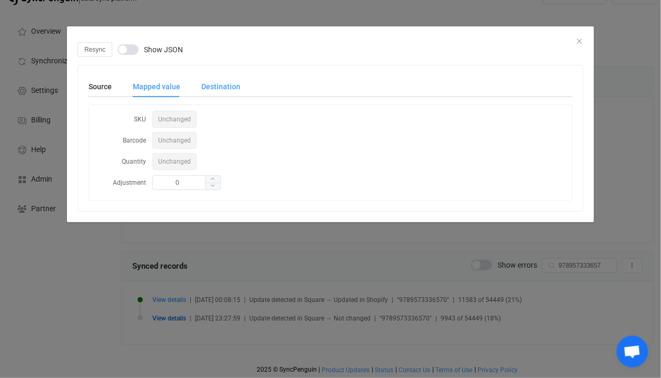
click at [203, 85] on div "Destination" at bounding box center [216, 86] width 50 height 21
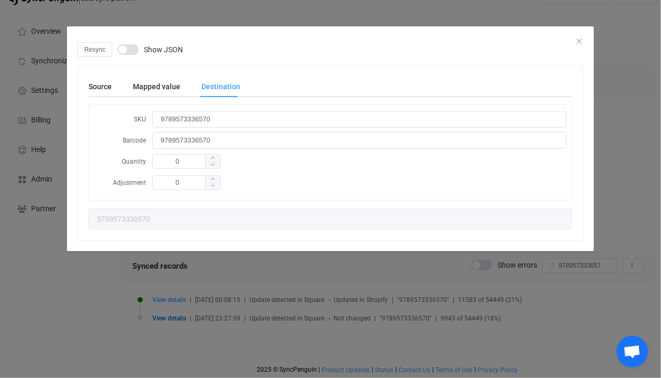
click at [165, 345] on div "Resync Show JSON Source Mapped value Destination SKU 9789573336570 Quantity 0 A…" at bounding box center [330, 189] width 661 height 378
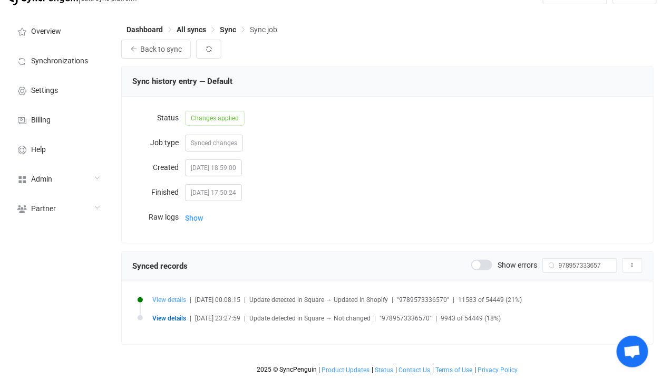
click at [173, 296] on span "View details" at bounding box center [169, 299] width 34 height 7
type input "1"
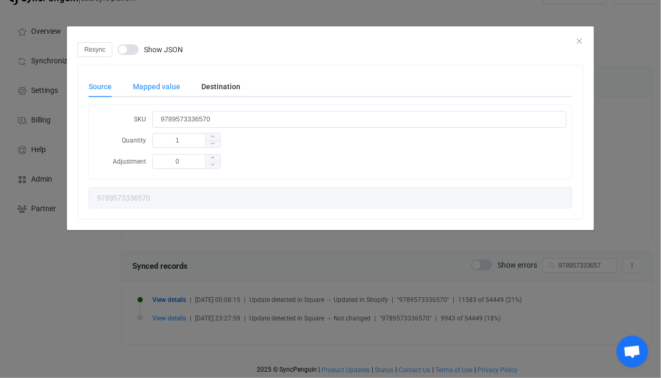
click at [168, 94] on div "Mapped value" at bounding box center [156, 86] width 69 height 21
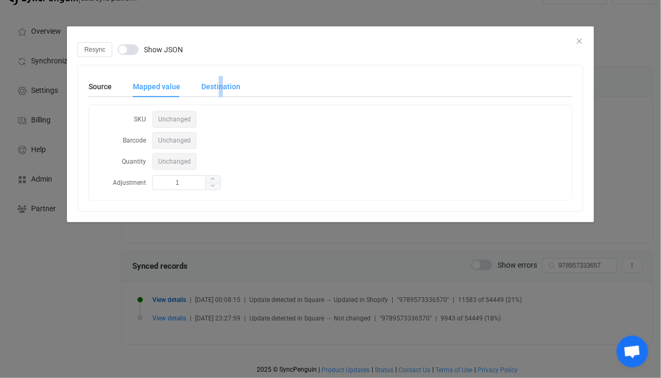
click at [219, 93] on div "Destination" at bounding box center [216, 86] width 50 height 21
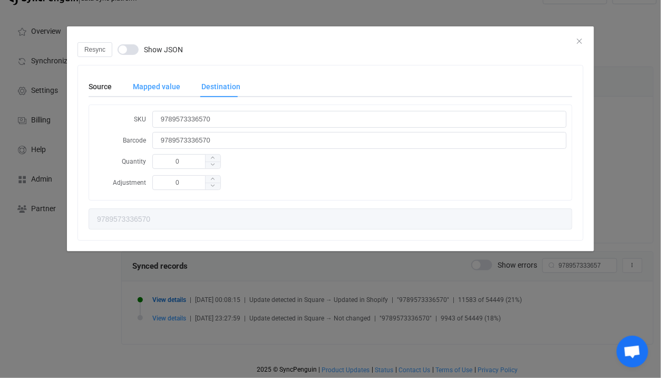
click at [169, 87] on div "Mapped value" at bounding box center [156, 86] width 69 height 21
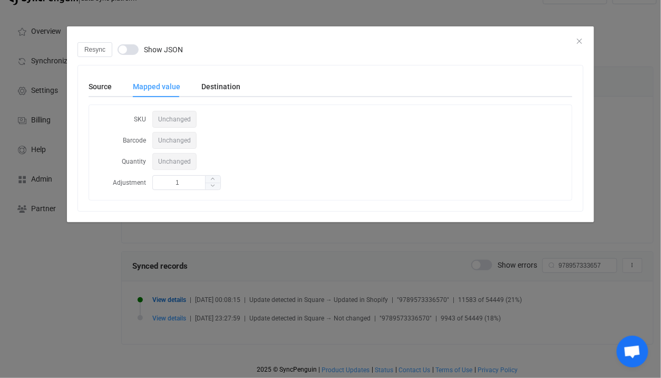
click at [261, 283] on div "Resync Show JSON Source Mapped value Destination SKU 9789573336570 Quantity 1 A…" at bounding box center [330, 189] width 661 height 378
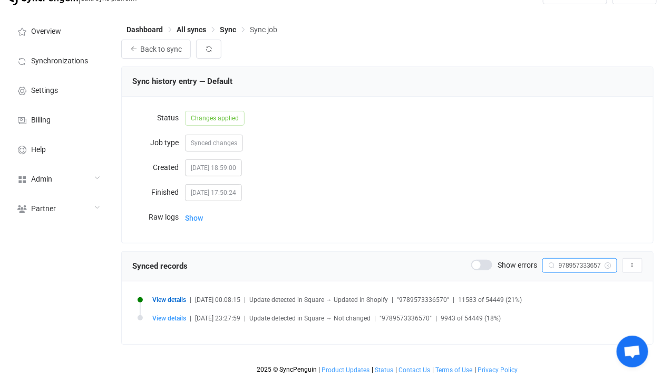
click at [577, 263] on input "9789573336570" at bounding box center [580, 265] width 75 height 15
paste input "2757"
type input "9789573275770"
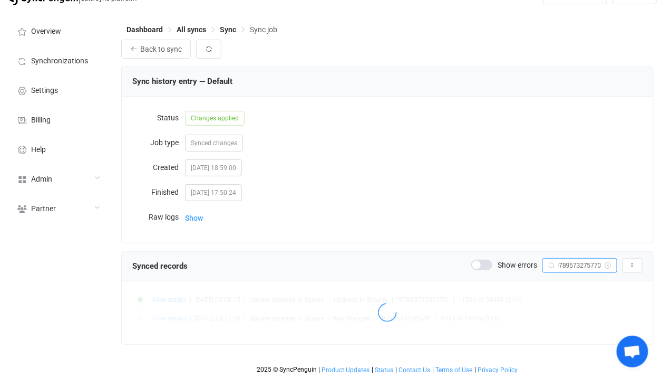
scroll to position [1, 0]
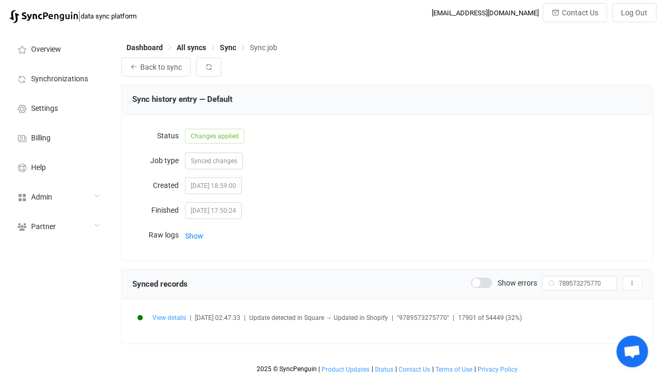
click at [180, 320] on span "View details" at bounding box center [169, 317] width 34 height 7
type input "9789573275770"
type input "0"
type input "9789573275770"
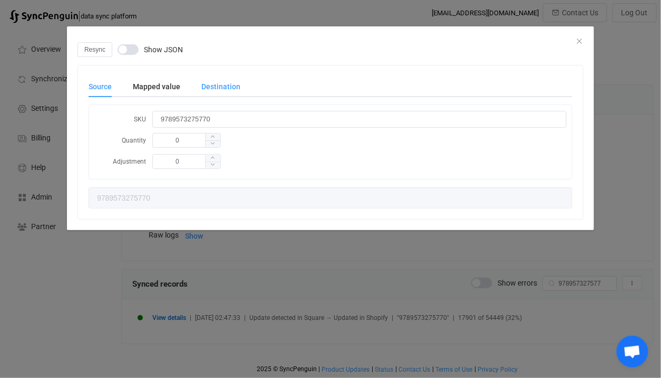
click at [215, 91] on div "Destination" at bounding box center [216, 86] width 50 height 21
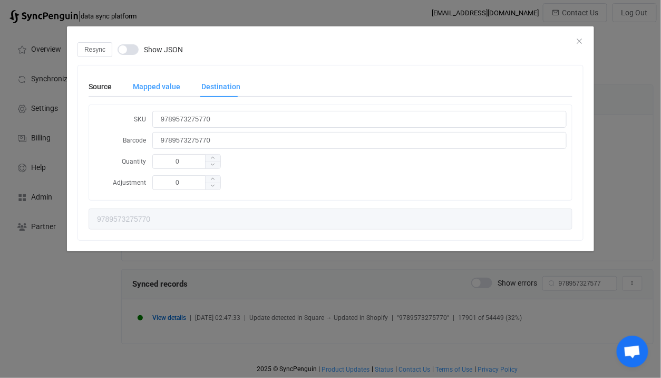
click at [152, 87] on div "Mapped value" at bounding box center [156, 86] width 69 height 21
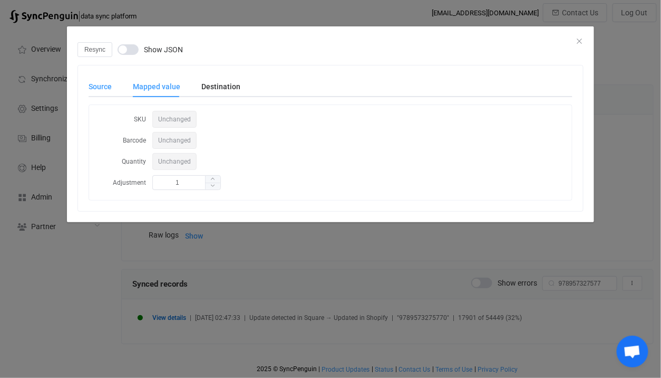
click at [110, 87] on div "Source" at bounding box center [106, 86] width 34 height 21
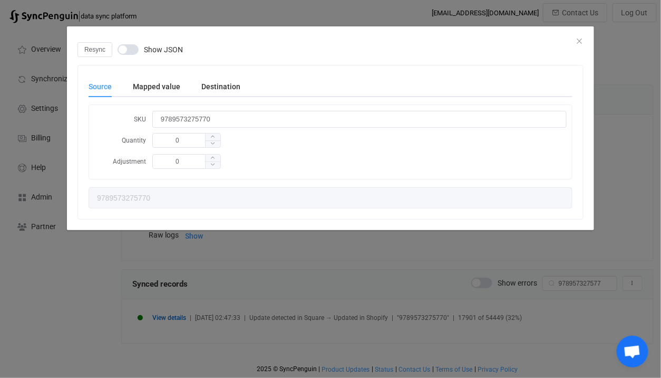
click at [145, 69] on div "Source Mapped value Destination SKU 9789573275770 Quantity 0 Adjustment 0 97895…" at bounding box center [330, 141] width 505 height 153
click at [149, 89] on div "Mapped value" at bounding box center [156, 86] width 69 height 21
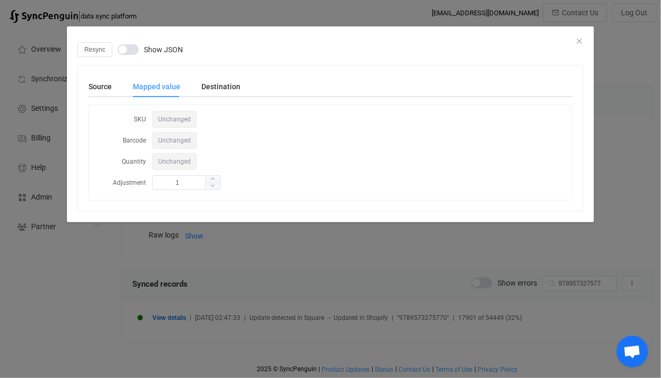
click at [220, 301] on div "Resync Show JSON Source Mapped value Destination SKU 9789573275770 Quantity 0 A…" at bounding box center [330, 189] width 661 height 378
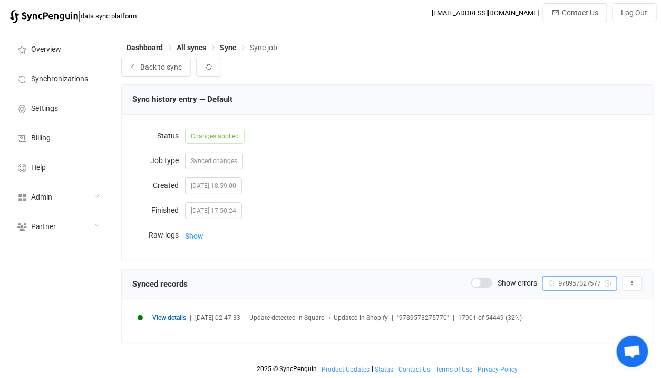
click at [583, 285] on input "9789573275770" at bounding box center [580, 283] width 75 height 15
paste input "0840032"
type input "9789570840032"
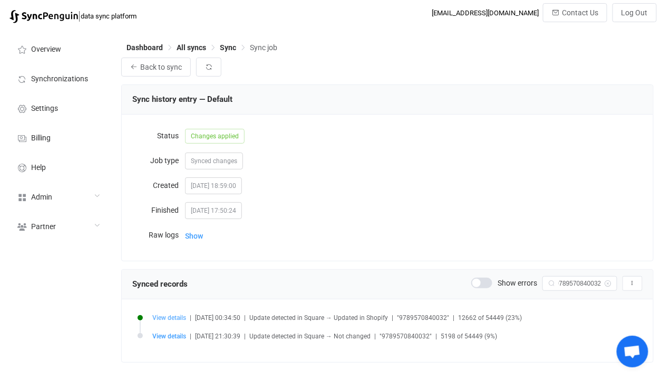
scroll to position [0, 0]
click at [174, 320] on li "View details | 2025-08-14 00:34:50 | Update detected in Square → Updated in Sho…" at bounding box center [390, 324] width 505 height 18
click at [180, 318] on span "View details" at bounding box center [169, 317] width 34 height 7
type input "9789570840032"
type input "1"
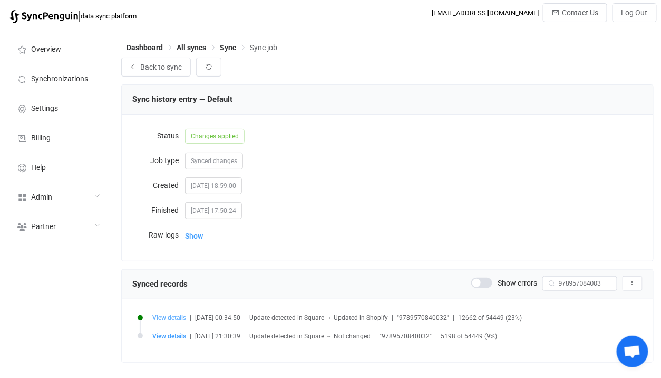
type input "9789570840032"
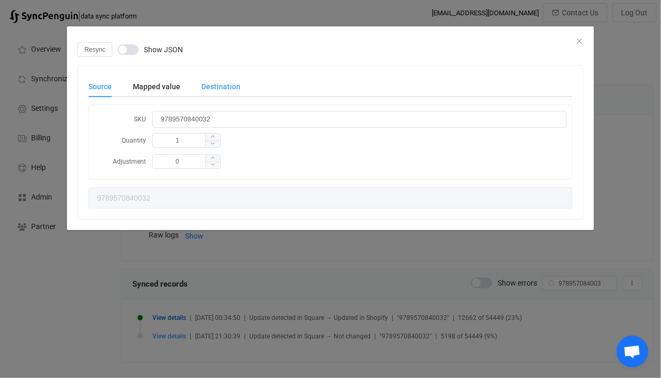
click at [191, 76] on div "Destination" at bounding box center [216, 86] width 50 height 21
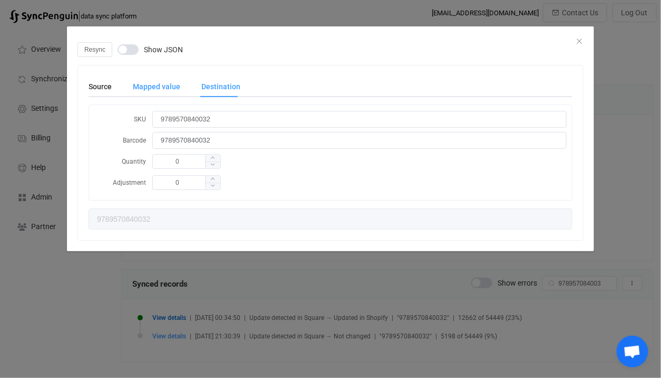
click at [124, 87] on div "Mapped value" at bounding box center [156, 86] width 69 height 21
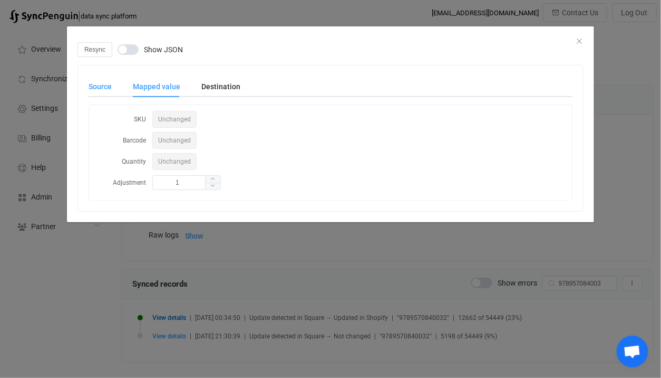
click at [107, 88] on div "Source" at bounding box center [106, 86] width 34 height 21
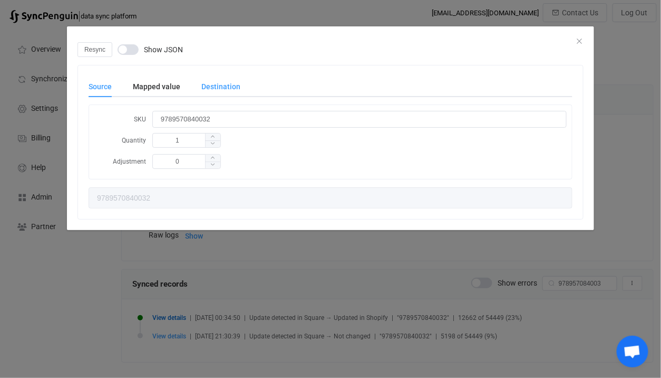
click at [216, 88] on div "Destination" at bounding box center [216, 86] width 50 height 21
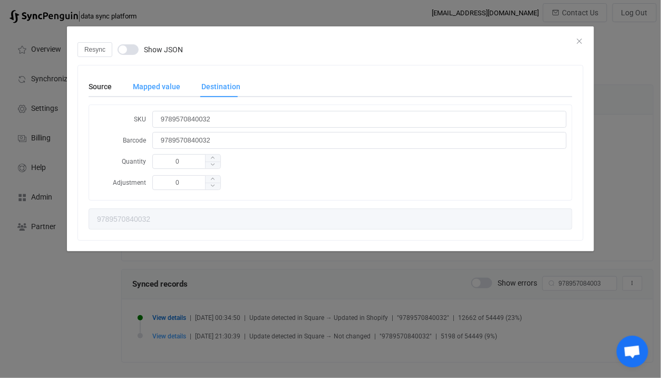
click at [157, 91] on div "Mapped value" at bounding box center [156, 86] width 69 height 21
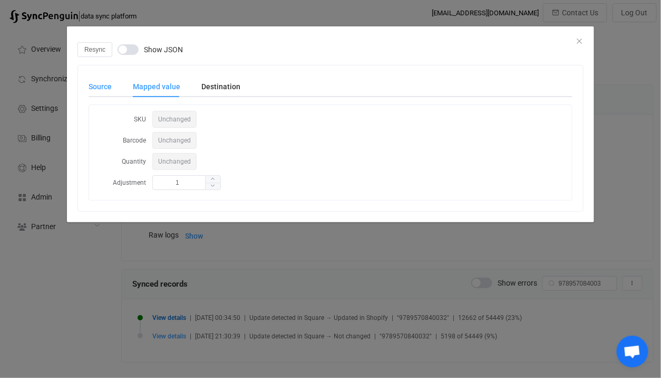
click at [94, 94] on div "Source" at bounding box center [106, 86] width 34 height 21
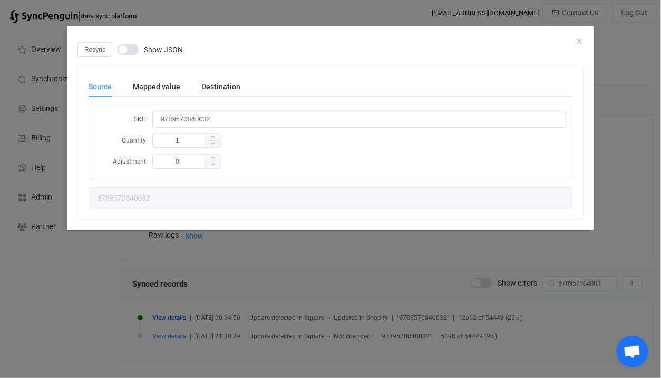
click at [242, 100] on div "Source Mapped value Destination SKU 9789570840032 Quantity 1 Adjustment 0 97895…" at bounding box center [331, 142] width 484 height 132
click at [218, 89] on div "Destination" at bounding box center [216, 86] width 50 height 21
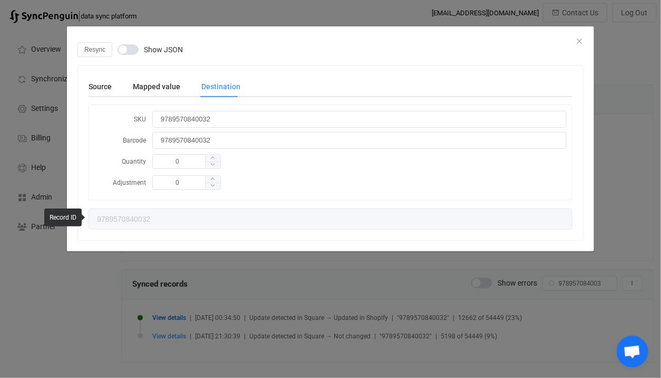
click at [216, 312] on div "Resync Show JSON Source Mapped value Destination SKU 9789570840032 Quantity 1 A…" at bounding box center [330, 189] width 661 height 378
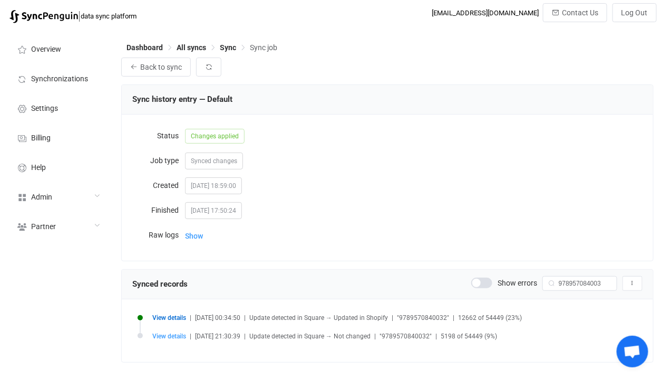
click at [194, 246] on div "Status Changes applied Job type Synced changes Created 2025-08-13 18:59:00 Fini…" at bounding box center [388, 187] width 532 height 146
click at [194, 225] on span "Show" at bounding box center [194, 235] width 18 height 21
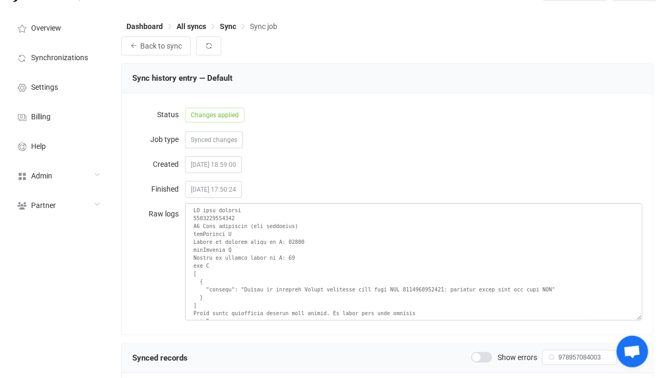
scroll to position [24, 0]
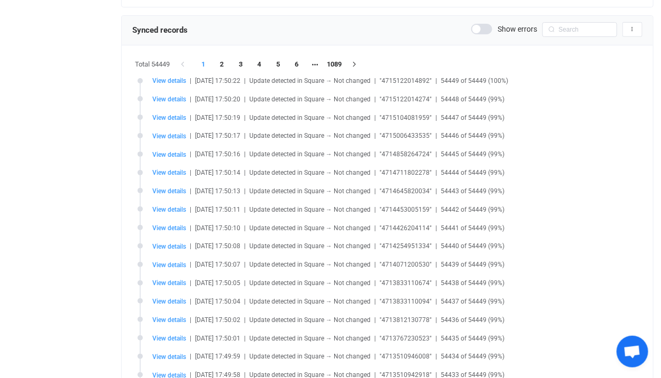
scroll to position [59, 0]
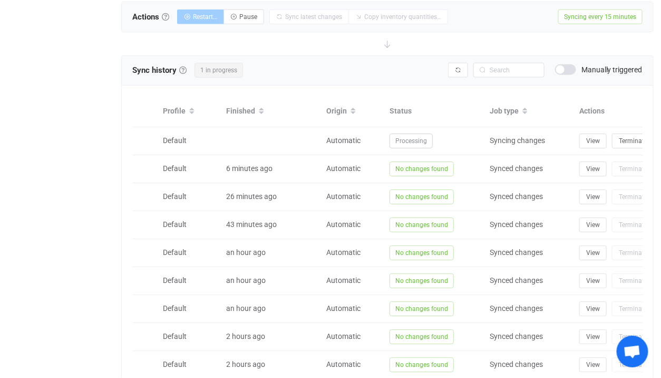
scroll to position [443, 0]
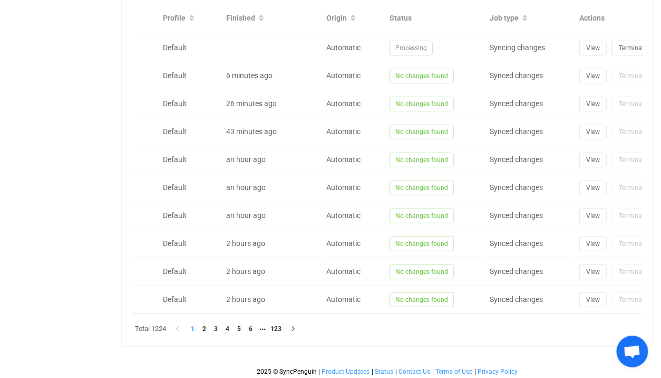
click at [212, 334] on div "Profile Finished Origin Status Job type Actions Default Automatic Processing Sy…" at bounding box center [388, 169] width 532 height 353
click at [227, 325] on li "4" at bounding box center [228, 329] width 12 height 12
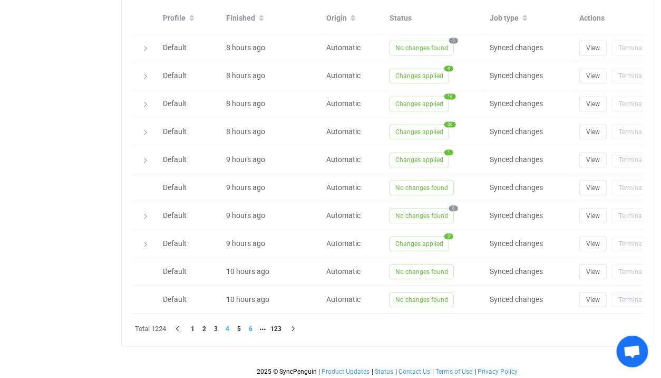
click at [246, 324] on li "6" at bounding box center [251, 329] width 12 height 12
click at [265, 326] on li "8" at bounding box center [263, 329] width 12 height 12
click at [267, 325] on li "10" at bounding box center [263, 329] width 12 height 12
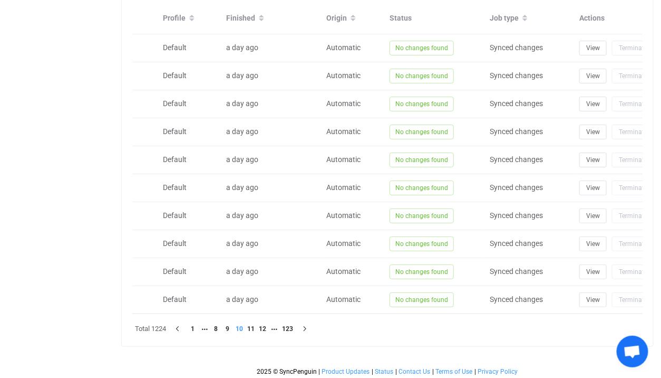
click at [266, 326] on div at bounding box center [388, 154] width 532 height 383
click at [266, 326] on li "12" at bounding box center [263, 329] width 12 height 12
click at [266, 326] on div at bounding box center [388, 154] width 532 height 383
click at [266, 326] on li "14" at bounding box center [263, 329] width 12 height 12
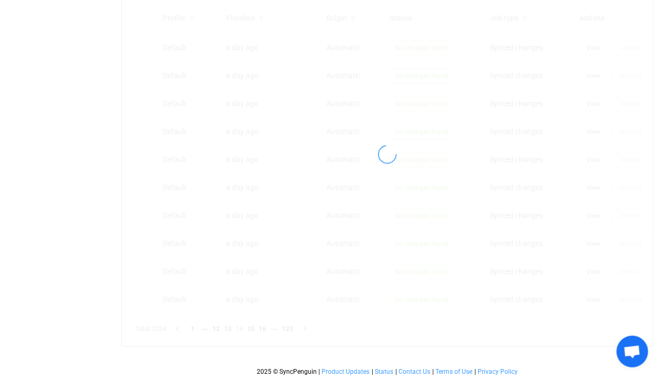
click at [266, 326] on div at bounding box center [388, 154] width 532 height 383
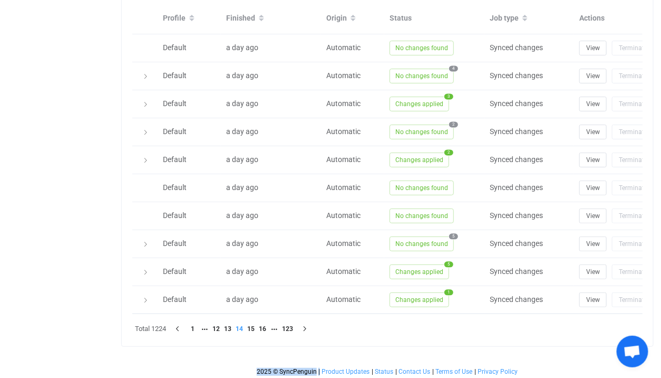
click at [266, 326] on li "16" at bounding box center [263, 329] width 12 height 12
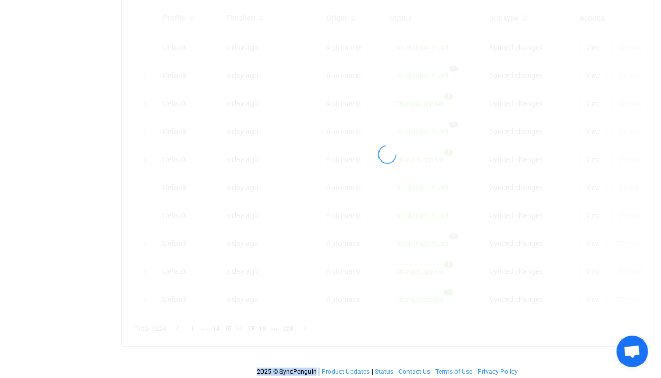
click at [266, 326] on div at bounding box center [388, 154] width 532 height 383
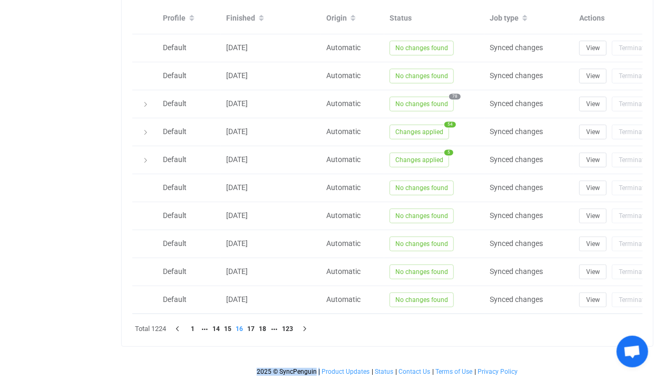
click at [266, 326] on li "18" at bounding box center [263, 329] width 12 height 12
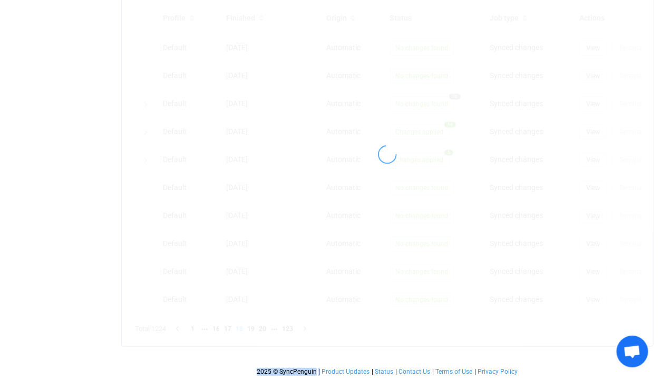
click at [266, 326] on div at bounding box center [388, 154] width 532 height 383
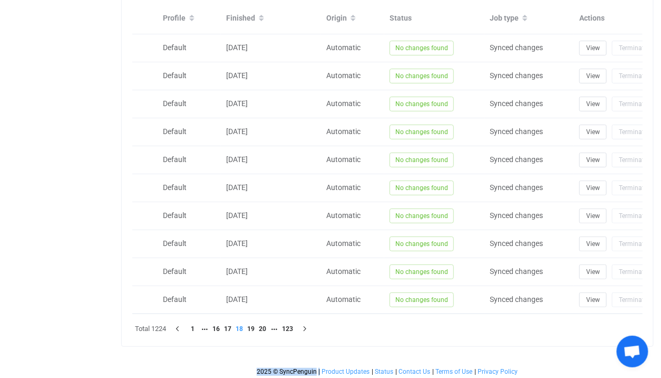
click at [266, 326] on div at bounding box center [388, 154] width 532 height 383
click at [266, 326] on li "20" at bounding box center [263, 329] width 12 height 12
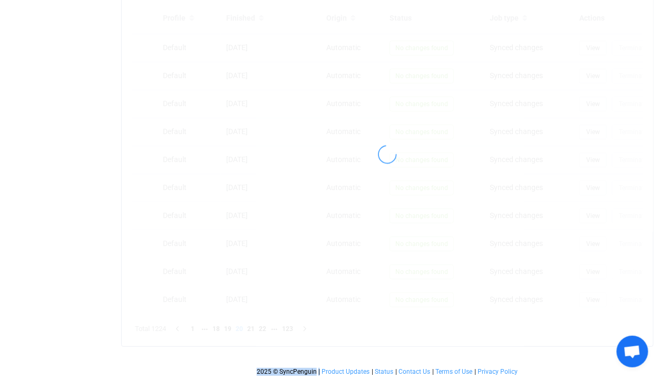
click at [266, 326] on div at bounding box center [388, 154] width 532 height 383
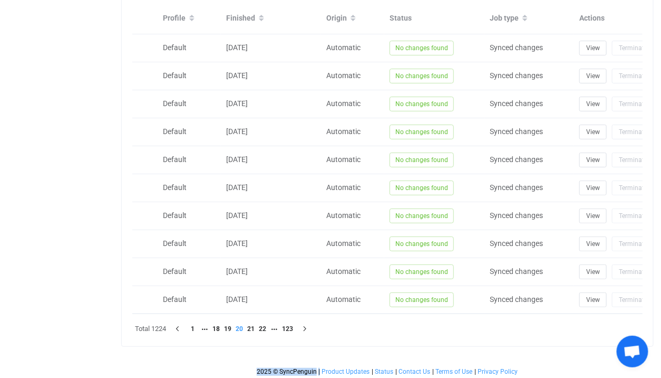
click at [266, 326] on div at bounding box center [388, 154] width 532 height 383
click at [266, 326] on li "22" at bounding box center [263, 329] width 12 height 12
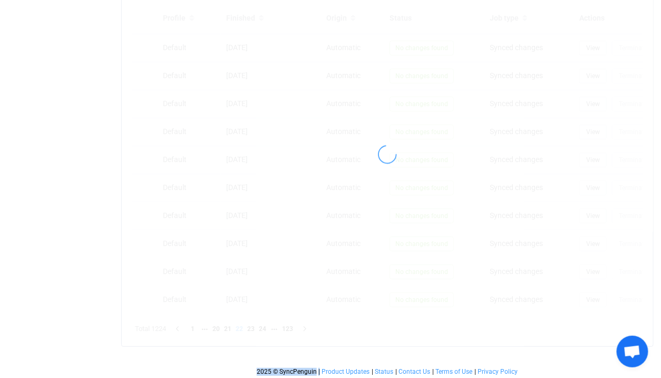
click at [266, 326] on div at bounding box center [388, 154] width 532 height 383
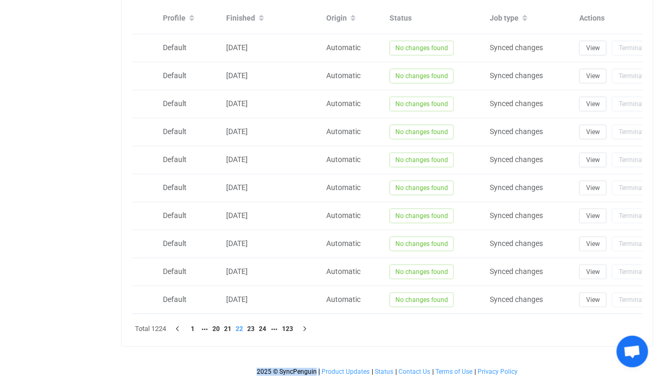
click at [266, 326] on div at bounding box center [388, 154] width 532 height 383
click at [266, 326] on li "24" at bounding box center [263, 329] width 12 height 12
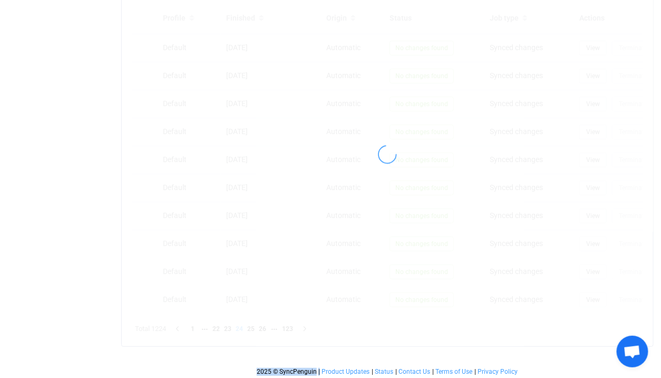
click at [266, 326] on div at bounding box center [388, 154] width 532 height 383
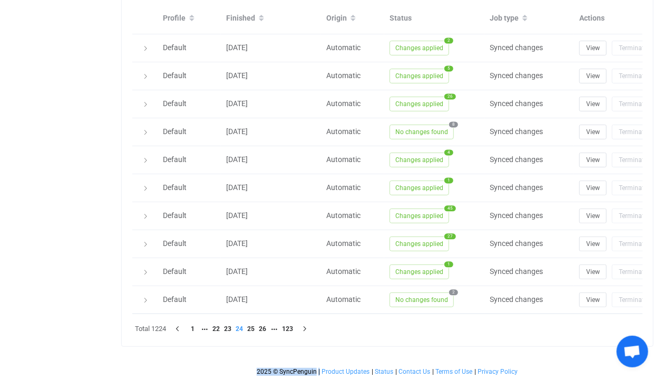
click at [266, 326] on div at bounding box center [388, 154] width 532 height 383
click at [266, 326] on li "26" at bounding box center [263, 329] width 12 height 12
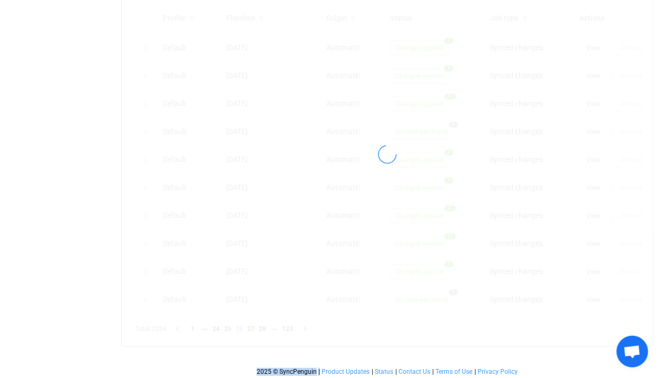
click at [266, 326] on div at bounding box center [388, 154] width 532 height 383
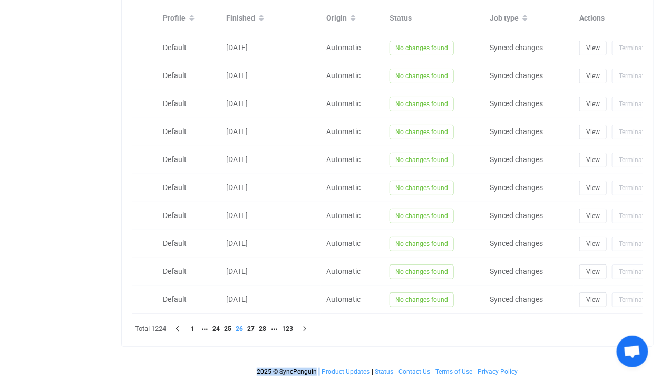
click at [266, 326] on div at bounding box center [388, 154] width 532 height 383
click at [266, 326] on li "28" at bounding box center [263, 329] width 12 height 12
click at [0, 0] on div at bounding box center [0, 0] width 0 height 0
click at [266, 326] on div at bounding box center [388, 154] width 532 height 383
click at [266, 326] on li "30" at bounding box center [263, 329] width 12 height 12
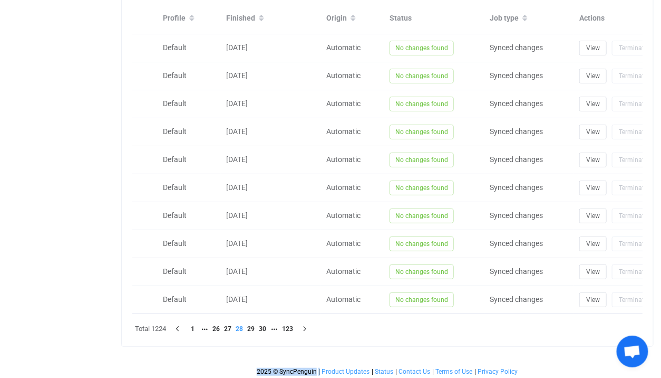
click at [0, 0] on div at bounding box center [0, 0] width 0 height 0
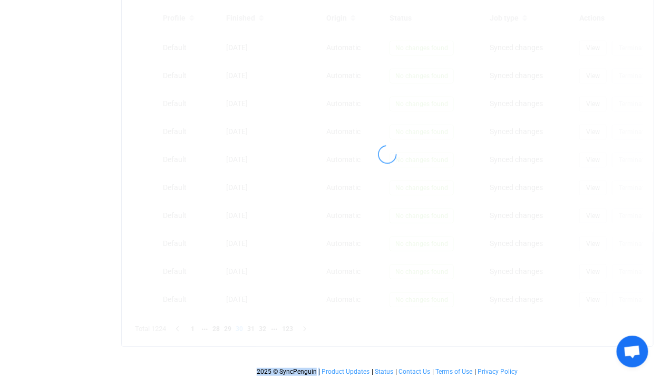
click at [266, 326] on div at bounding box center [388, 154] width 532 height 383
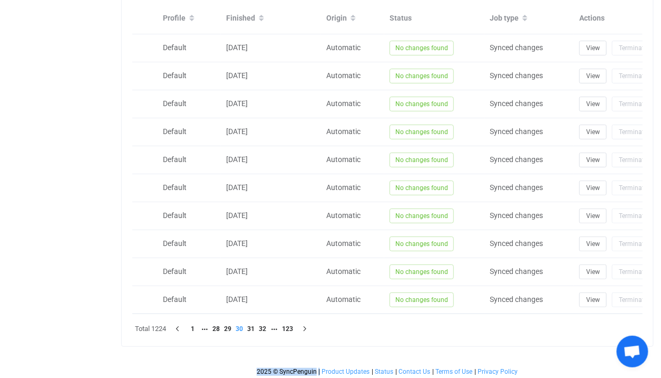
click at [266, 326] on div at bounding box center [388, 154] width 532 height 383
click at [266, 326] on li "32" at bounding box center [263, 329] width 12 height 12
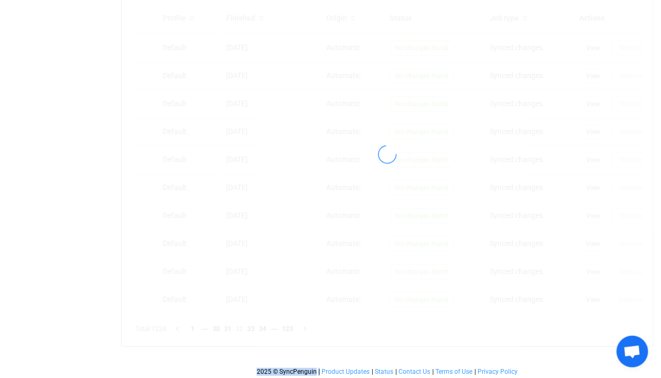
click at [266, 326] on div at bounding box center [388, 154] width 532 height 383
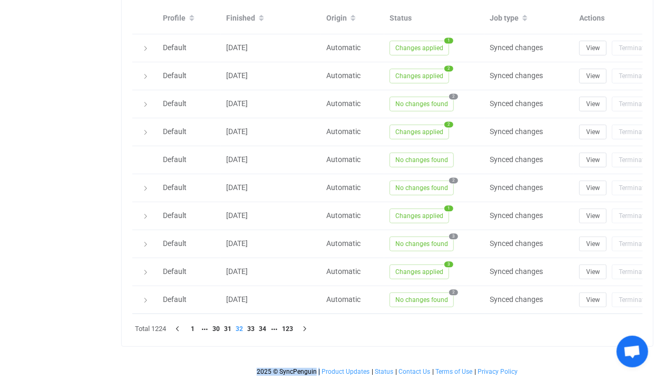
click at [266, 326] on div at bounding box center [388, 154] width 532 height 383
click at [266, 326] on li "34" at bounding box center [263, 329] width 12 height 12
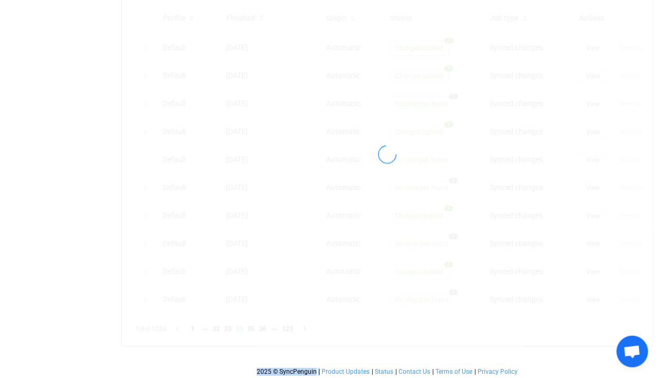
click at [266, 326] on div at bounding box center [388, 154] width 532 height 383
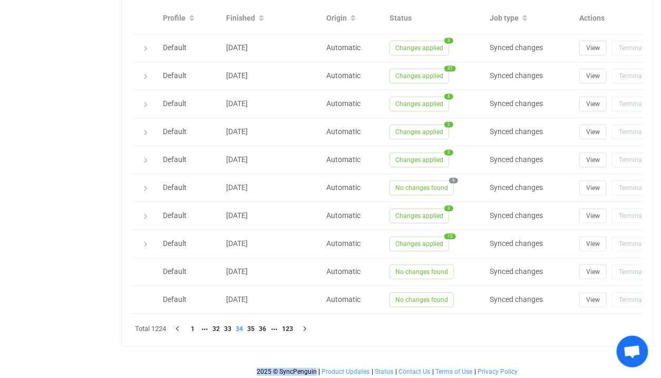
click at [266, 326] on div at bounding box center [388, 154] width 532 height 383
click at [266, 326] on div "Sync history History Sync history All sync executions are recorded in the sync …" at bounding box center [387, 155] width 533 height 384
click at [266, 326] on li "36" at bounding box center [263, 329] width 12 height 12
click at [0, 0] on div at bounding box center [0, 0] width 0 height 0
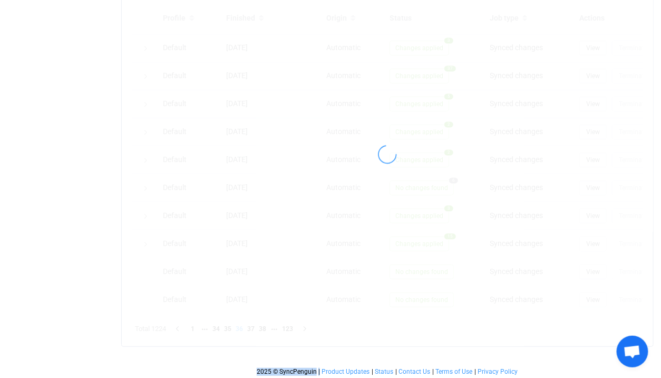
click at [266, 326] on div at bounding box center [388, 154] width 532 height 383
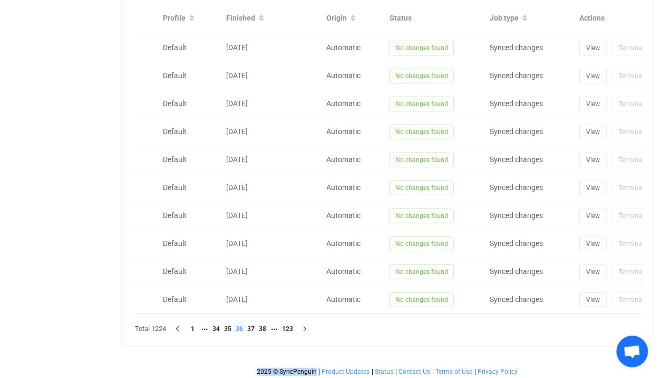
click at [266, 326] on div at bounding box center [388, 154] width 532 height 383
click at [266, 326] on li "38" at bounding box center [263, 329] width 12 height 12
click at [266, 326] on div at bounding box center [388, 154] width 532 height 383
click at [266, 326] on div "Sync history History Sync history All sync executions are recorded in the sync …" at bounding box center [387, 155] width 533 height 384
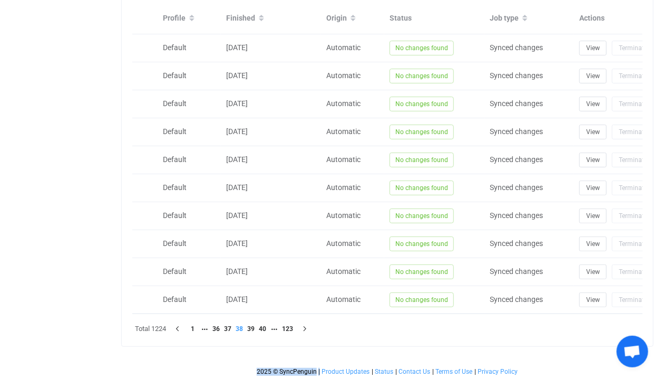
click at [266, 326] on li "40" at bounding box center [263, 329] width 12 height 12
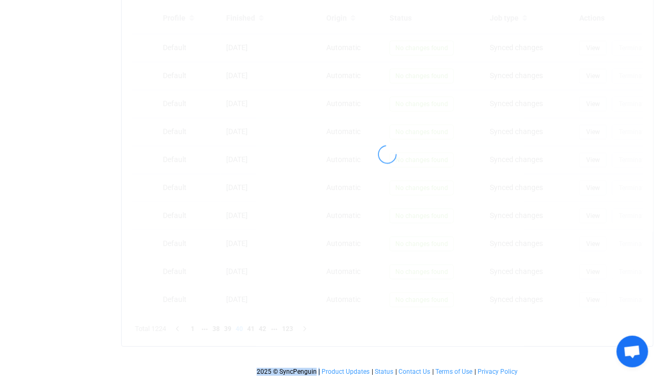
click at [266, 326] on div at bounding box center [388, 154] width 532 height 383
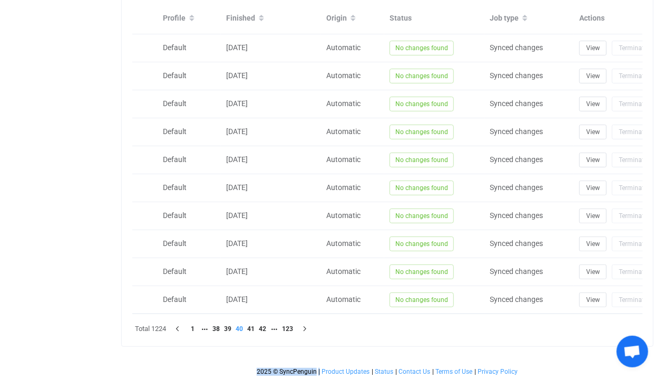
click at [266, 326] on div at bounding box center [388, 154] width 532 height 383
click at [266, 326] on li "42" at bounding box center [263, 329] width 12 height 12
click at [0, 0] on div at bounding box center [0, 0] width 0 height 0
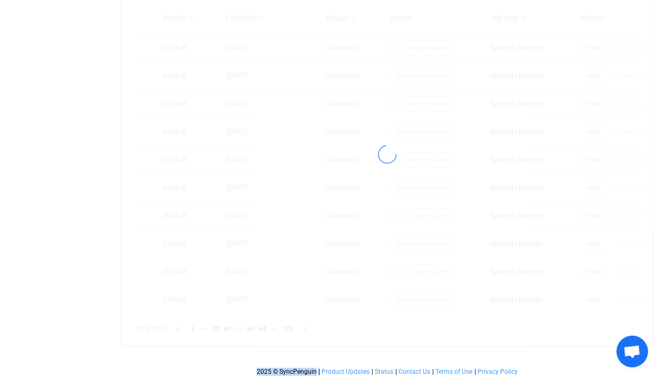
click at [266, 326] on div at bounding box center [388, 154] width 532 height 383
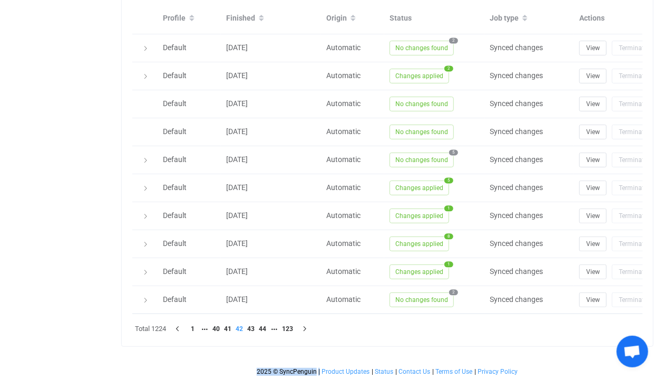
click at [266, 326] on div at bounding box center [388, 154] width 532 height 383
click at [266, 326] on li "44" at bounding box center [263, 329] width 12 height 12
click at [0, 0] on div at bounding box center [0, 0] width 0 height 0
click at [266, 326] on li "46" at bounding box center [263, 329] width 12 height 12
click at [266, 326] on div "Sync history History Sync history All sync executions are recorded in the sync …" at bounding box center [387, 155] width 533 height 384
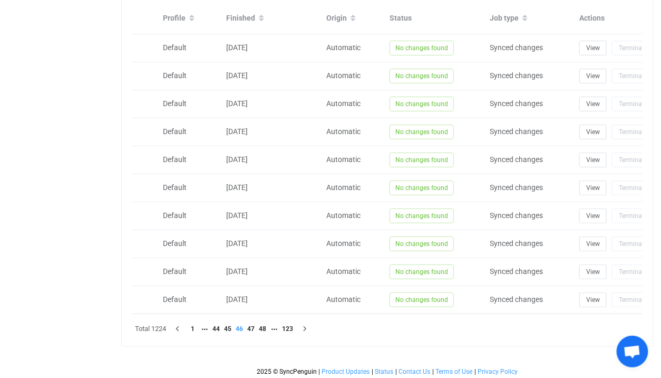
click at [266, 326] on li "48" at bounding box center [263, 329] width 12 height 12
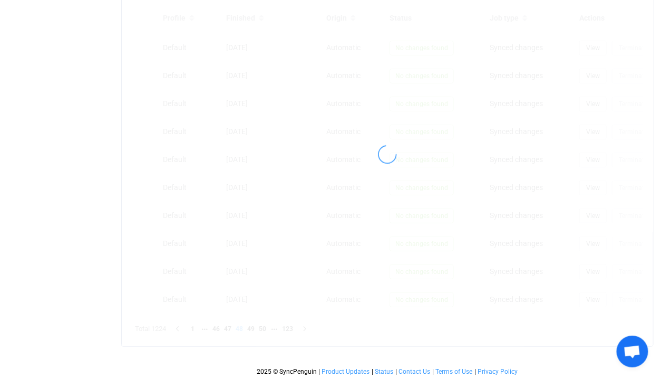
click at [266, 326] on div at bounding box center [388, 154] width 532 height 383
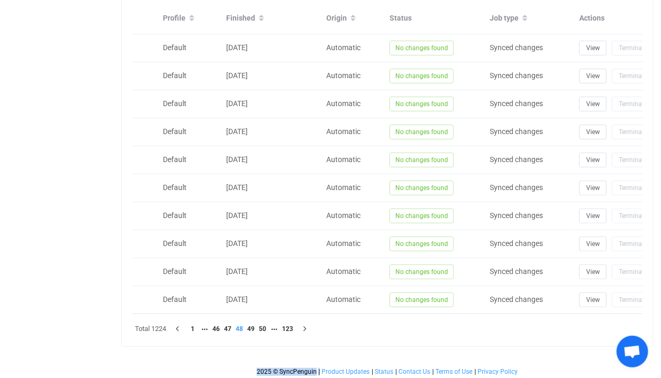
click at [266, 326] on li "50" at bounding box center [263, 329] width 12 height 12
click at [266, 326] on div at bounding box center [388, 154] width 532 height 383
click at [267, 347] on div "2025 © SyncPenguin | Product Updates | Status | Contact Us | Terms of Use | Pri…" at bounding box center [387, 361] width 533 height 29
click at [267, 333] on div "Profile Finished Origin Status Job type Actions Default 5 days ago Automatic No…" at bounding box center [388, 169] width 532 height 353
click at [265, 324] on li "52" at bounding box center [263, 329] width 12 height 12
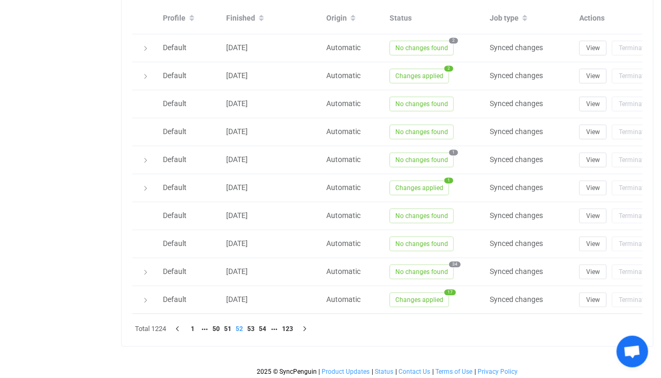
click at [265, 324] on li "54" at bounding box center [263, 329] width 12 height 12
click at [228, 326] on li "53" at bounding box center [228, 329] width 12 height 12
click at [223, 326] on li "52" at bounding box center [228, 329] width 12 height 12
click at [227, 326] on li "51" at bounding box center [228, 329] width 12 height 12
click at [237, 323] on li "51" at bounding box center [240, 329] width 12 height 12
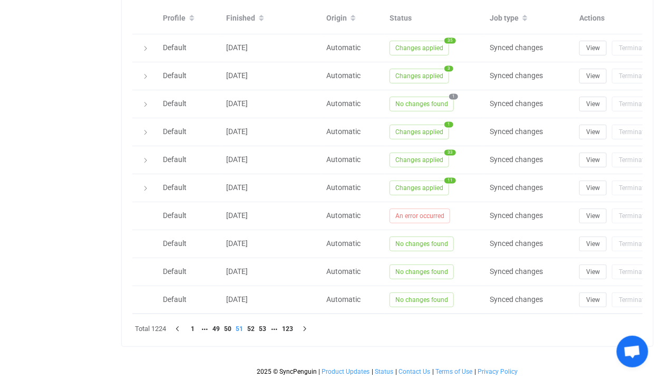
click at [248, 324] on li "52" at bounding box center [251, 329] width 12 height 12
click at [257, 326] on div at bounding box center [388, 154] width 532 height 383
click at [253, 325] on li "53" at bounding box center [251, 329] width 12 height 12
click at [253, 325] on li "54" at bounding box center [251, 329] width 12 height 12
click at [253, 325] on li "55" at bounding box center [251, 329] width 12 height 12
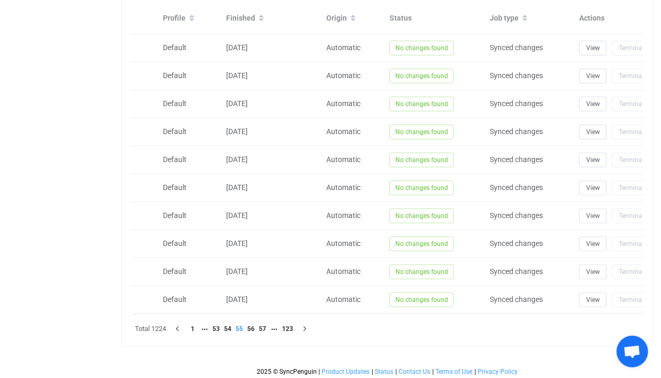
click at [253, 325] on li "56" at bounding box center [251, 329] width 12 height 12
click at [253, 325] on li "57" at bounding box center [251, 329] width 12 height 12
click at [253, 325] on li "58" at bounding box center [251, 329] width 12 height 12
click at [253, 325] on li "59" at bounding box center [251, 329] width 12 height 12
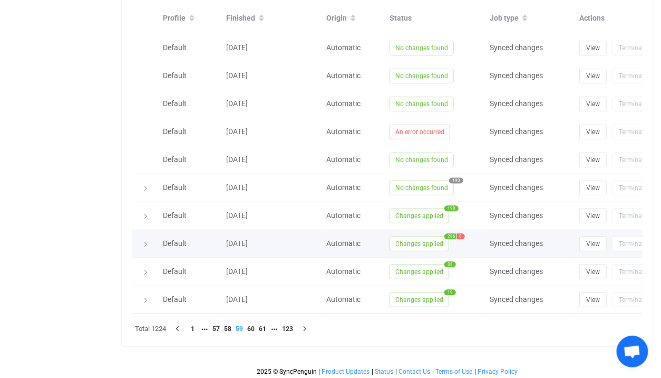
click at [388, 236] on div "Changes applied 286 8" at bounding box center [435, 243] width 100 height 15
click at [397, 236] on span "Changes applied" at bounding box center [420, 243] width 60 height 15
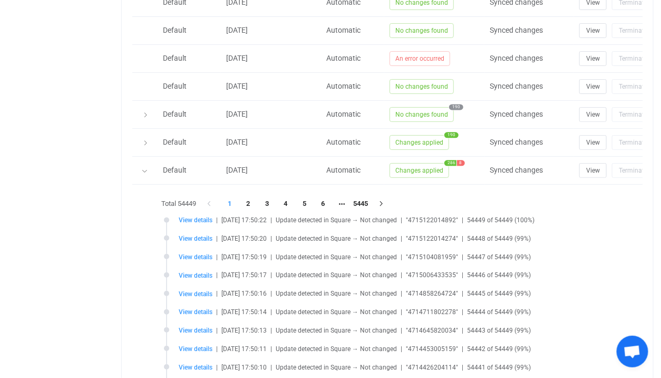
scroll to position [521, 0]
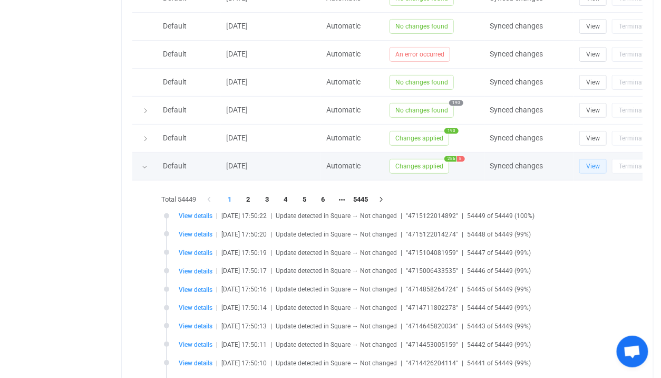
click at [587, 162] on span "View" at bounding box center [594, 165] width 14 height 7
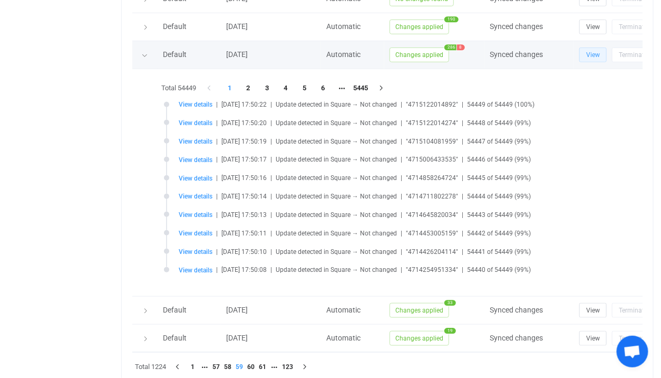
scroll to position [670, 0]
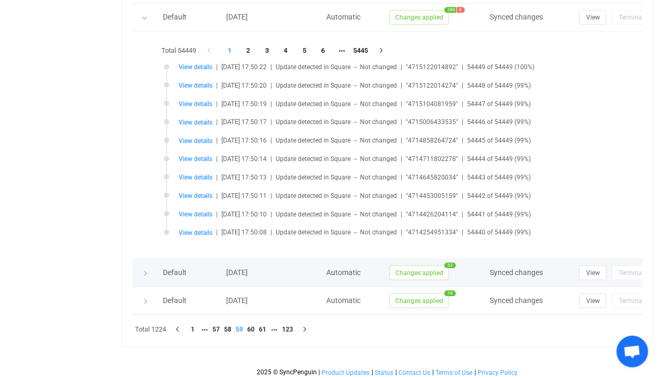
click at [424, 265] on span "Changes applied" at bounding box center [420, 272] width 60 height 15
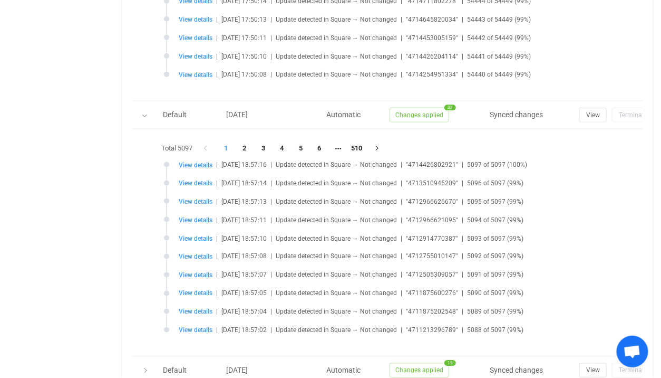
scroll to position [897, 0]
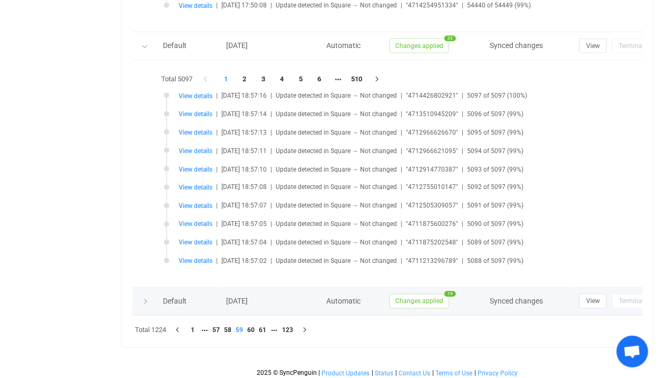
click at [424, 295] on span "Changes applied" at bounding box center [420, 300] width 60 height 15
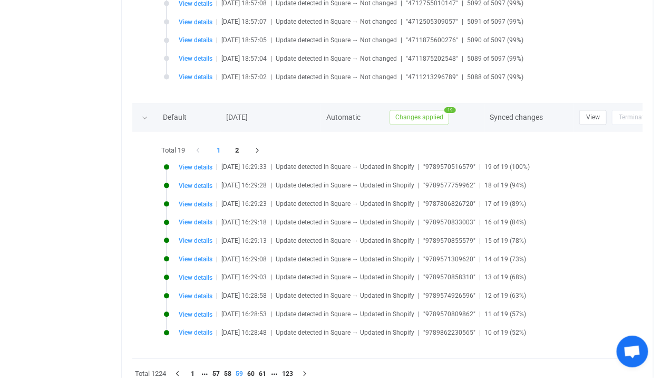
scroll to position [1124, 0]
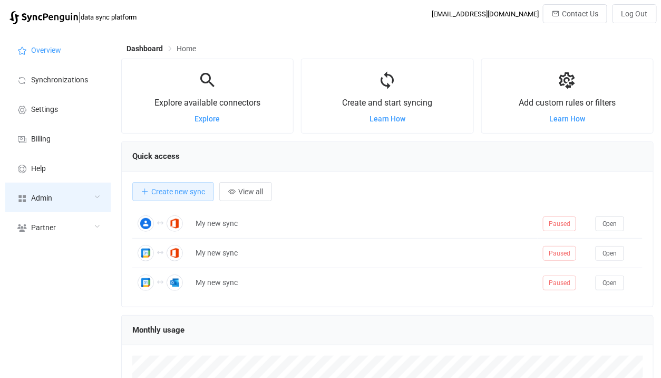
click at [79, 195] on div "Admin" at bounding box center [57, 198] width 105 height 30
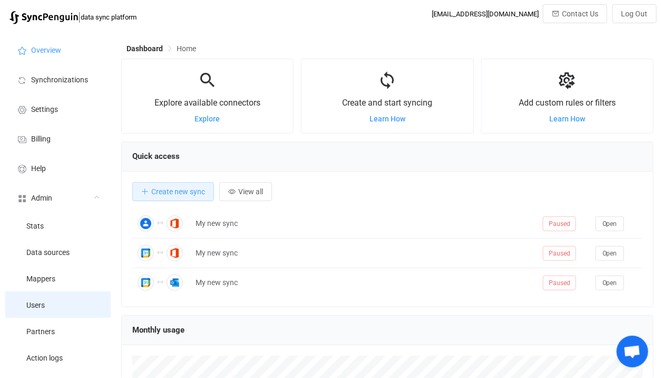
click at [54, 301] on li "Users" at bounding box center [57, 304] width 105 height 26
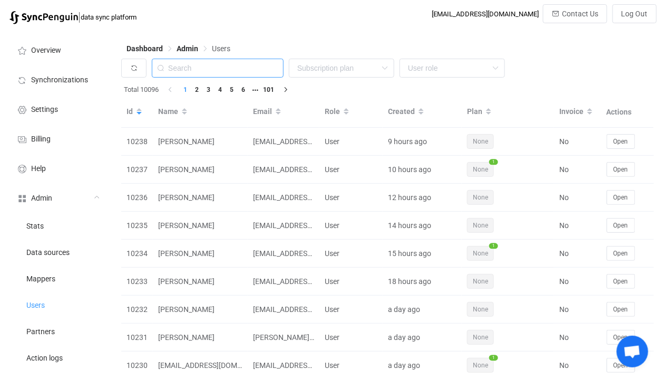
click at [231, 63] on input "text" at bounding box center [218, 68] width 132 height 19
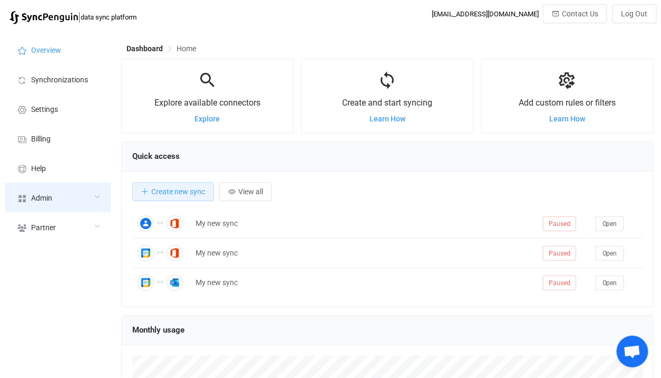
scroll to position [204, 533]
click at [66, 190] on div "Admin" at bounding box center [57, 198] width 105 height 30
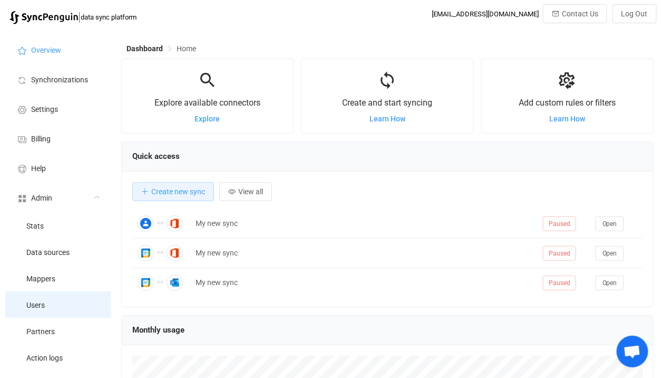
click at [51, 309] on li "Users" at bounding box center [57, 304] width 105 height 26
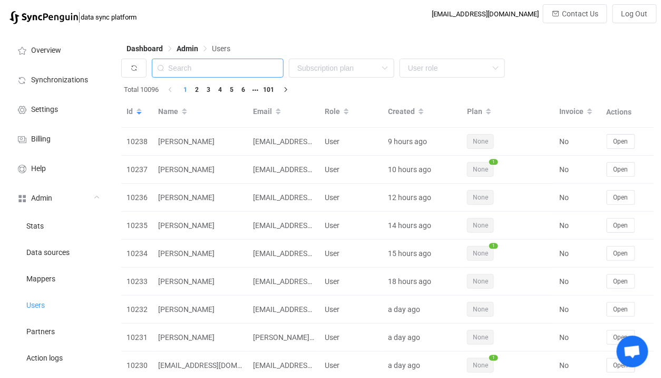
click at [223, 68] on input "text" at bounding box center [218, 68] width 132 height 19
paste input "[EMAIL_ADDRESS][DOMAIN_NAME]"
type input "[EMAIL_ADDRESS][DOMAIN_NAME]"
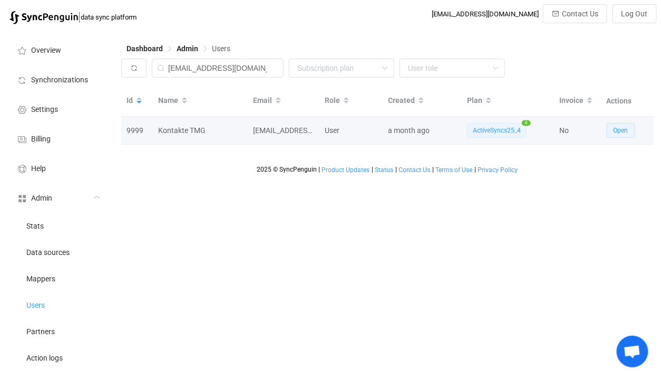
click at [621, 124] on button "Open" at bounding box center [621, 130] width 28 height 15
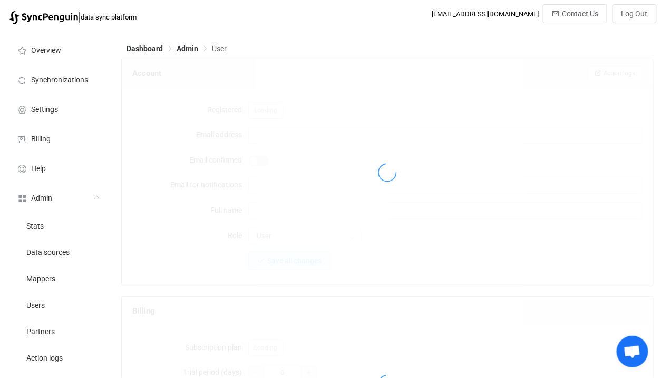
type input "kontakte@tmg.com"
type input "it@tmg.com"
type input "Kontakte TMG"
type input "14"
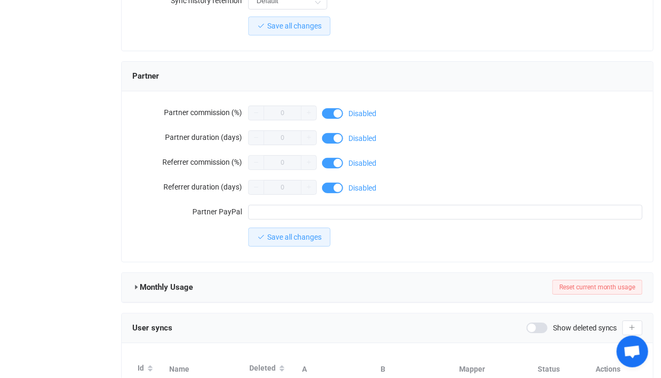
scroll to position [1011, 0]
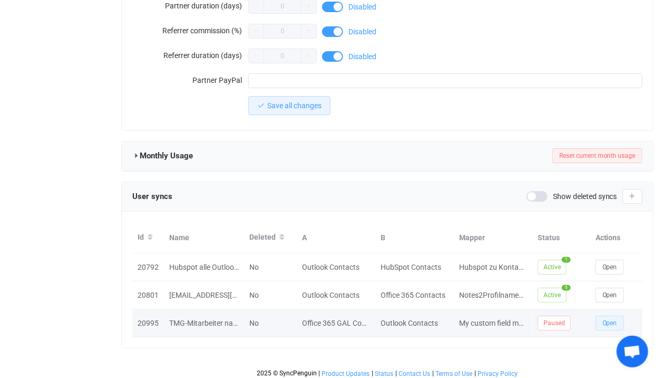
click at [611, 322] on button "Open" at bounding box center [610, 322] width 28 height 15
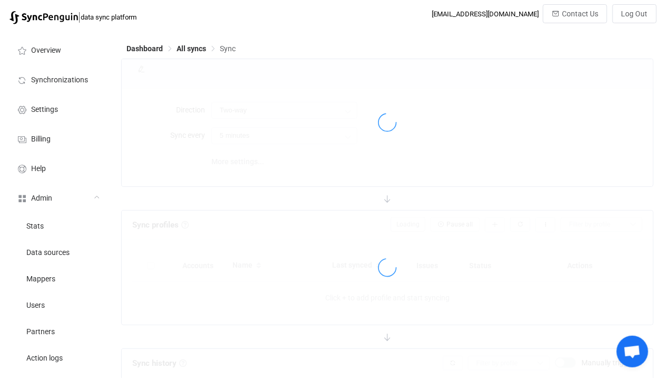
type input "Office 365 GAL → Outlook"
type input "24 hours"
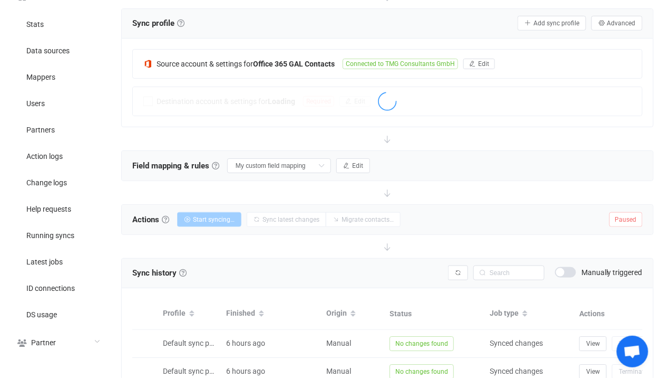
scroll to position [73, 0]
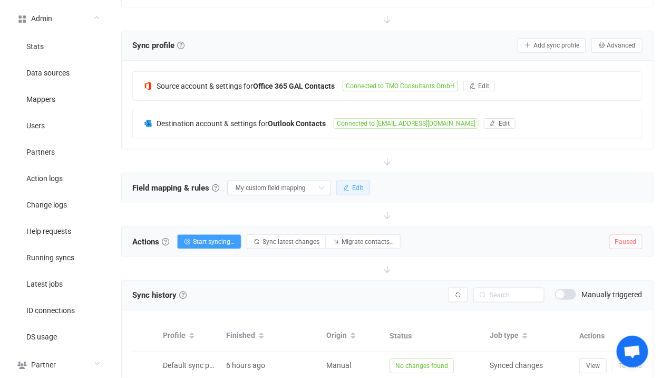
click at [352, 188] on span "Edit" at bounding box center [357, 187] width 11 height 7
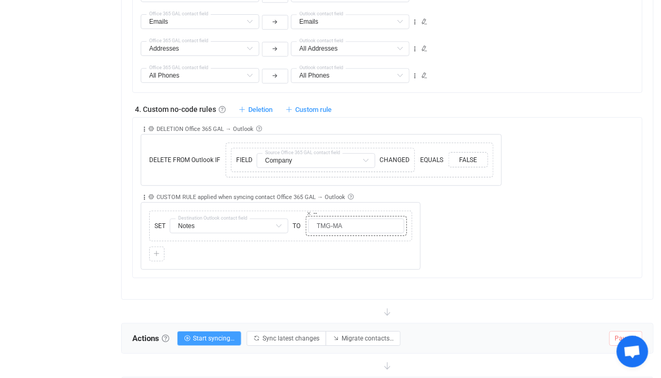
scroll to position [909, 0]
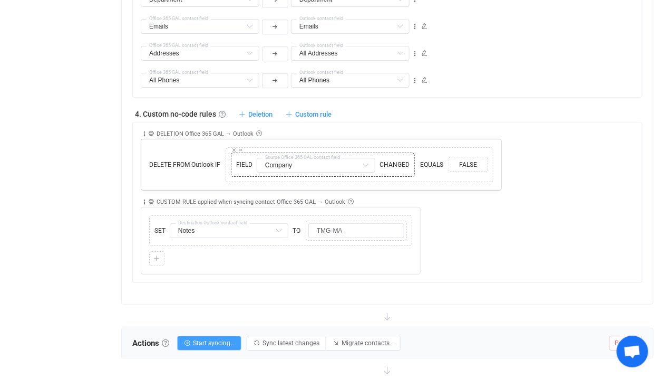
click at [397, 163] on span "CHANGED" at bounding box center [394, 164] width 35 height 9
drag, startPoint x: 397, startPoint y: 163, endPoint x: 414, endPoint y: 163, distance: 16.4
click at [411, 163] on span "CHANGED" at bounding box center [394, 164] width 35 height 9
click at [414, 163] on div "Copy Cut Replace TYPE MISMATCH FIELD Company First name Default field Last name…" at bounding box center [323, 164] width 184 height 24
drag, startPoint x: 414, startPoint y: 163, endPoint x: 382, endPoint y: 163, distance: 31.1
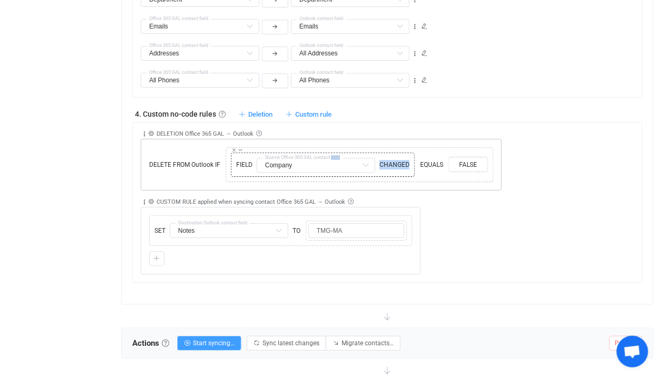
click at [382, 163] on div "Copy Cut Replace TYPE MISMATCH FIELD Company First name Default field Last name…" at bounding box center [323, 164] width 184 height 24
click at [382, 163] on span "CHANGED" at bounding box center [394, 164] width 35 height 9
drag, startPoint x: 382, startPoint y: 163, endPoint x: 403, endPoint y: 163, distance: 20.6
click at [397, 163] on span "CHANGED" at bounding box center [394, 164] width 35 height 9
click at [403, 163] on span "CHANGED" at bounding box center [394, 164] width 35 height 9
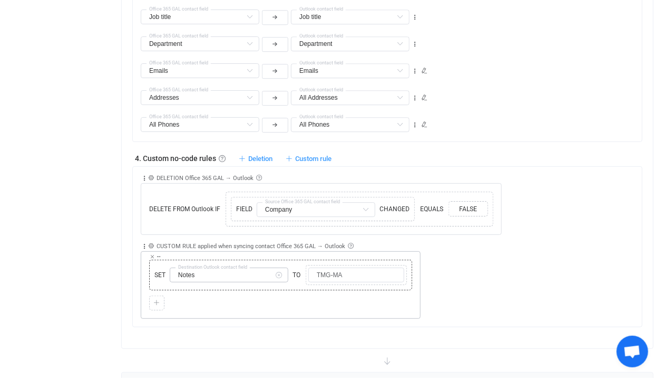
scroll to position [844, 0]
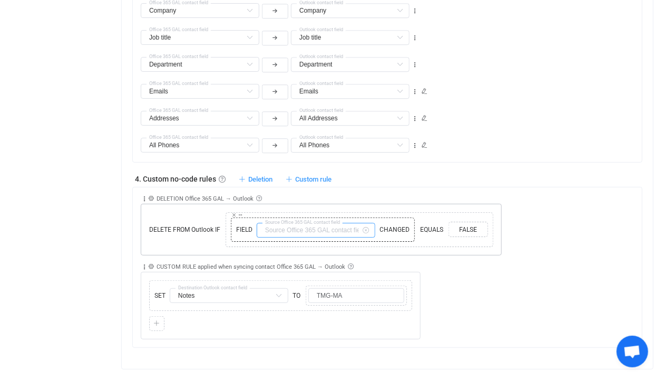
click at [339, 225] on input "text" at bounding box center [316, 230] width 119 height 15
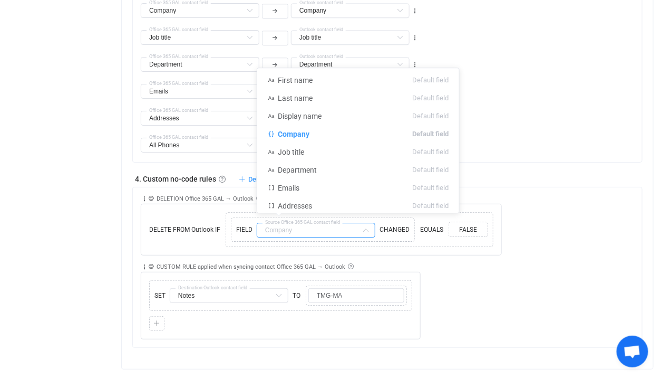
click at [513, 174] on div "4. Custom no-code rules Custom no-code rules Further adjust filters or field ma…" at bounding box center [387, 178] width 511 height 11
type input "Company"
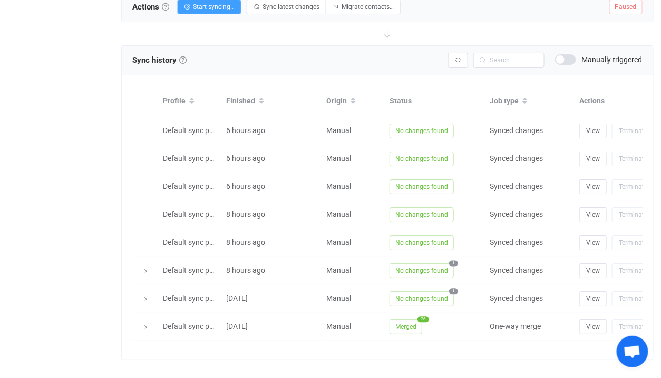
scroll to position [1243, 0]
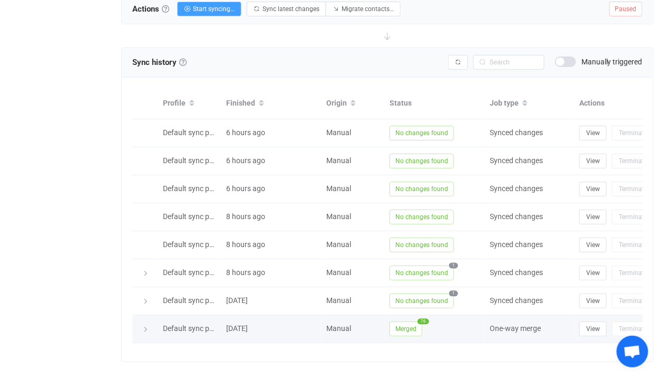
click at [409, 321] on span "Merged" at bounding box center [406, 328] width 33 height 15
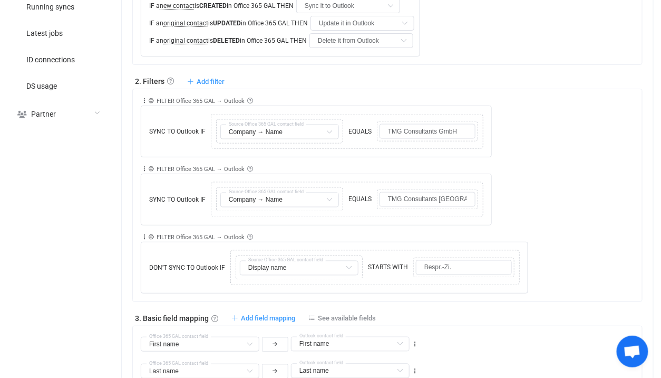
scroll to position [457, 0]
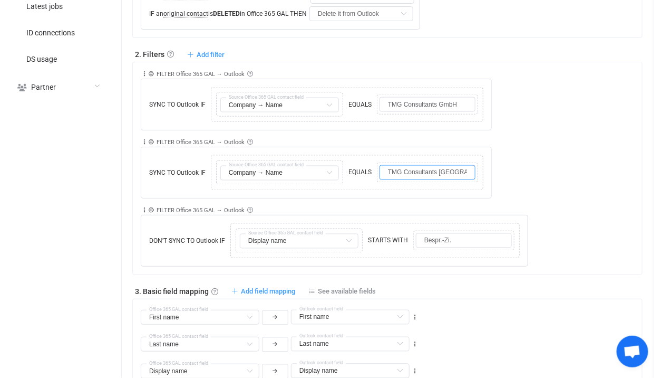
drag, startPoint x: 407, startPoint y: 166, endPoint x: 481, endPoint y: 167, distance: 74.4
click at [481, 167] on div "Collapse Move up Move down Delete Rule description FILTER Office 365 GAL → Outl…" at bounding box center [392, 164] width 502 height 68
click at [414, 105] on input "TMG Consultants GmbH" at bounding box center [428, 104] width 96 height 15
drag, startPoint x: 414, startPoint y: 105, endPoint x: 472, endPoint y: 102, distance: 58.1
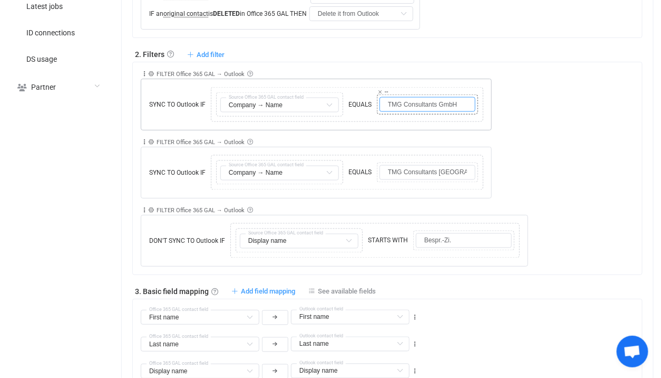
click at [473, 102] on div "SYNC TO Outlook IF Copy Cut Replace TYPE MISMATCH Copy Cut Replace TYPE MISMATC…" at bounding box center [316, 105] width 351 height 52
click at [430, 102] on input "TMG Consultants GmbH" at bounding box center [428, 104] width 96 height 15
click at [412, 100] on input "TMG Consultants GmbH" at bounding box center [428, 104] width 96 height 15
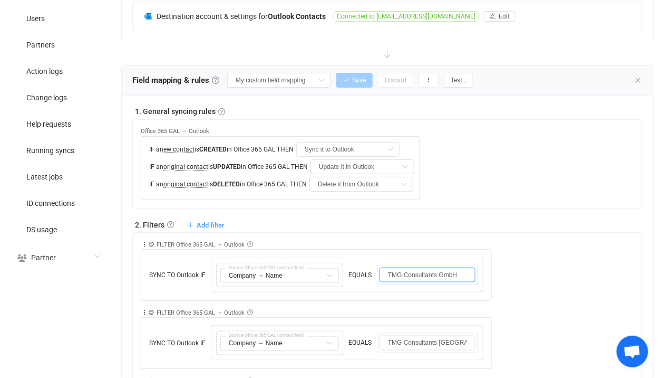
scroll to position [298, 0]
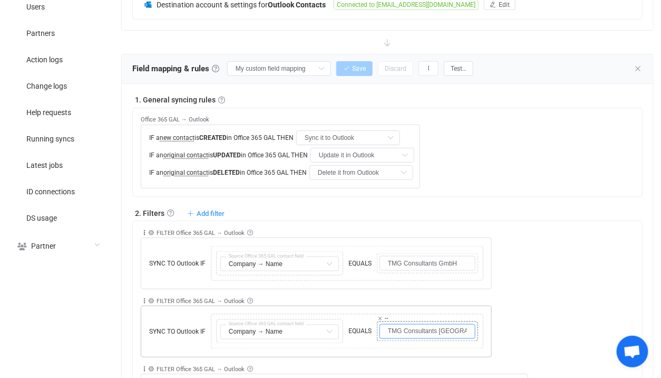
click at [415, 331] on input "TMG Consultants Eastern Europe SRL" at bounding box center [428, 331] width 96 height 15
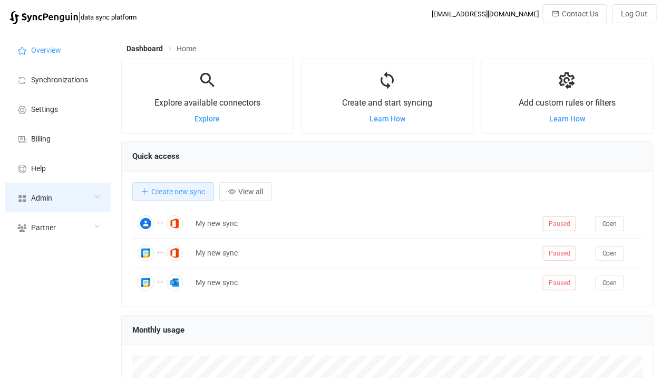
scroll to position [204, 533]
click at [47, 197] on span "Admin" at bounding box center [41, 198] width 21 height 8
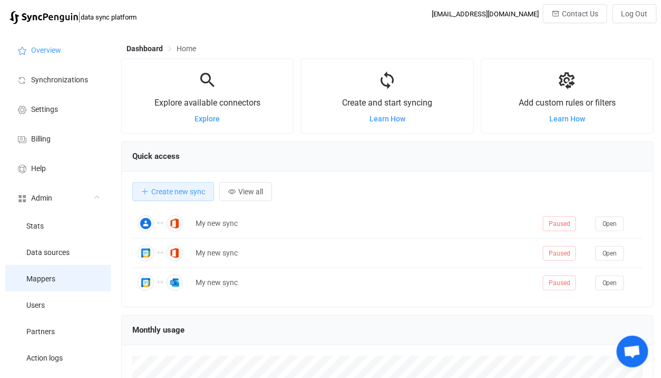
click at [53, 281] on span "Mappers" at bounding box center [40, 279] width 29 height 8
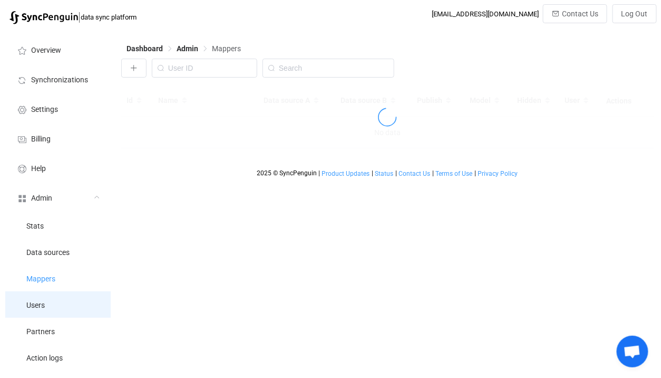
click at [53, 298] on li "Users" at bounding box center [57, 304] width 105 height 26
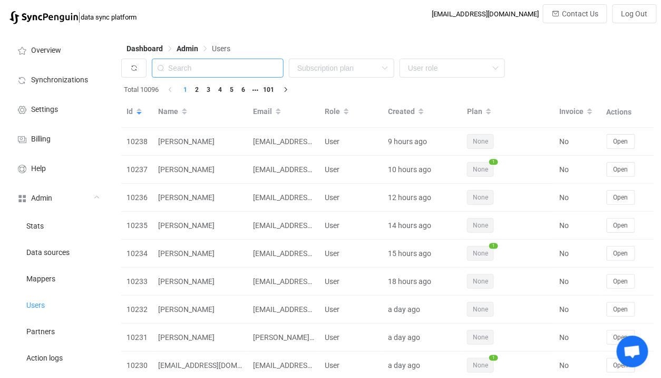
click at [230, 75] on input "text" at bounding box center [218, 68] width 132 height 19
paste input "[PERSON_NAME][EMAIL_ADDRESS][DOMAIN_NAME]"
type input "[PERSON_NAME][EMAIL_ADDRESS][DOMAIN_NAME]"
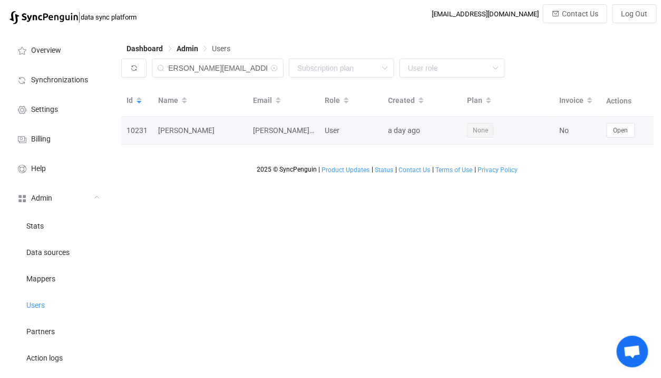
click at [624, 139] on td "Open" at bounding box center [628, 131] width 53 height 28
click at [621, 136] on button "Open" at bounding box center [621, 130] width 28 height 15
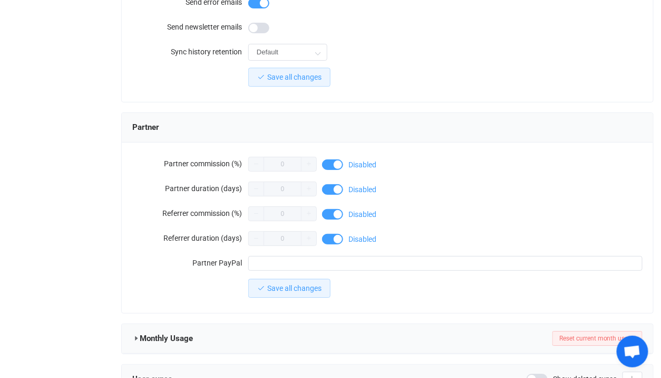
scroll to position [959, 0]
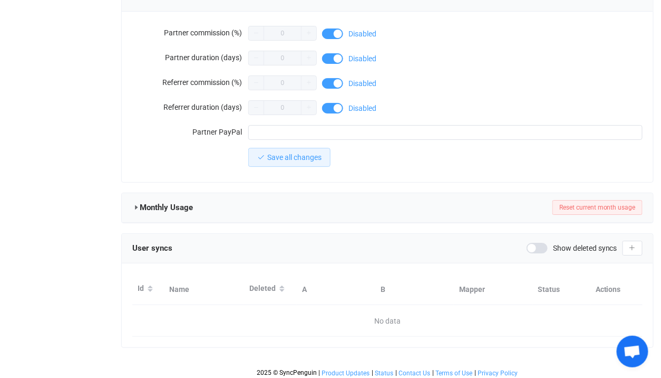
click at [570, 234] on div "User syncs Show deleted syncs" at bounding box center [388, 249] width 532 height 30
click at [570, 244] on span "Show deleted syncs" at bounding box center [585, 247] width 64 height 7
